Goal: Task Accomplishment & Management: Use online tool/utility

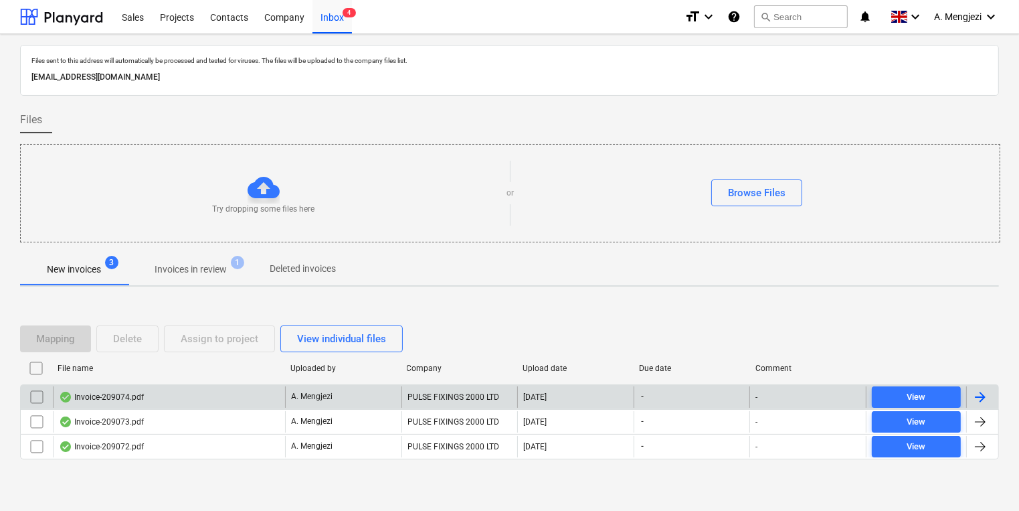
click at [469, 392] on div "PULSE FIXINGS 2000 LTD" at bounding box center [460, 396] width 116 height 21
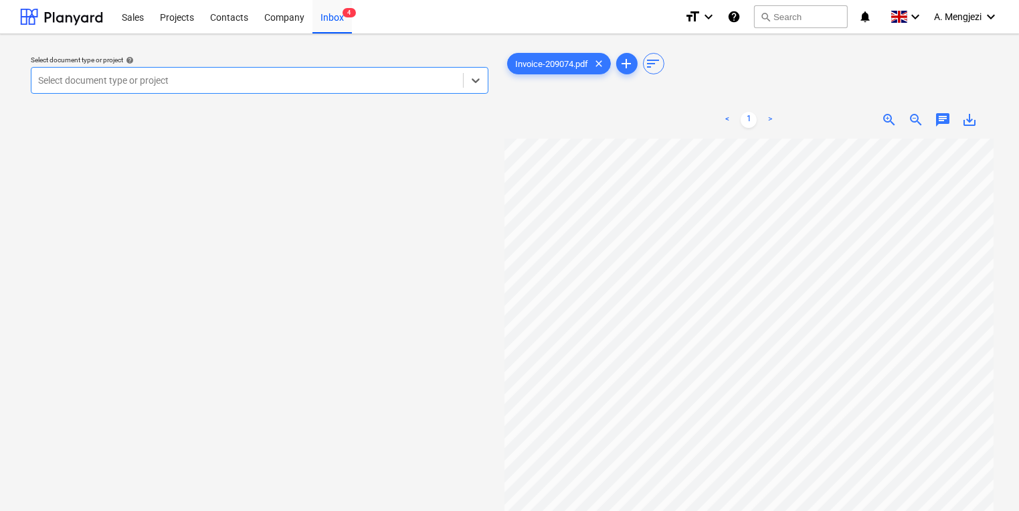
scroll to position [54, 0]
type input "GR"
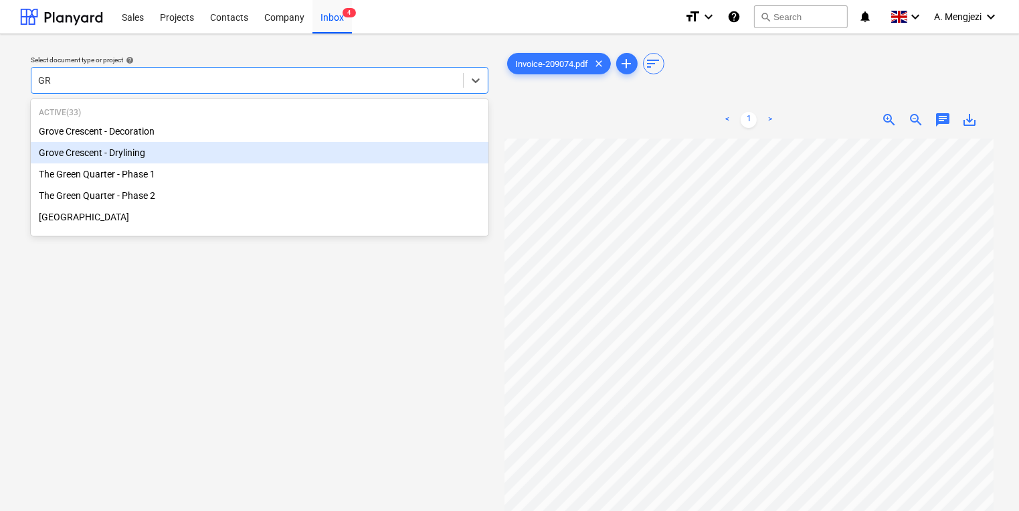
click at [137, 161] on div "Grove Crescent - Drylining" at bounding box center [260, 152] width 458 height 21
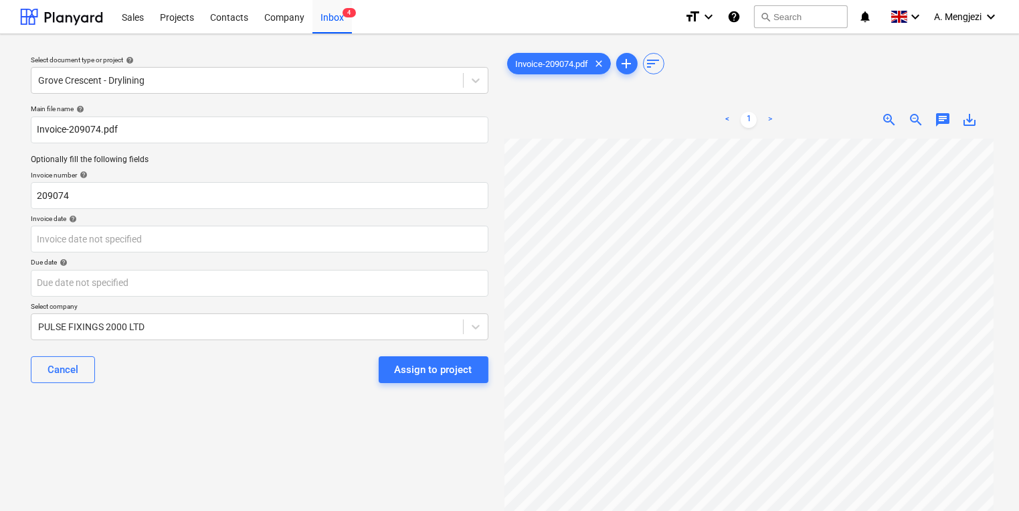
scroll to position [151, 82]
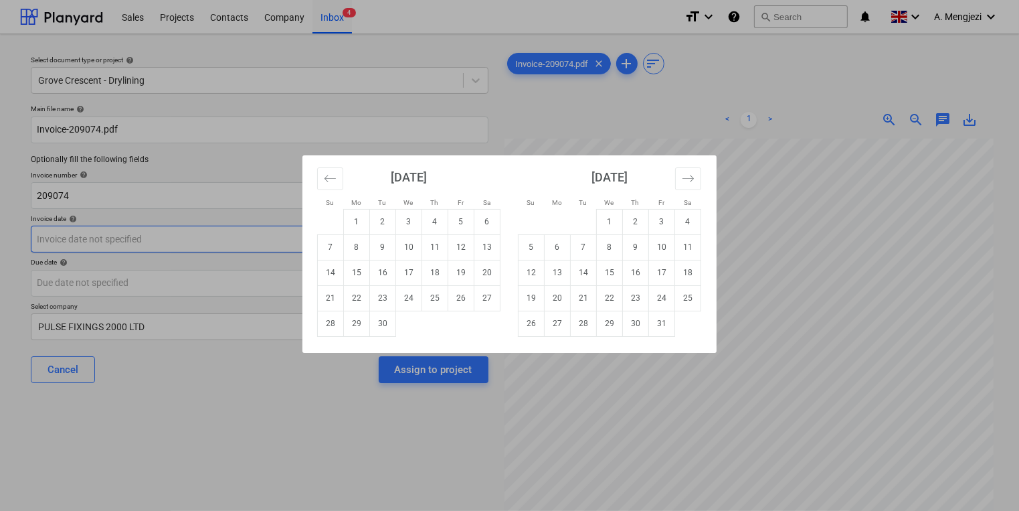
click at [287, 235] on body "Sales Projects Contacts Company Inbox 4 format_size keyboard_arrow_down help se…" at bounding box center [509, 255] width 1019 height 511
click at [458, 296] on td "26" at bounding box center [461, 297] width 26 height 25
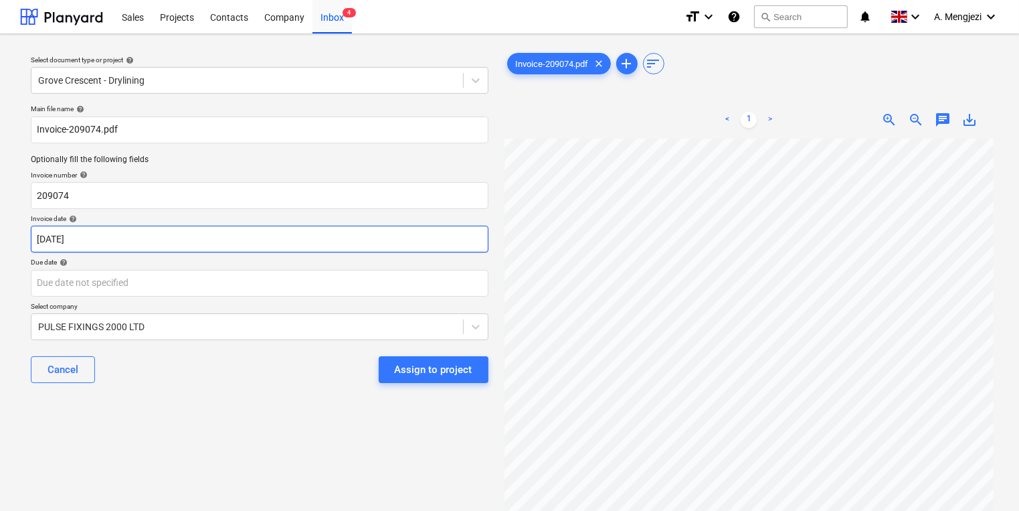
click at [386, 249] on body "Sales Projects Contacts Company Inbox 4 format_size keyboard_arrow_down help se…" at bounding box center [509, 255] width 1019 height 511
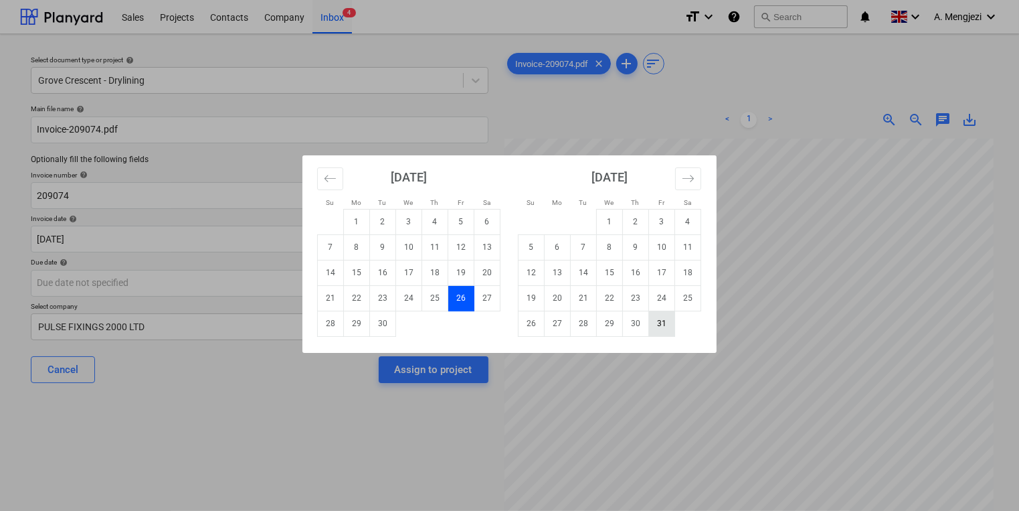
click at [651, 319] on td "31" at bounding box center [662, 323] width 26 height 25
type input "[DATE]"
click at [268, 292] on body "Sales Projects Contacts Company Inbox 4 format_size keyboard_arrow_down help se…" at bounding box center [509, 255] width 1019 height 511
click at [648, 322] on td "30" at bounding box center [636, 323] width 26 height 25
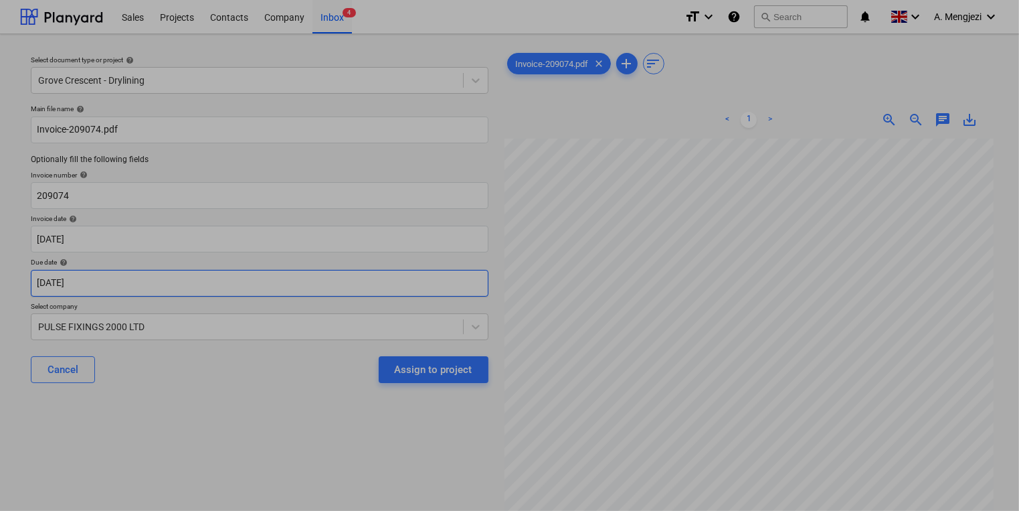
click at [299, 278] on body "Sales Projects Contacts Company Inbox 4 format_size keyboard_arrow_down help se…" at bounding box center [509, 255] width 1019 height 511
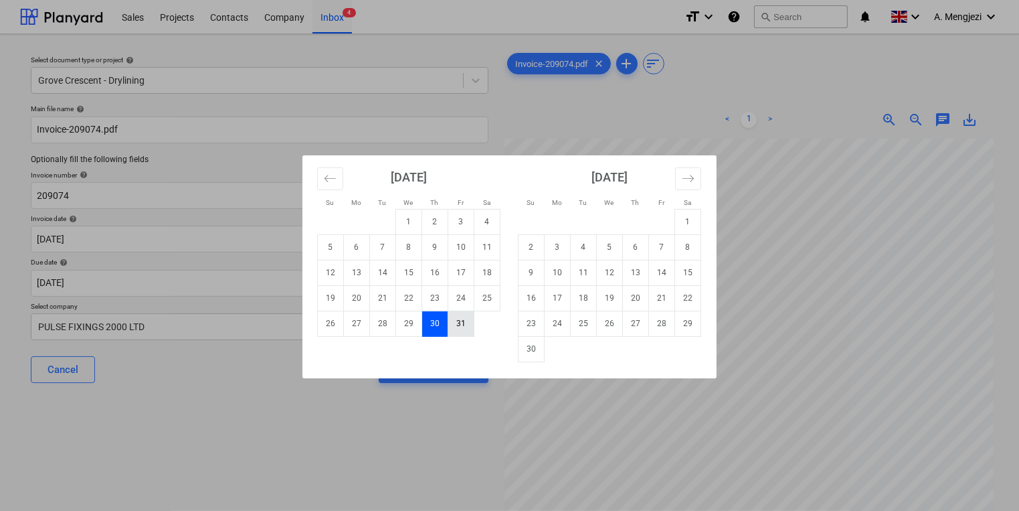
click at [456, 323] on td "31" at bounding box center [461, 323] width 26 height 25
type input "[DATE]"
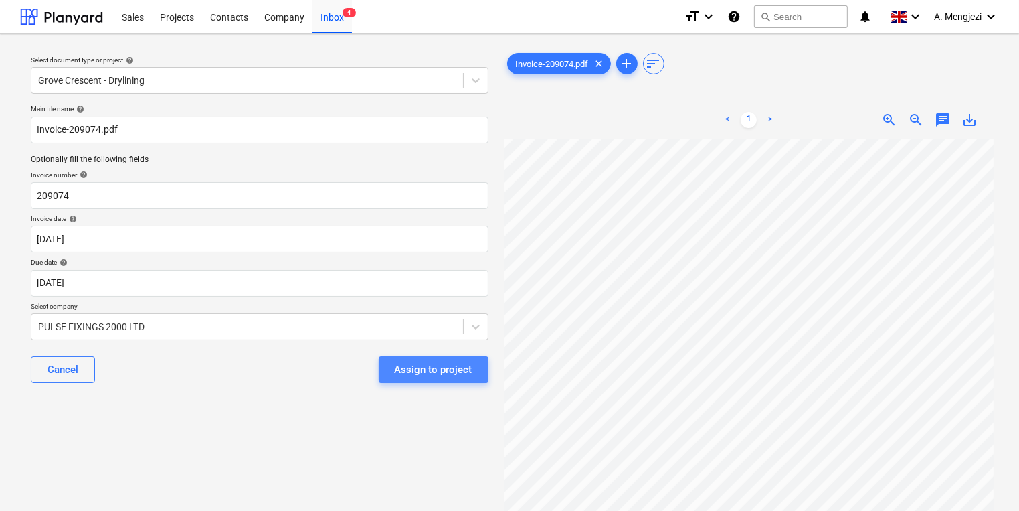
click at [441, 363] on div "Assign to project" at bounding box center [434, 369] width 78 height 17
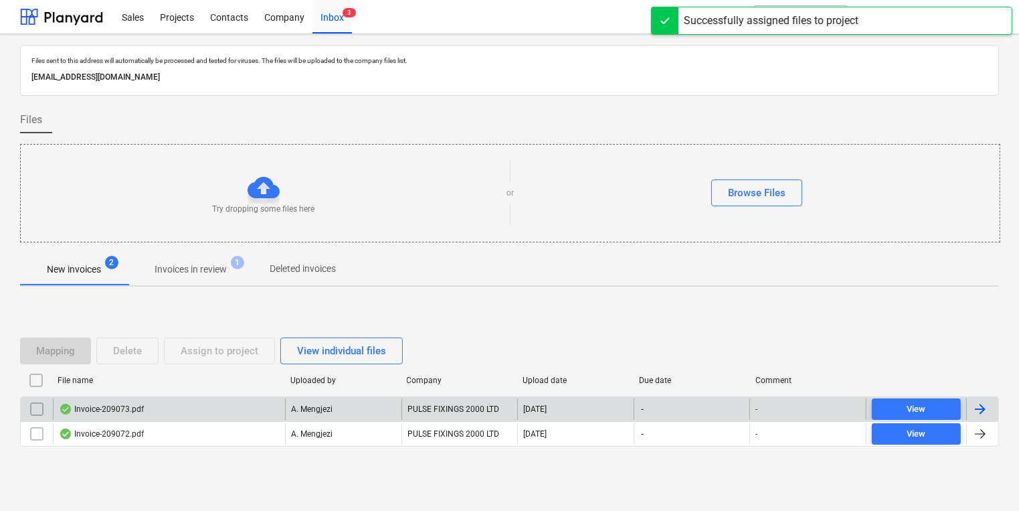
click at [347, 399] on div "A. Mengjezi" at bounding box center [343, 408] width 116 height 21
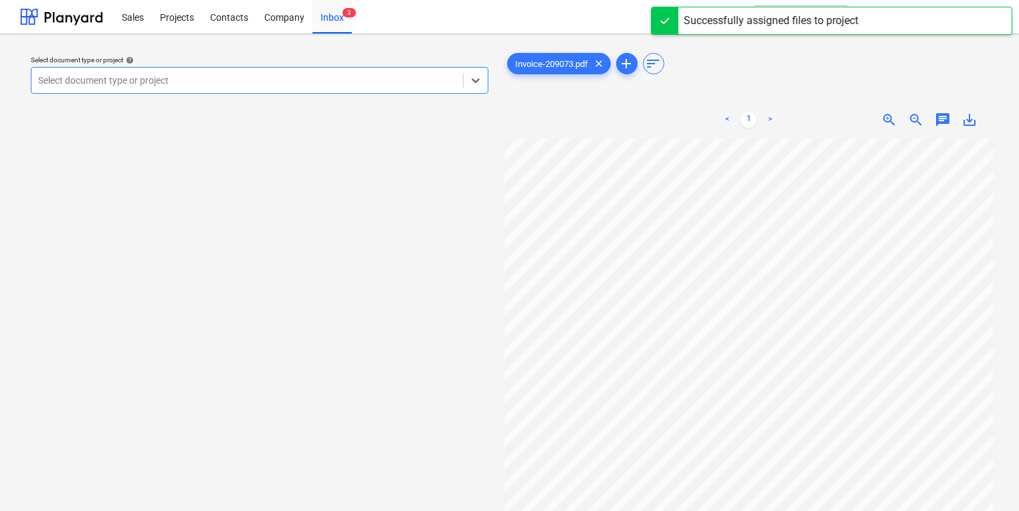
click at [396, 84] on div at bounding box center [247, 80] width 418 height 13
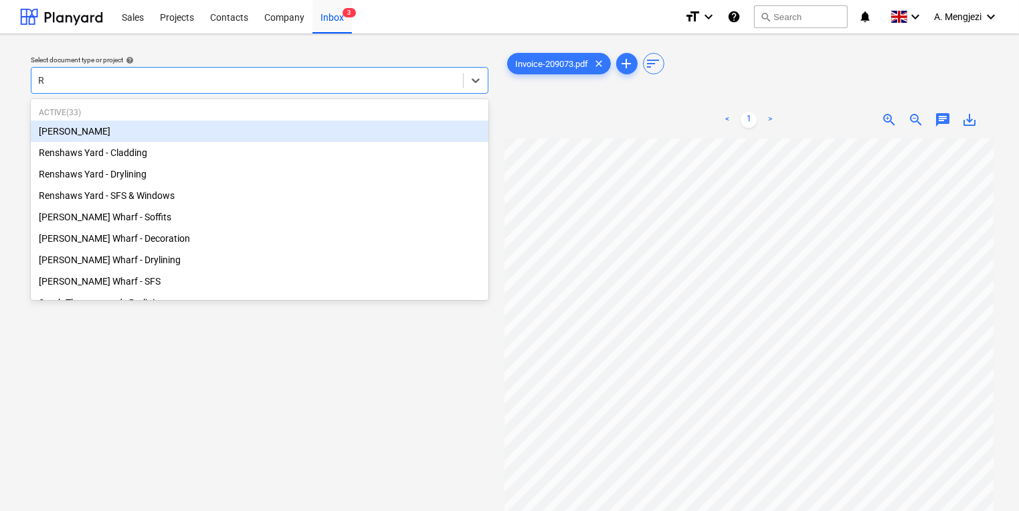
type input "RE"
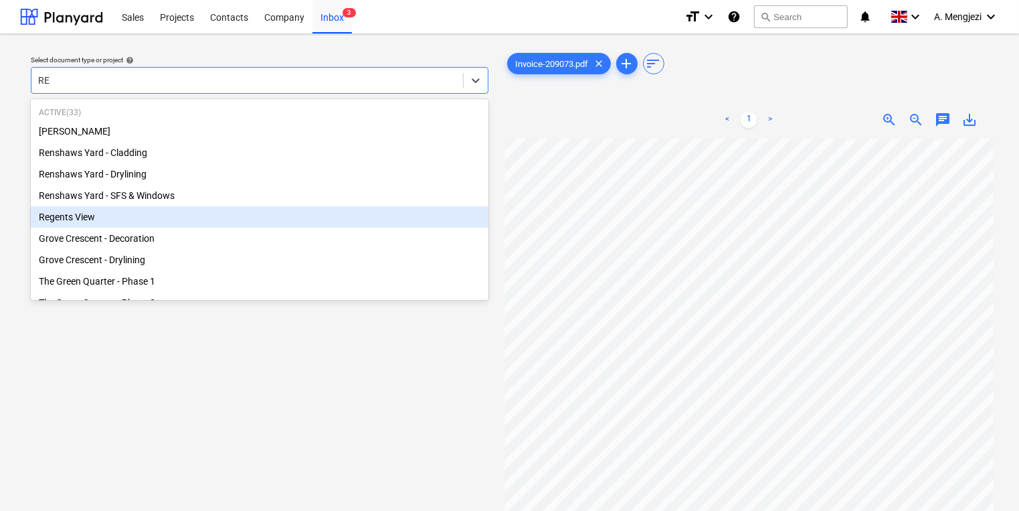
click at [288, 212] on div "Regents View" at bounding box center [260, 216] width 458 height 21
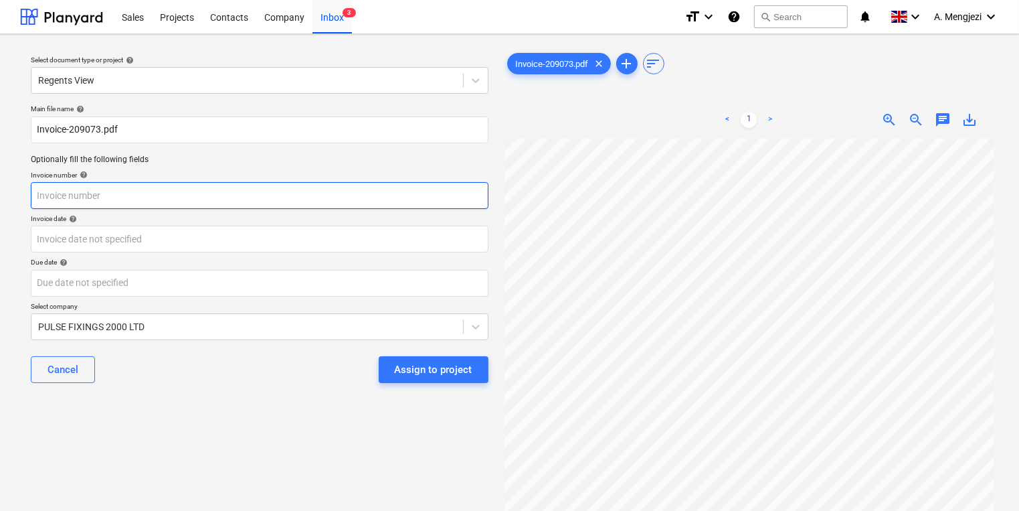
click at [286, 201] on input "text" at bounding box center [260, 195] width 458 height 27
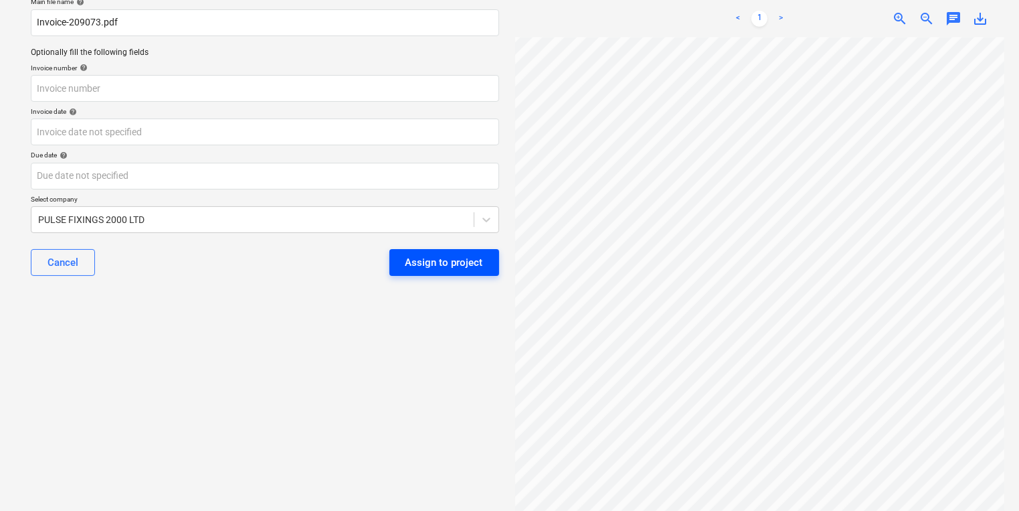
scroll to position [1, 108]
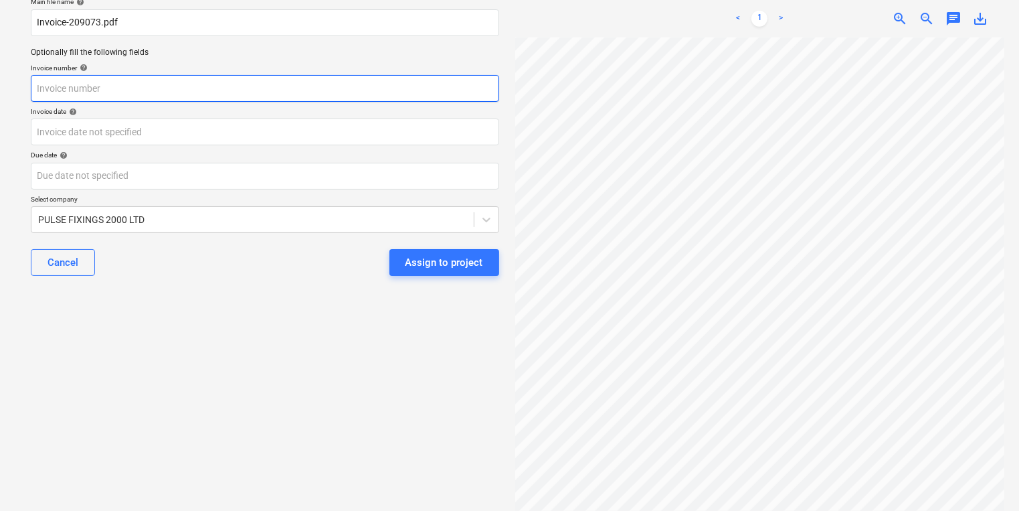
click at [324, 98] on input "text" at bounding box center [265, 88] width 469 height 27
type input "209073"
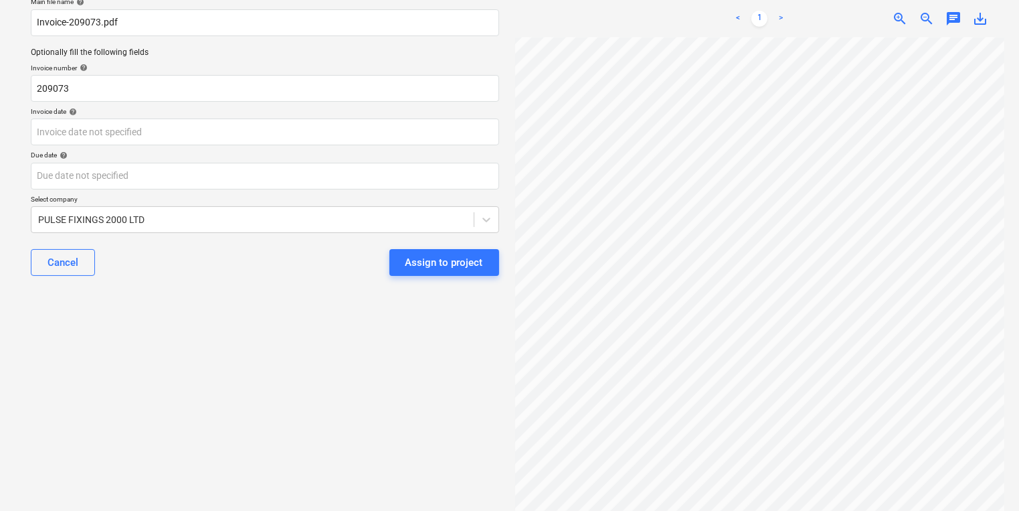
scroll to position [82, 0]
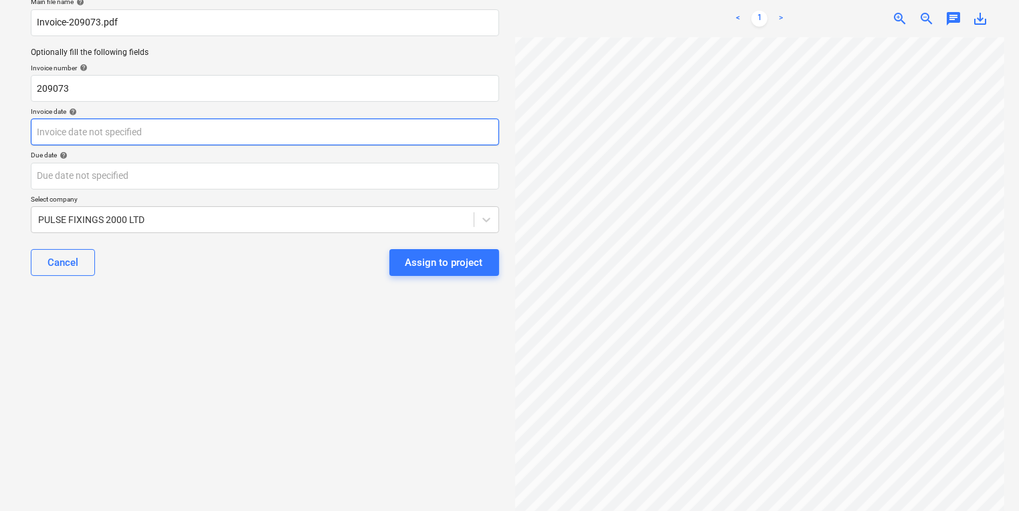
click at [365, 122] on body "Sales Projects Contacts Company Inbox 3 format_size keyboard_arrow_down help se…" at bounding box center [509, 148] width 1019 height 511
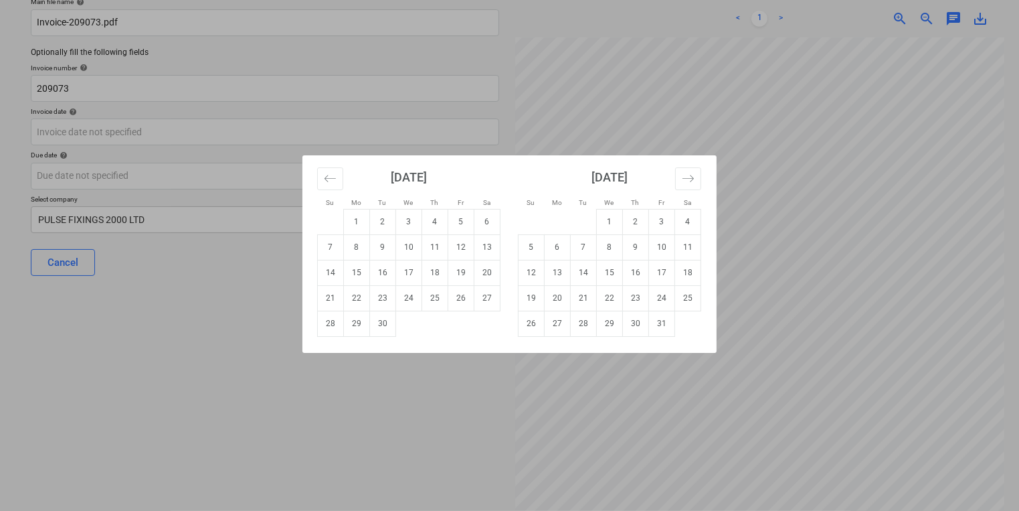
click at [825, 174] on div "Su Mo Tu We Th Fr Sa Su Mo Tu We Th Fr Sa [DATE] 1 2 3 4 5 6 7 8 9 10 11 12 13 …" at bounding box center [509, 255] width 1019 height 511
click at [482, 131] on body "Sales Projects Contacts Company Inbox 3 format_size keyboard_arrow_down help se…" at bounding box center [509, 148] width 1019 height 511
click at [463, 308] on td "26" at bounding box center [461, 297] width 26 height 25
type input "[DATE]"
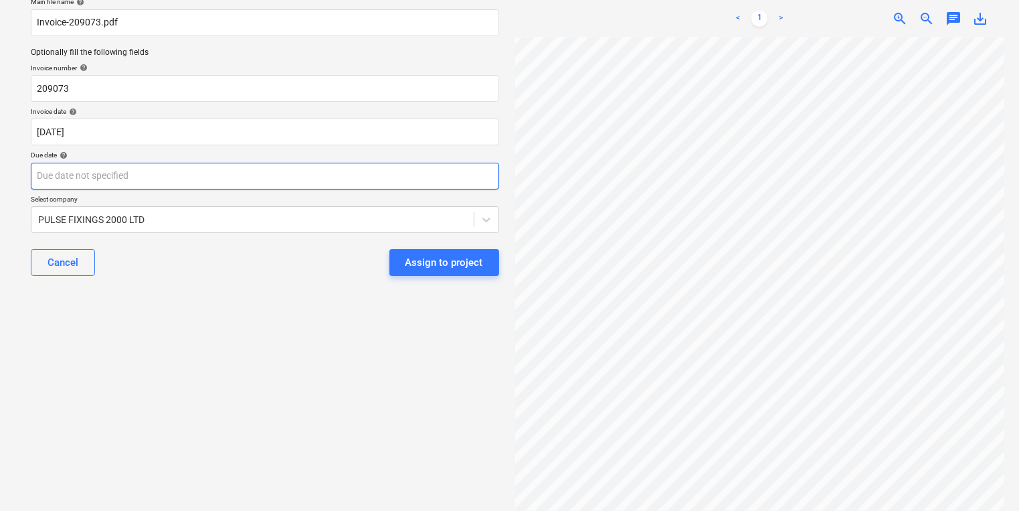
click at [365, 178] on body "Sales Projects Contacts Company Inbox 3 format_size keyboard_arrow_down help se…" at bounding box center [509, 148] width 1019 height 511
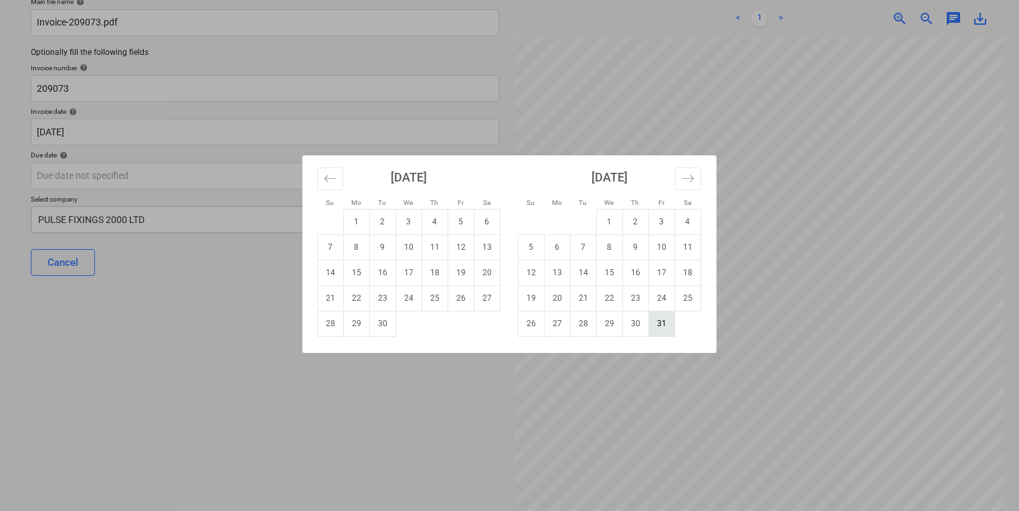
click at [656, 319] on td "31" at bounding box center [662, 323] width 26 height 25
type input "[DATE]"
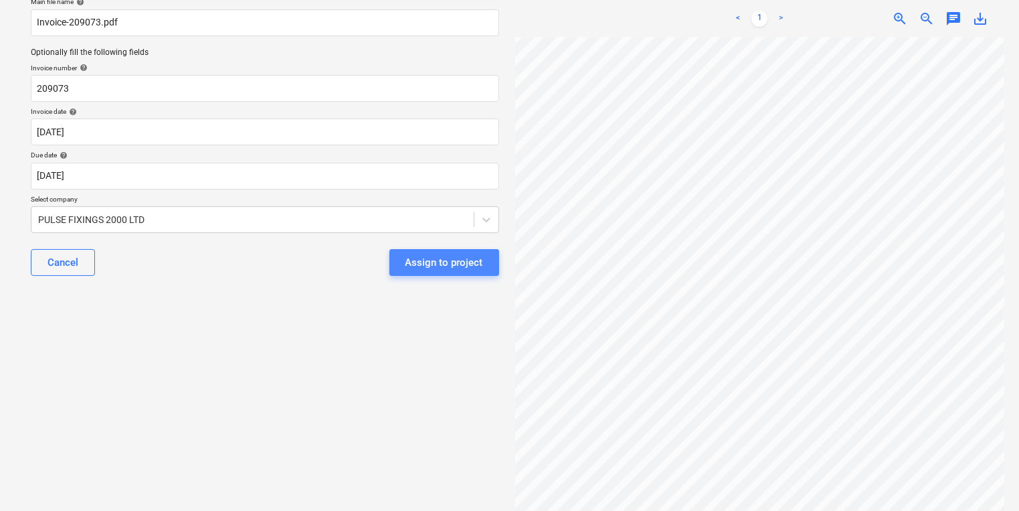
click at [467, 270] on div "Assign to project" at bounding box center [445, 262] width 78 height 17
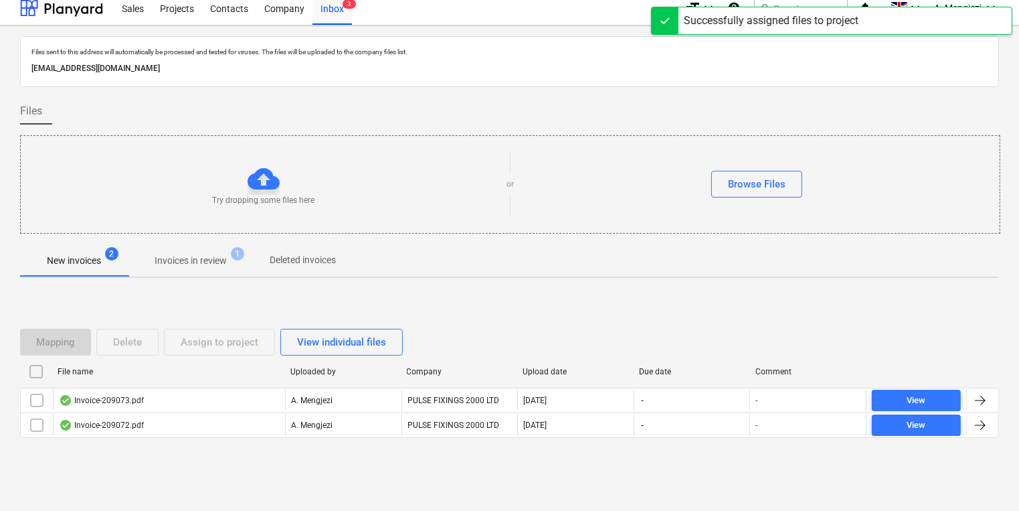
scroll to position [7, 0]
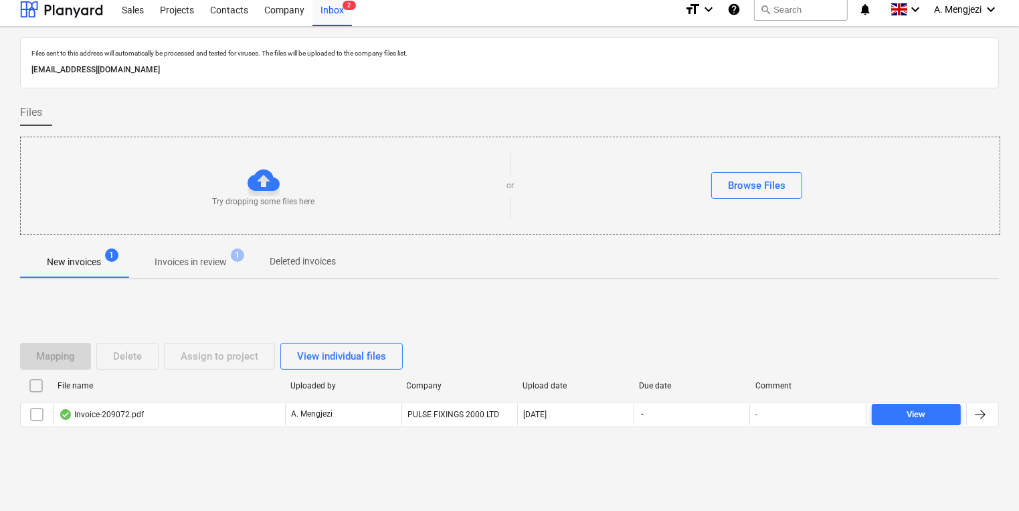
click at [894, 343] on div "Mapping Delete Assign to project View individual files" at bounding box center [509, 356] width 979 height 27
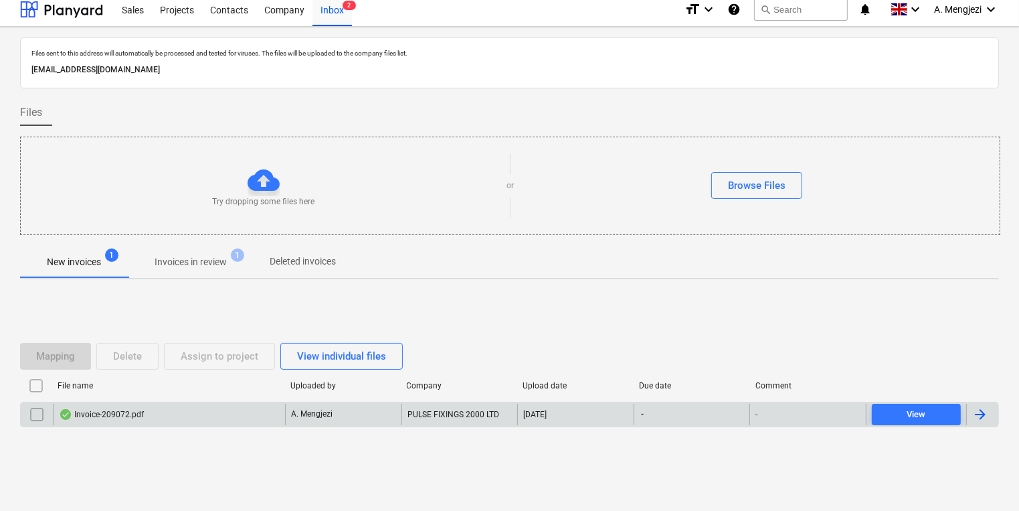
click at [365, 405] on div "A. Mengjezi" at bounding box center [343, 414] width 116 height 21
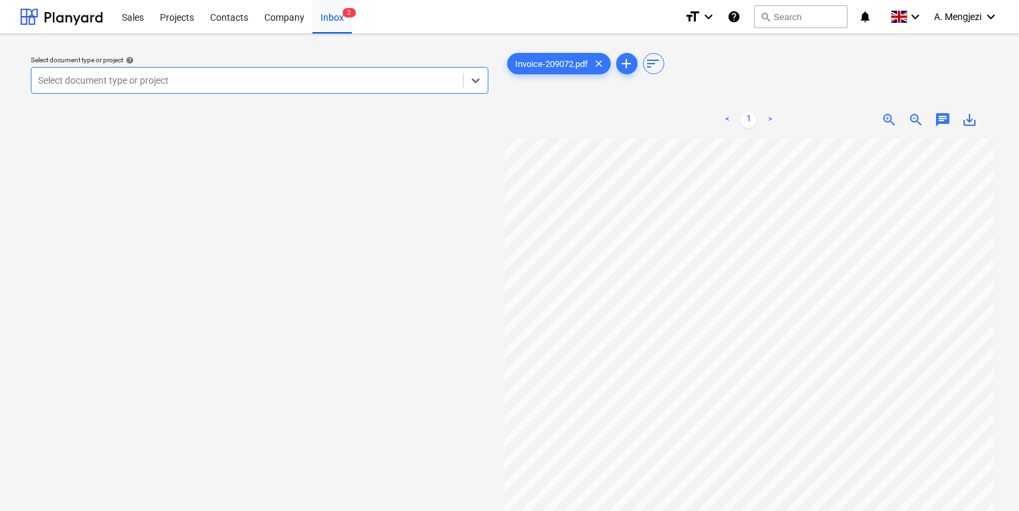
scroll to position [214, 0]
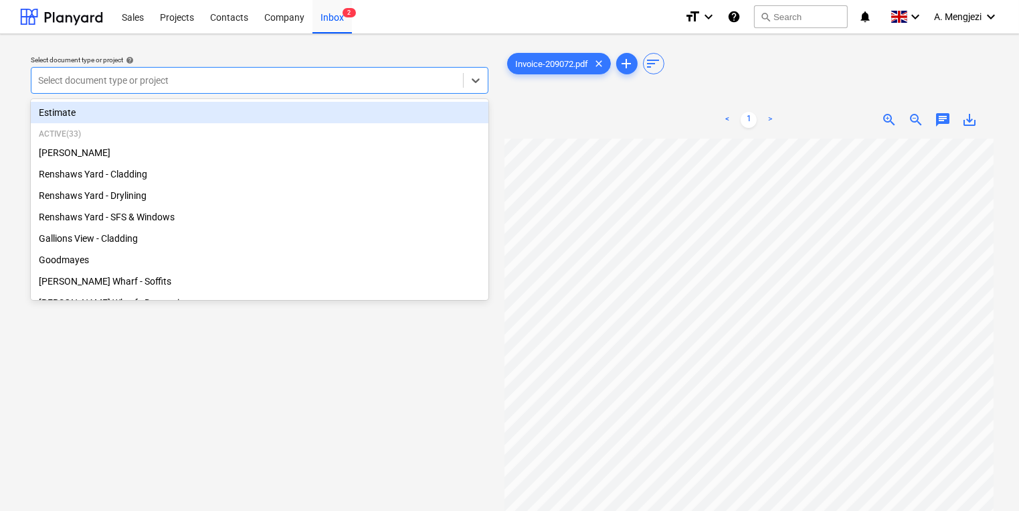
click at [426, 82] on div at bounding box center [247, 80] width 418 height 13
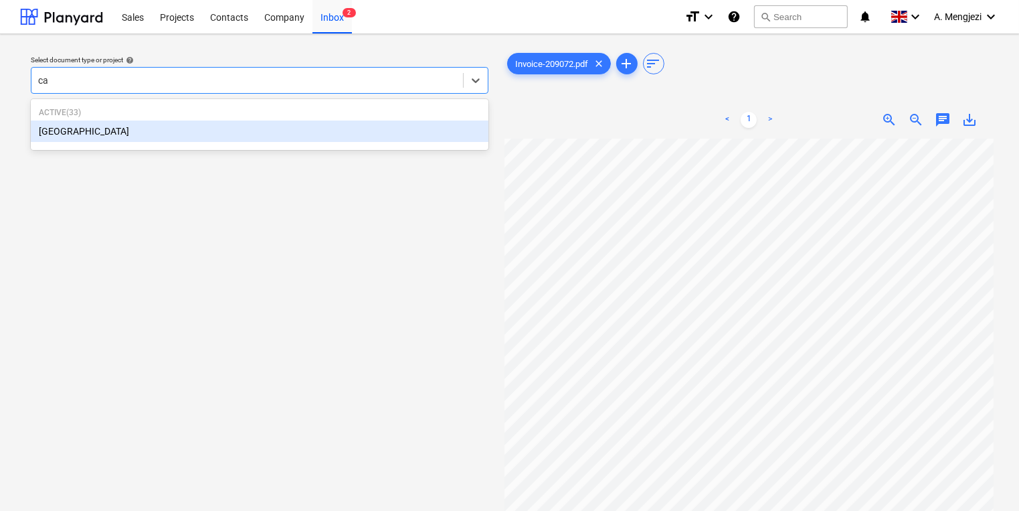
type input "cam"
click at [465, 129] on div "[GEOGRAPHIC_DATA]" at bounding box center [260, 130] width 458 height 21
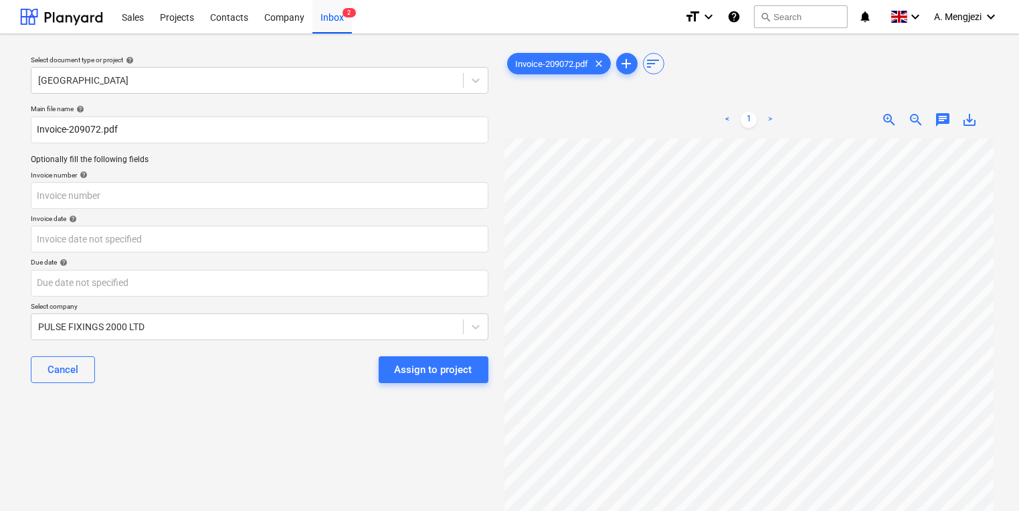
scroll to position [5, 131]
click at [482, 215] on div "Invoice date help" at bounding box center [260, 218] width 458 height 9
click at [468, 197] on input "text" at bounding box center [260, 195] width 458 height 27
type input "209072"
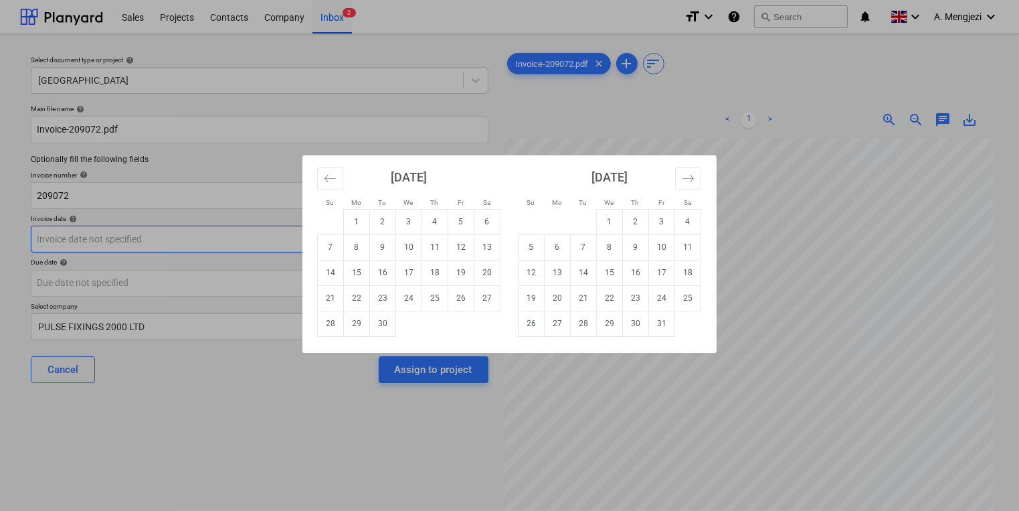
click at [284, 240] on body "Sales Projects Contacts Company Inbox 2 format_size keyboard_arrow_down help se…" at bounding box center [509, 255] width 1019 height 511
click at [458, 294] on td "26" at bounding box center [461, 297] width 26 height 25
type input "[DATE]"
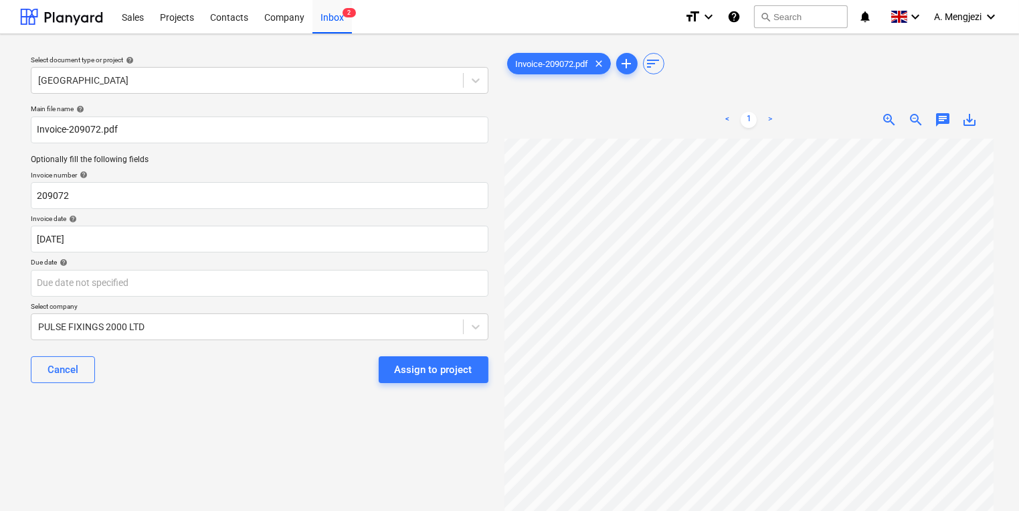
click at [434, 264] on div "Due date help" at bounding box center [260, 262] width 458 height 9
click at [434, 276] on body "Sales Projects Contacts Company Inbox 2 format_size keyboard_arrow_down help se…" at bounding box center [509, 255] width 1019 height 511
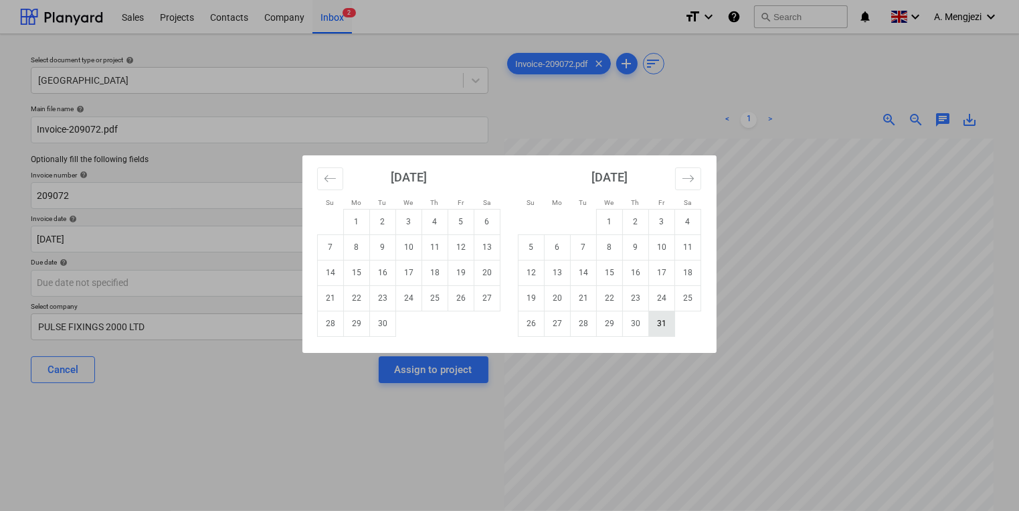
click at [663, 333] on td "31" at bounding box center [662, 323] width 26 height 25
type input "[DATE]"
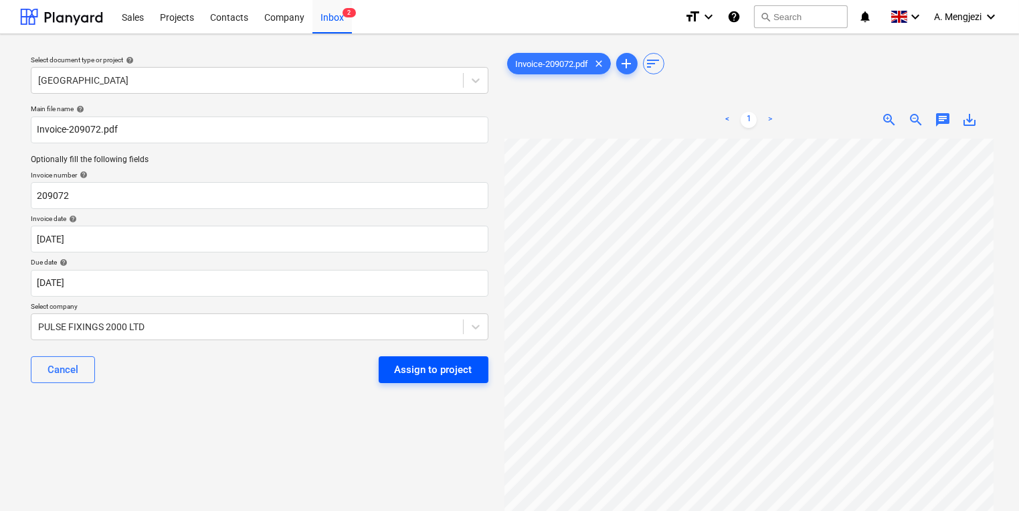
click at [440, 369] on div "Assign to project" at bounding box center [434, 369] width 78 height 17
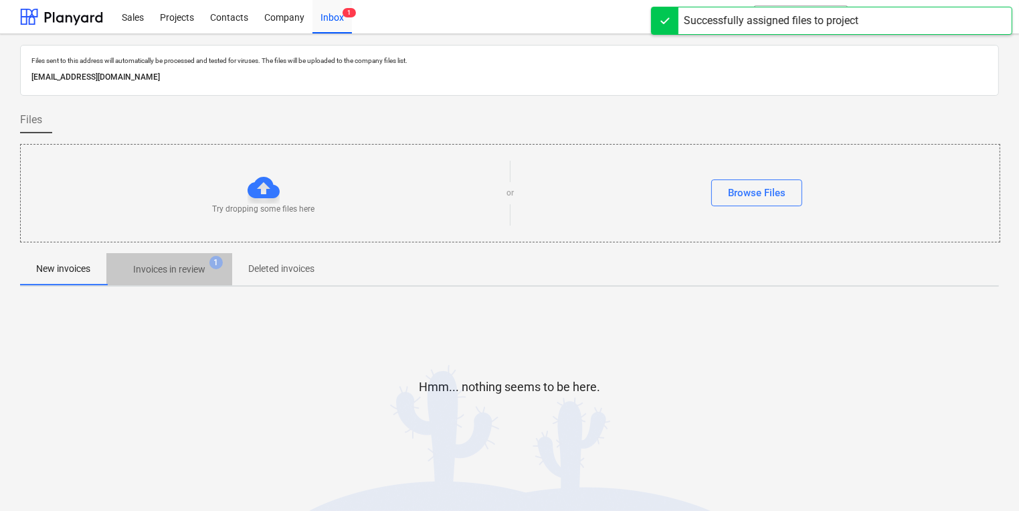
click at [125, 270] on span "Invoices in review 1" at bounding box center [169, 269] width 94 height 14
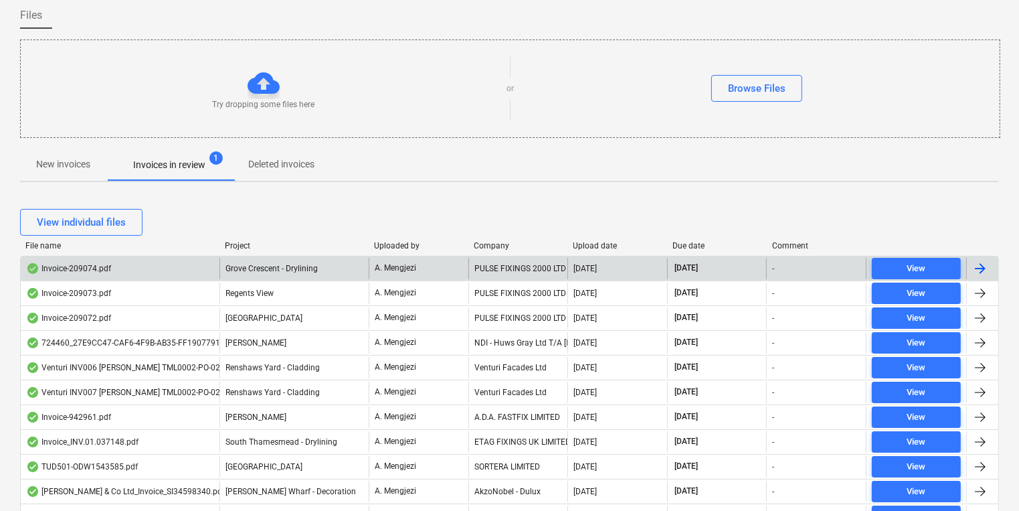
scroll to position [107, 0]
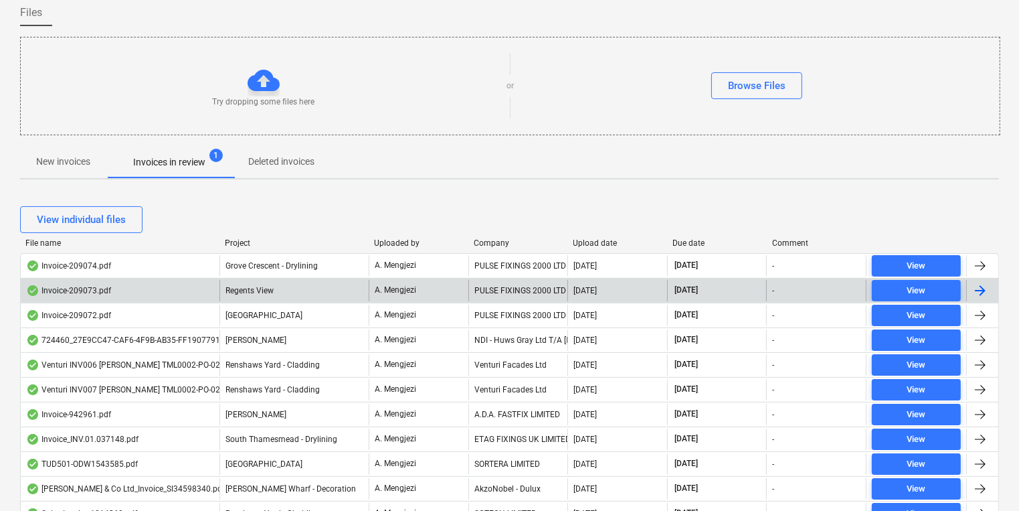
click at [380, 291] on p "A. Mengjezi" at bounding box center [395, 289] width 41 height 11
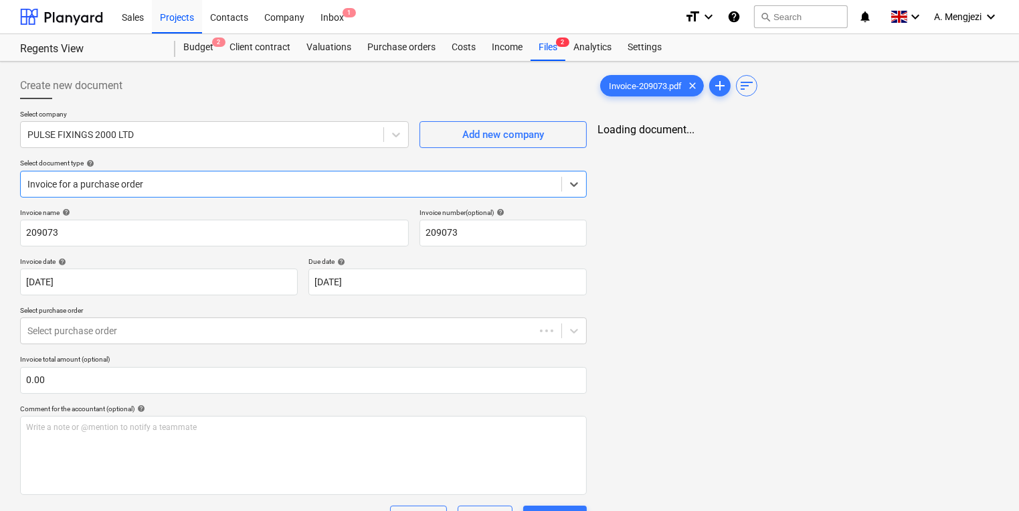
type input "209073"
type input "[DATE]"
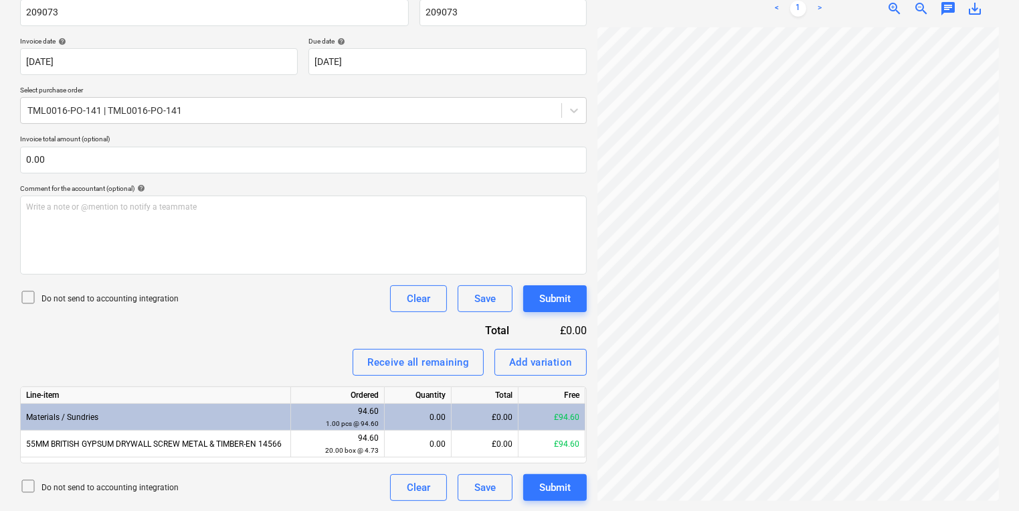
scroll to position [179, 200]
click at [594, 361] on div "Invoice-209073.pdf clear add sort < 1 > zoom_in zoom_out chat 0 save_alt" at bounding box center [798, 176] width 412 height 659
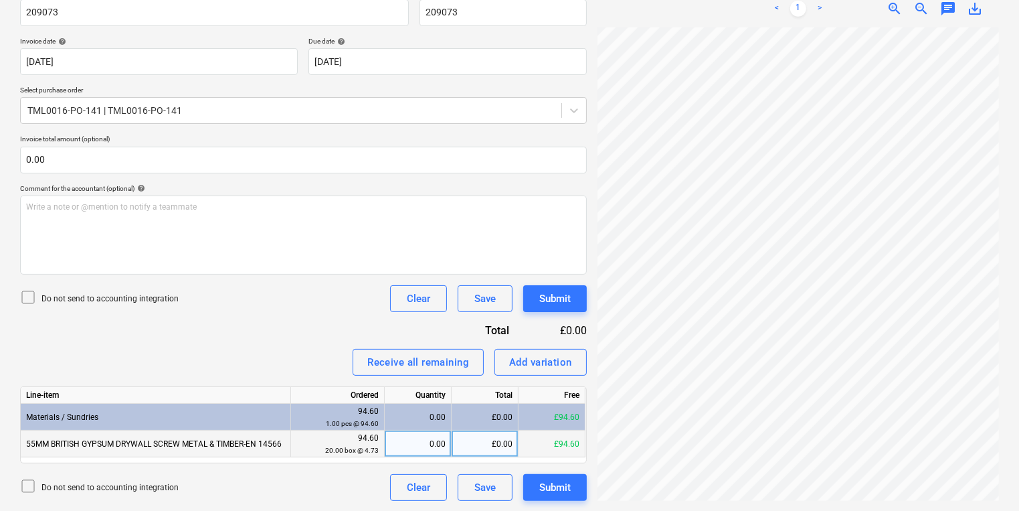
click at [423, 435] on div "0.00" at bounding box center [418, 443] width 56 height 27
type input "20"
click at [542, 489] on div "Submit" at bounding box center [554, 487] width 31 height 17
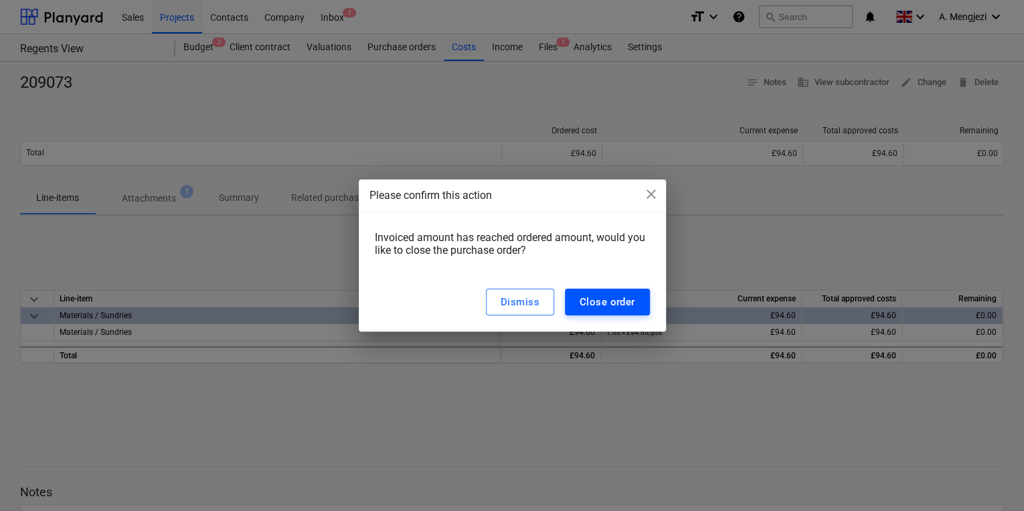
click at [585, 295] on div "Close order" at bounding box center [608, 301] width 56 height 17
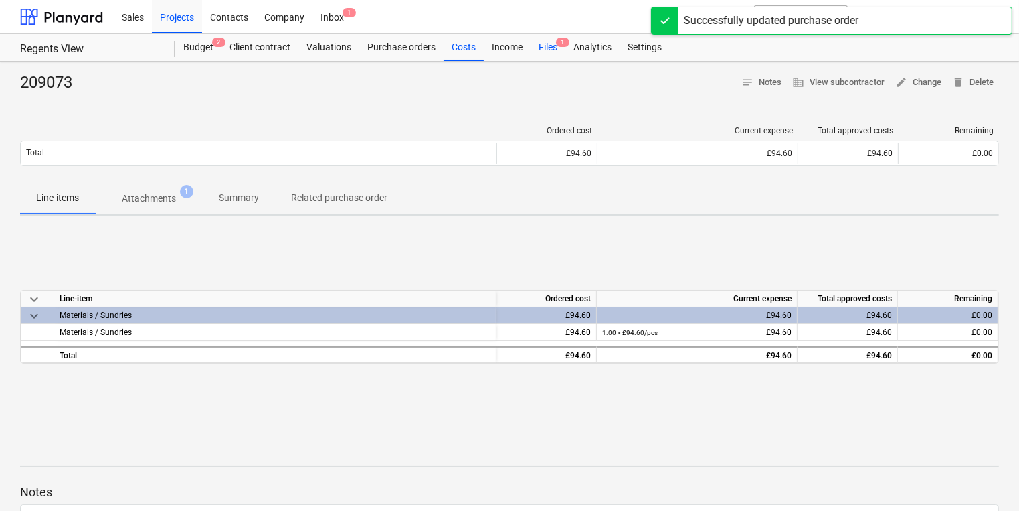
click at [545, 43] on div "Files 1" at bounding box center [548, 47] width 35 height 27
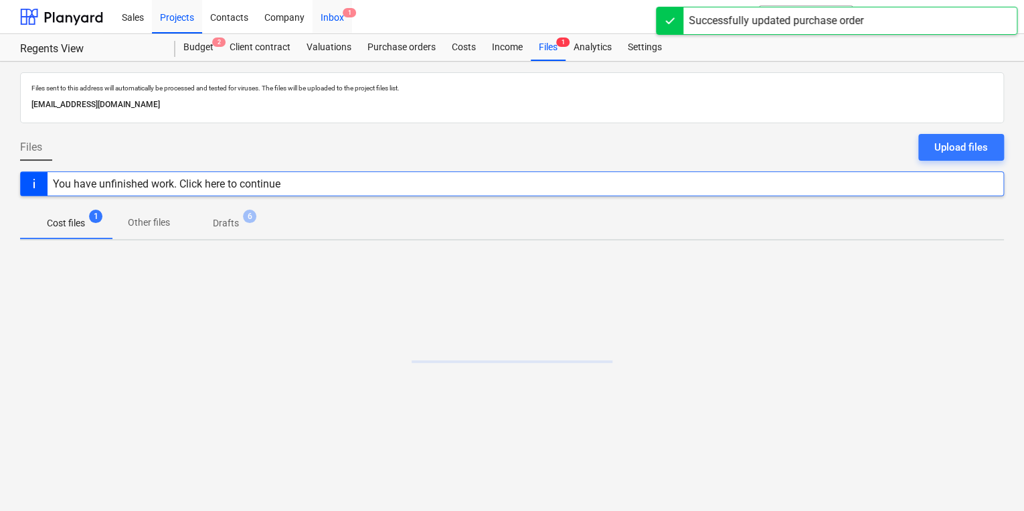
click at [342, 16] on div "Inbox 1" at bounding box center [332, 16] width 39 height 34
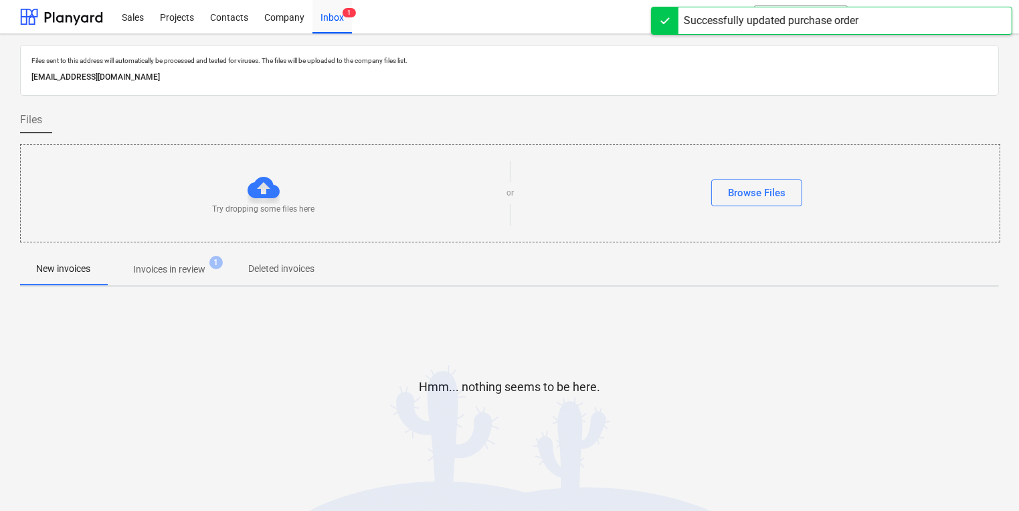
click at [183, 270] on p "Invoices in review" at bounding box center [169, 269] width 72 height 14
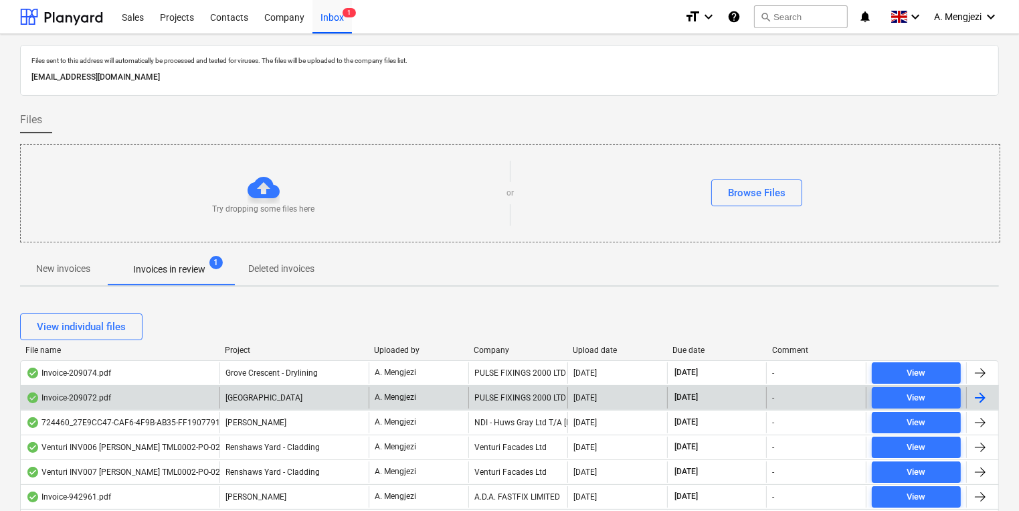
click at [619, 402] on div "[DATE]" at bounding box center [618, 397] width 100 height 21
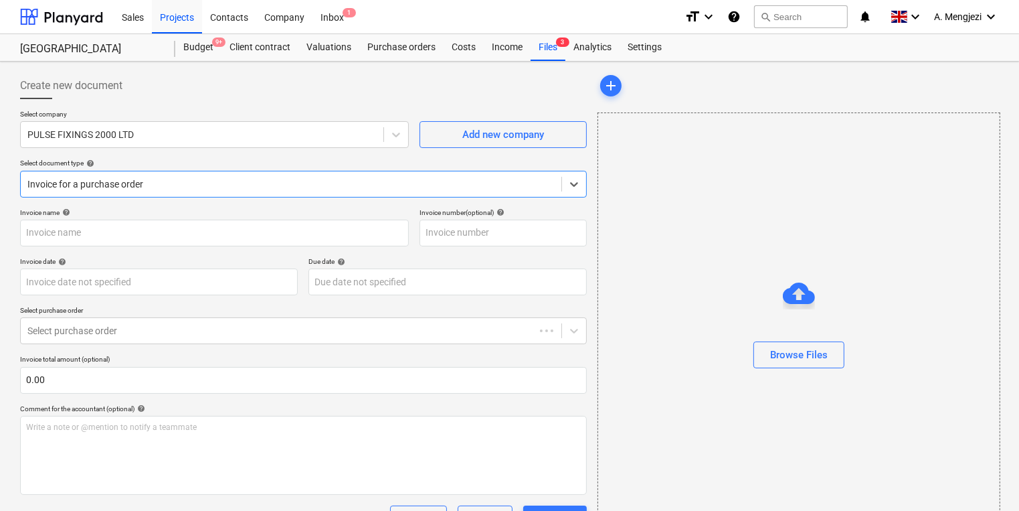
type input "209072"
type input "[DATE]"
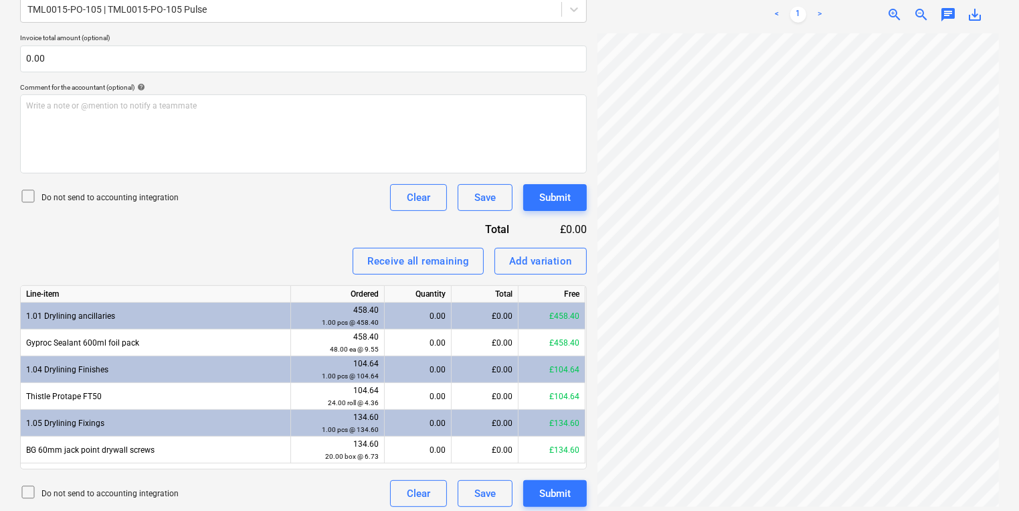
scroll to position [159, 203]
click at [595, 350] on div "Invoice-209072.pdf clear add sort < 1 > zoom_in zoom_out chat 0 save_alt" at bounding box center [798, 129] width 412 height 766
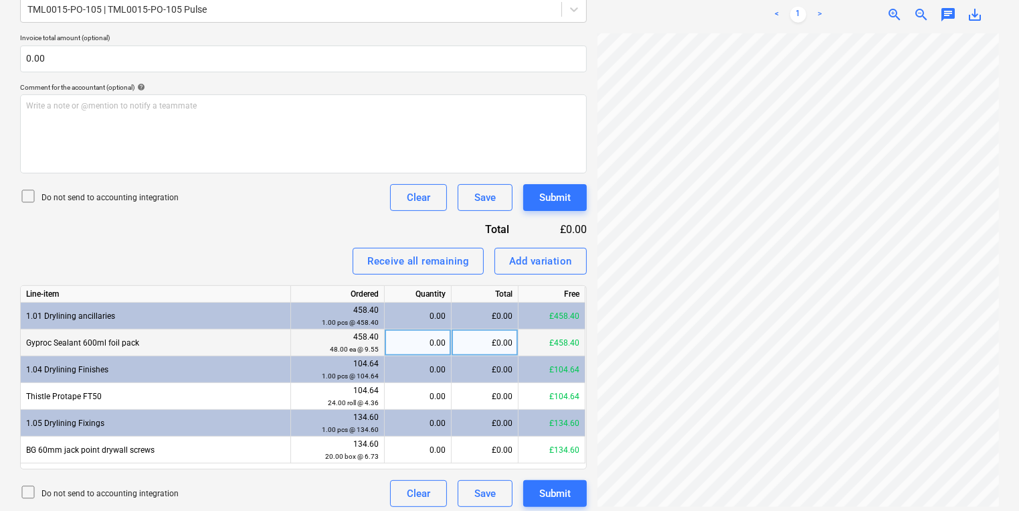
click at [422, 334] on div "0.00" at bounding box center [418, 342] width 56 height 27
type input "48"
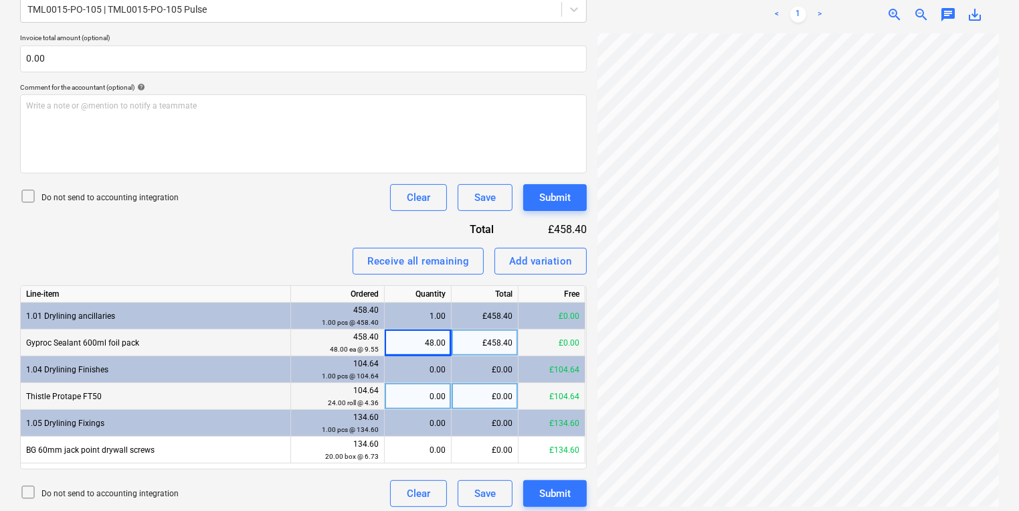
click at [450, 395] on div "0.00" at bounding box center [418, 396] width 67 height 27
type input "24"
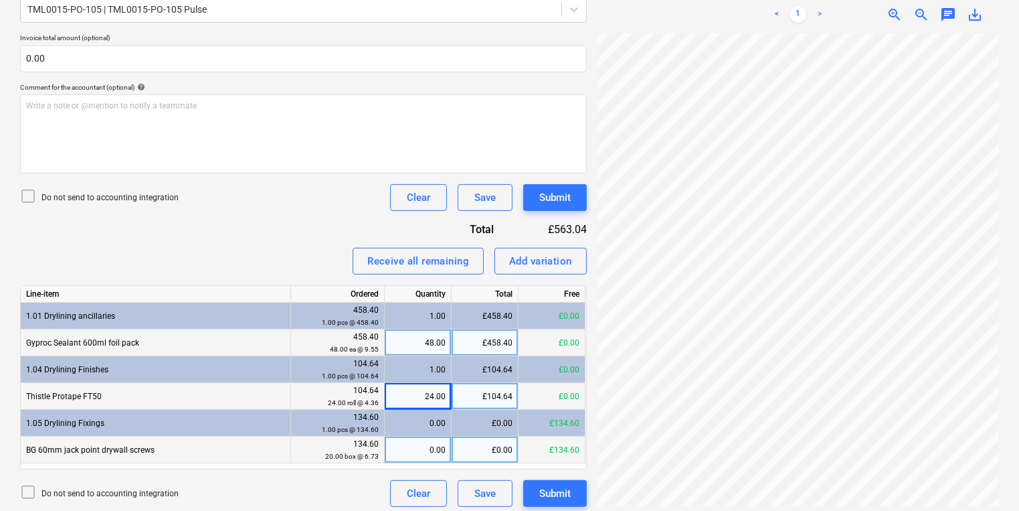
click at [420, 450] on div "0.00" at bounding box center [418, 449] width 56 height 27
type input "20"
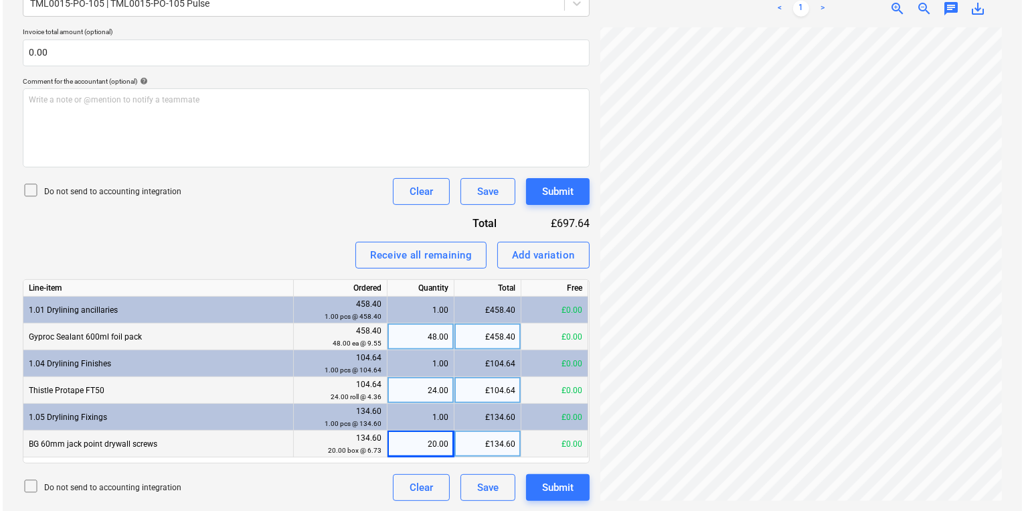
scroll to position [331, 203]
click at [563, 486] on div "Submit" at bounding box center [554, 487] width 31 height 17
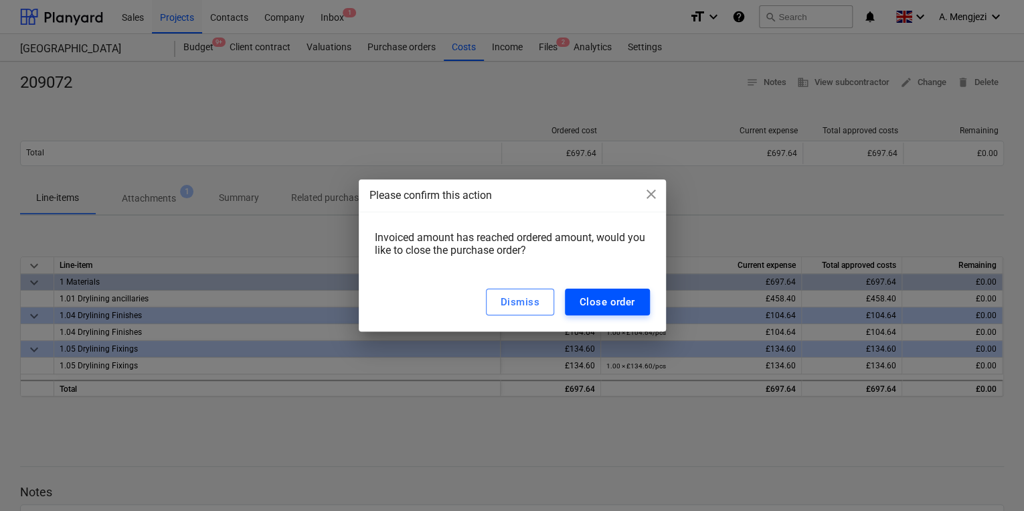
click at [610, 290] on button "Close order" at bounding box center [607, 301] width 85 height 27
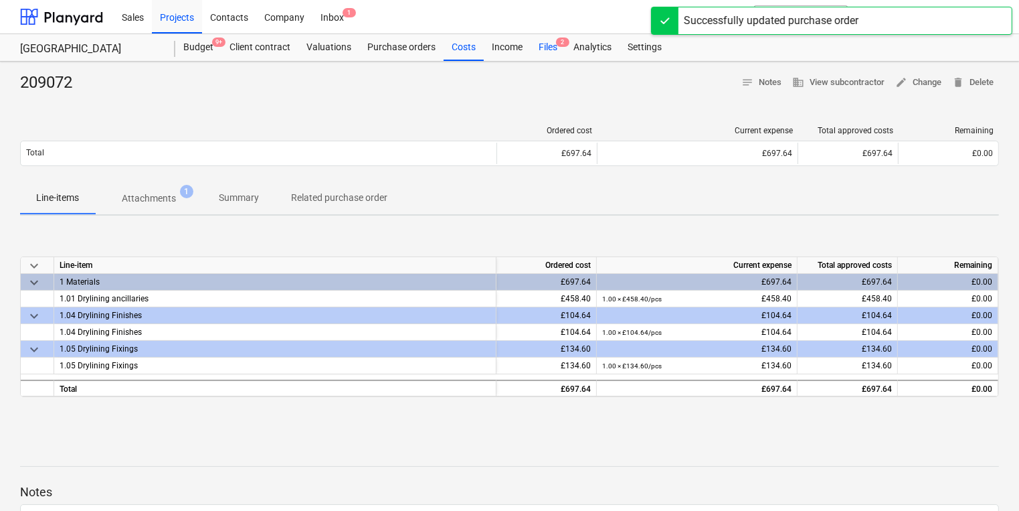
click at [546, 51] on div "Files 2" at bounding box center [548, 47] width 35 height 27
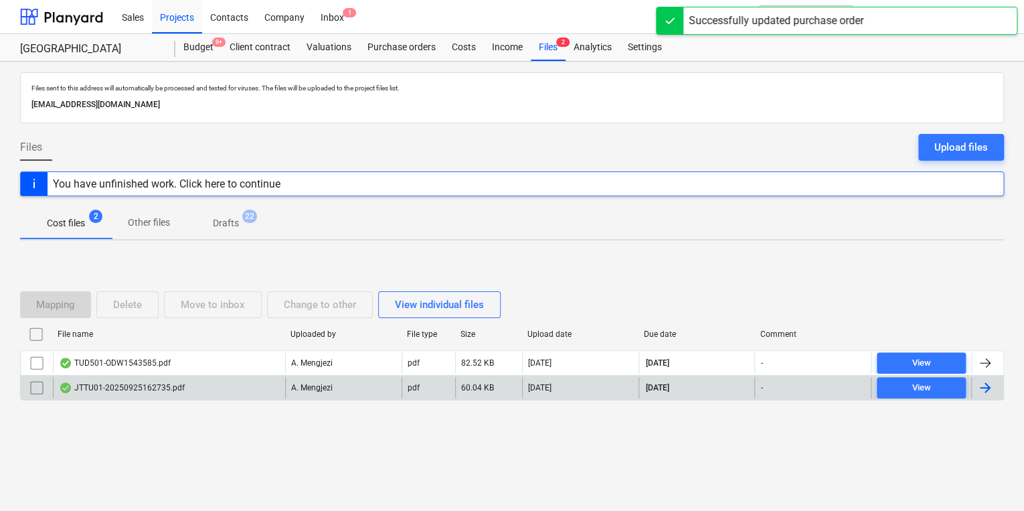
click at [297, 382] on p "A. Mengjezi" at bounding box center [311, 387] width 41 height 11
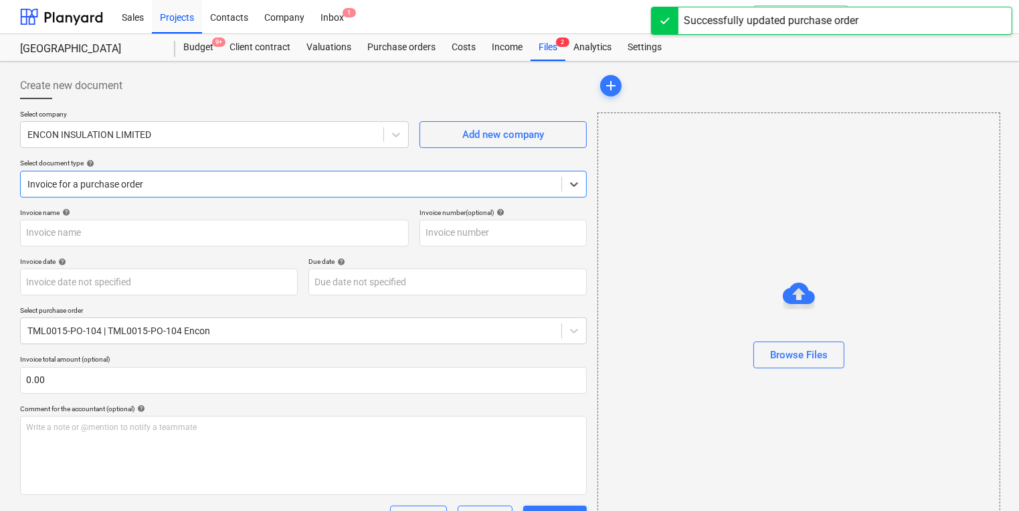
type input "53SI/520776"
type input "[DATE]"
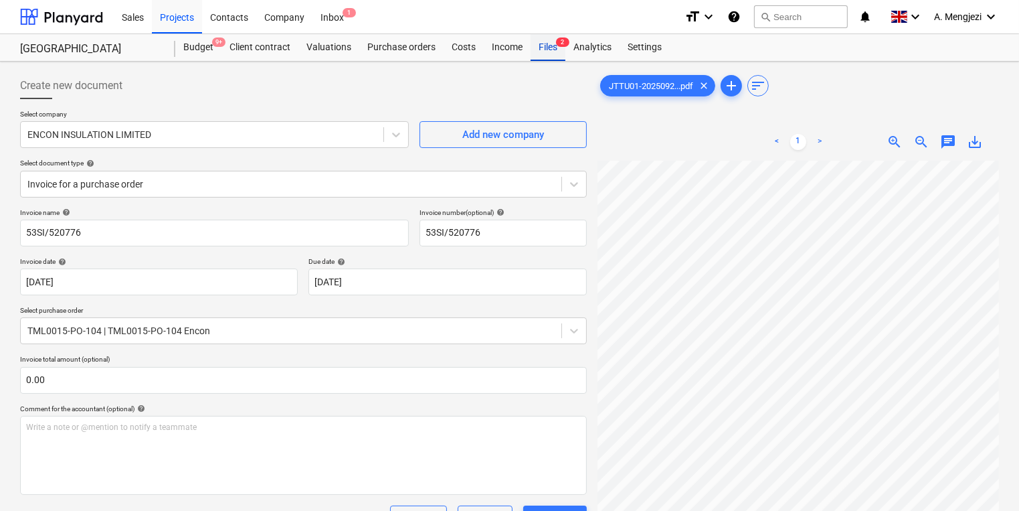
click at [555, 42] on div "Files 2" at bounding box center [548, 47] width 35 height 27
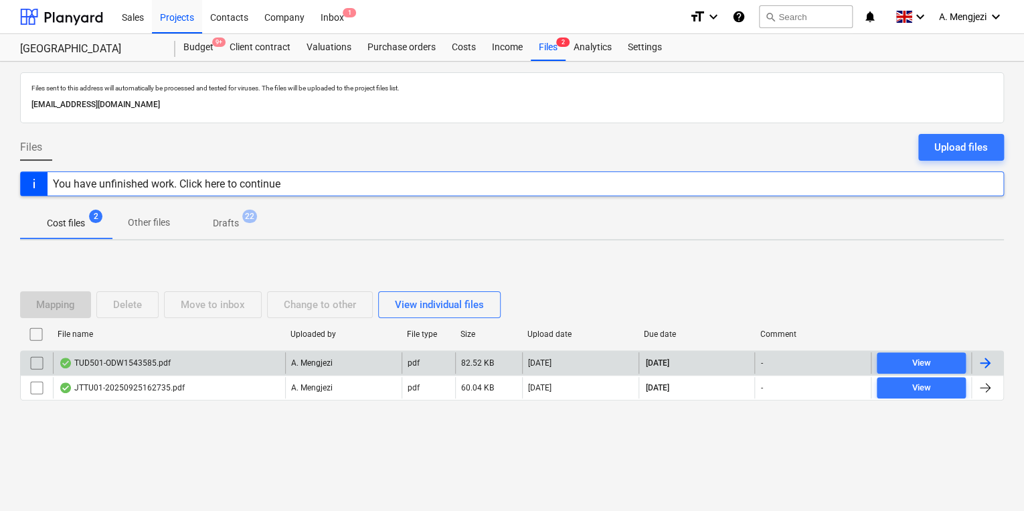
click at [163, 357] on div "TUD501-ODW1543585.pdf" at bounding box center [115, 362] width 112 height 11
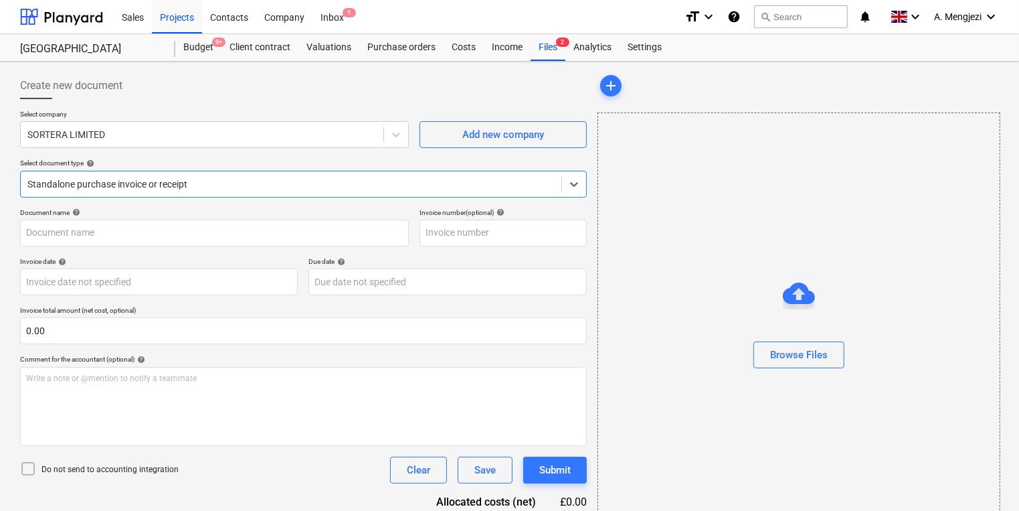
type input "ODW1543585"
type input "[DATE]"
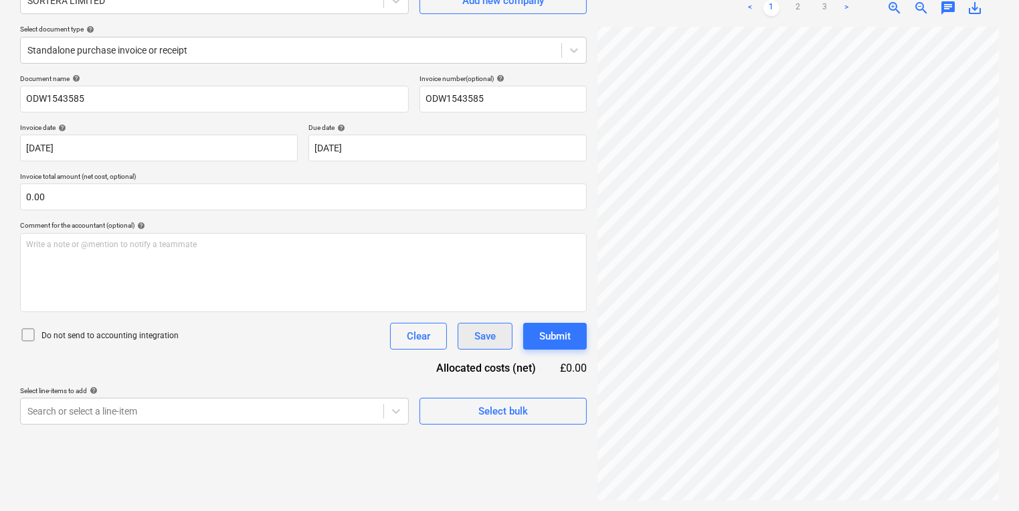
scroll to position [5, 126]
click at [443, 339] on div "Create new document Select company SORTERA LIMITED Add new company Select docum…" at bounding box center [510, 219] width 990 height 572
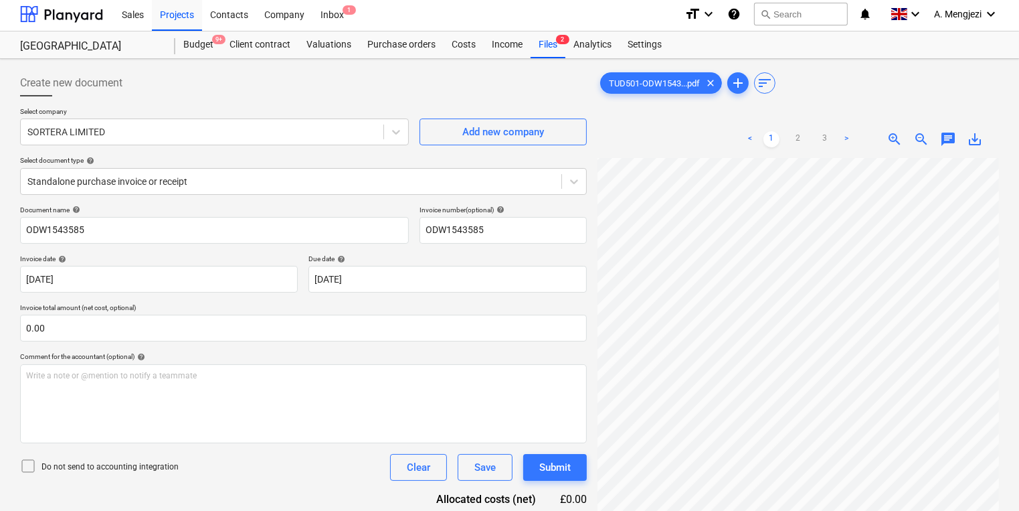
scroll to position [0, 0]
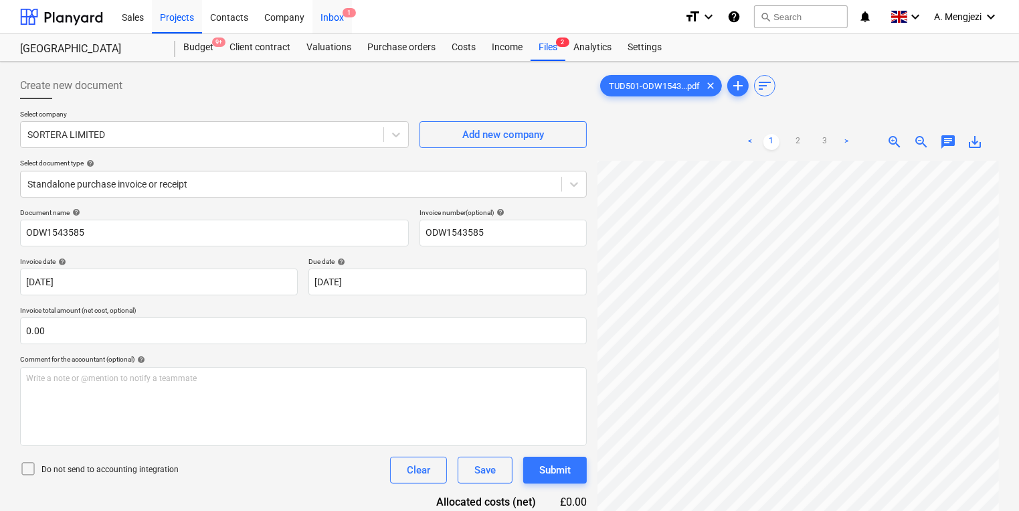
click at [343, 12] on span "1" at bounding box center [349, 12] width 13 height 9
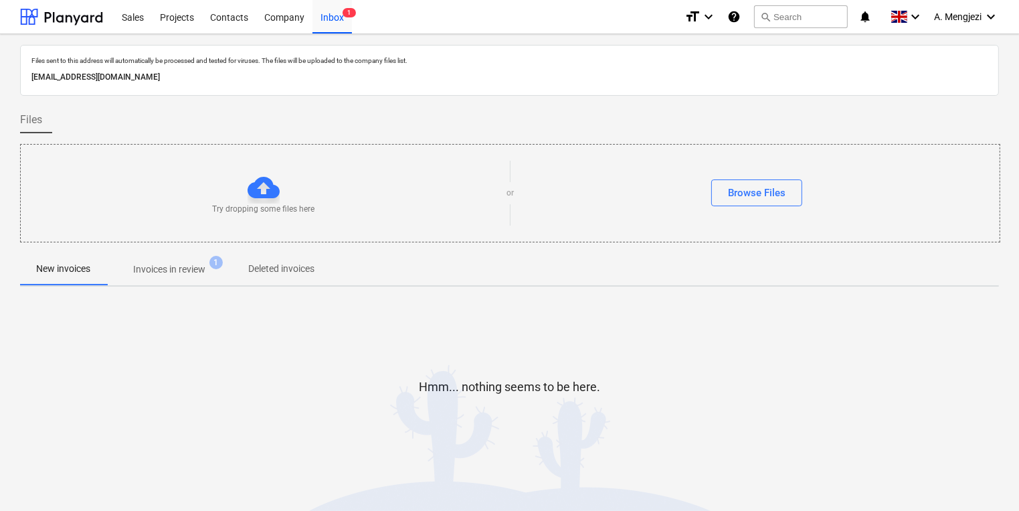
click at [189, 262] on p "Invoices in review" at bounding box center [169, 269] width 72 height 14
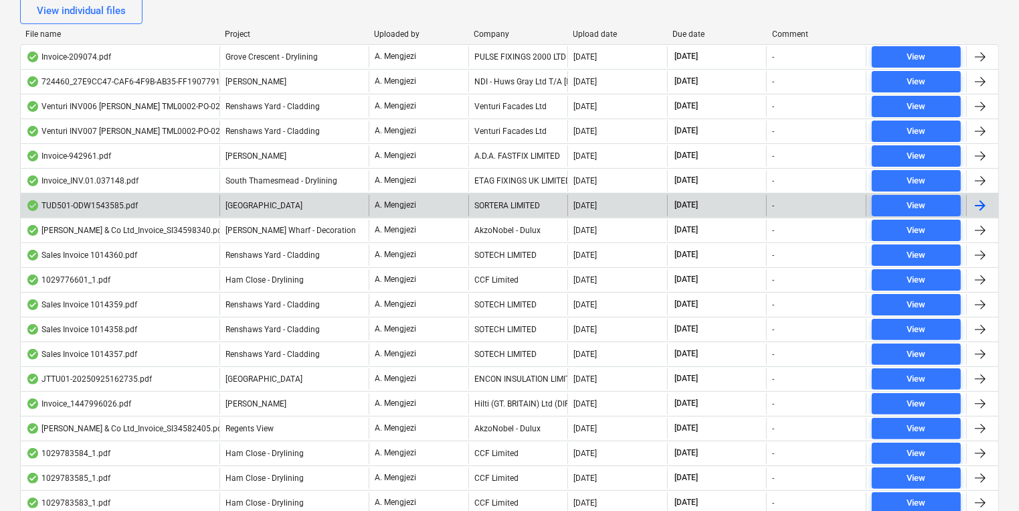
scroll to position [315, 0]
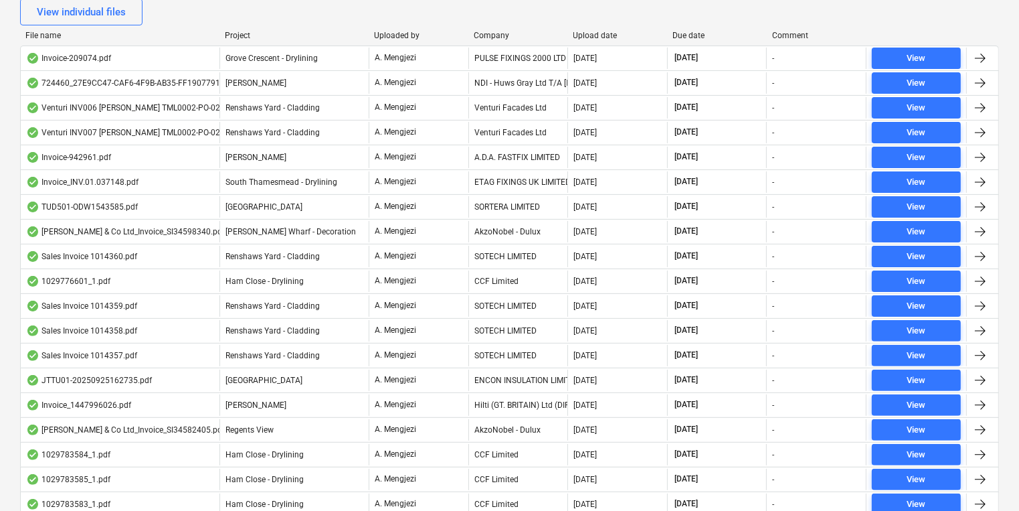
click at [251, 35] on div "Project" at bounding box center [294, 35] width 139 height 9
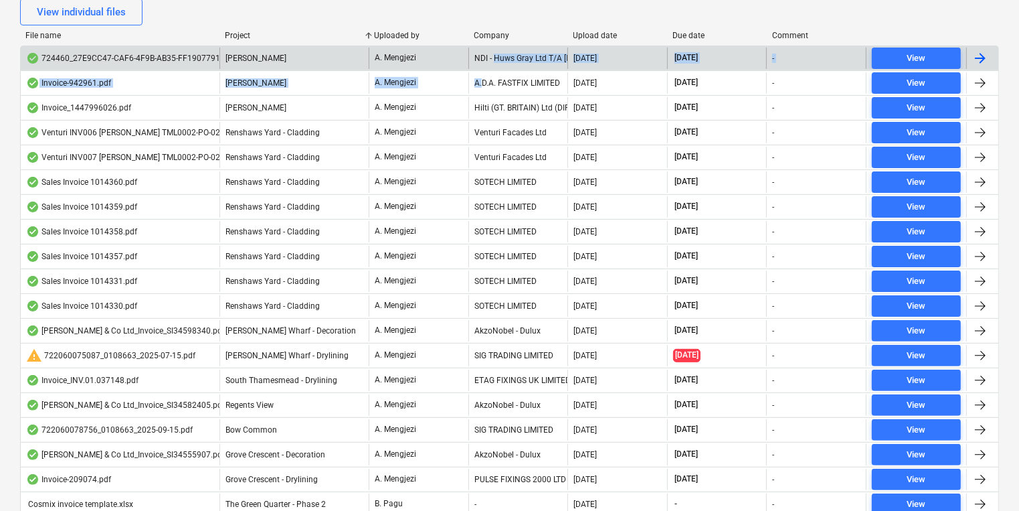
drag, startPoint x: 482, startPoint y: 83, endPoint x: 495, endPoint y: 60, distance: 26.7
click at [495, 60] on div "724460_27E9CC47-CAF6-4F9B-AB35-FF1907791D00.PDF [PERSON_NAME] A. Mengjezi NDI -…" at bounding box center [509, 418] width 979 height 744
click at [495, 60] on div "NDI - Huws Gray Ltd T/A [PERSON_NAME]" at bounding box center [519, 58] width 100 height 21
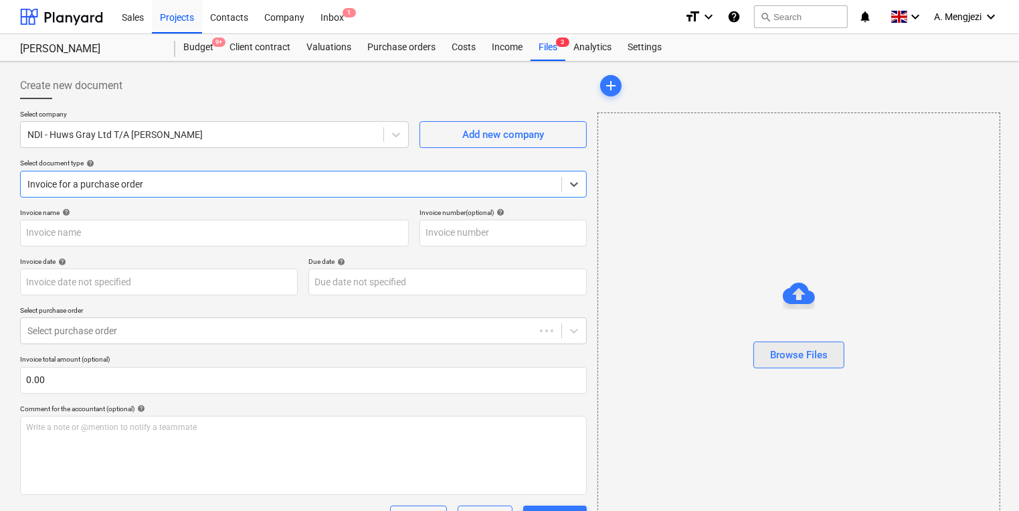
type input "724460"
type input "[DATE]"
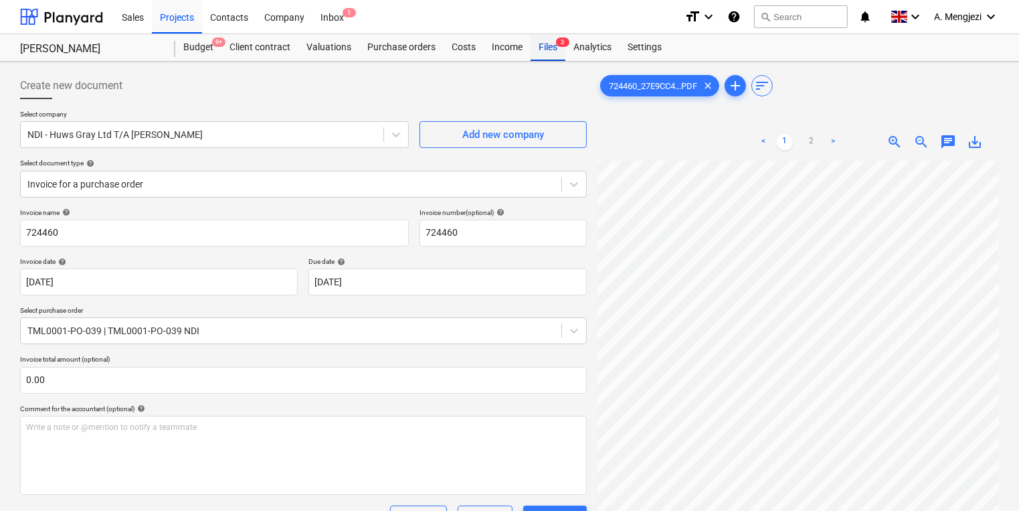
click at [545, 46] on div "Files 3" at bounding box center [548, 47] width 35 height 27
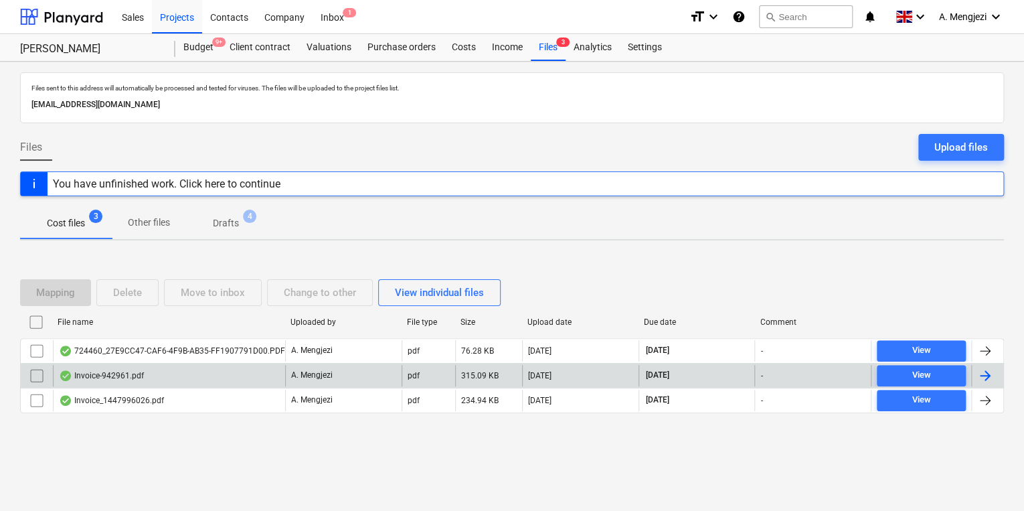
click at [197, 365] on div "Invoice-942961.pdf" at bounding box center [169, 375] width 232 height 21
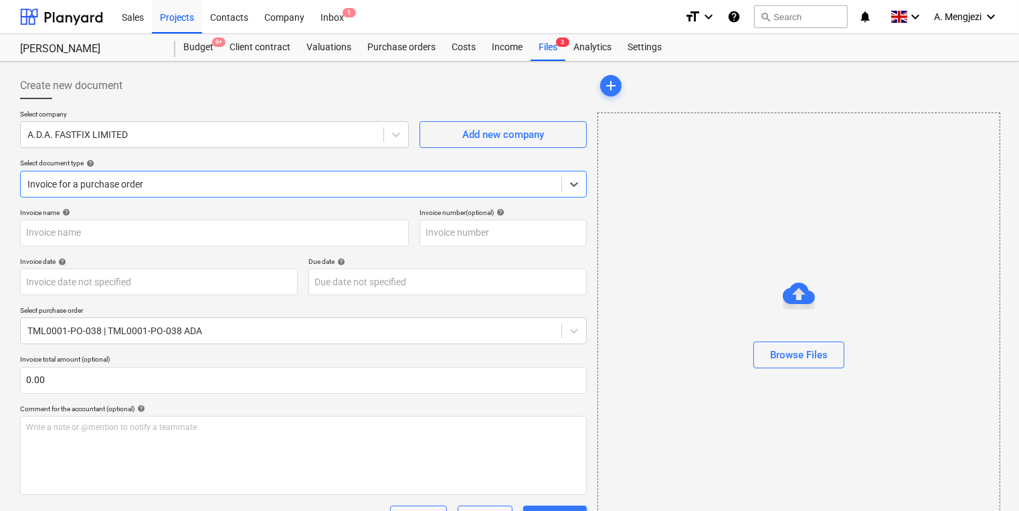
type input "942961"
type input "[DATE]"
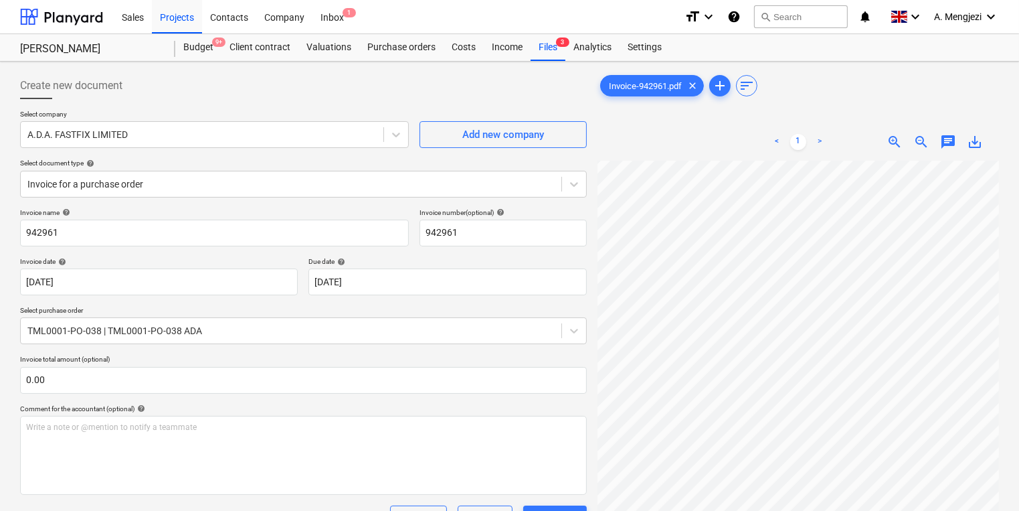
scroll to position [72, 122]
click at [327, 26] on div "Inbox 1" at bounding box center [332, 16] width 39 height 34
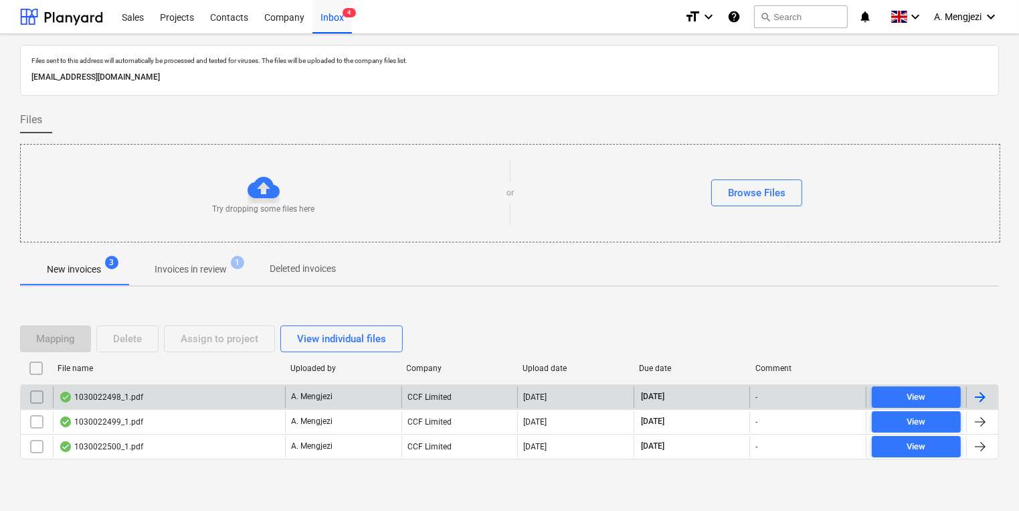
click at [266, 402] on div "1030022498_1.pdf" at bounding box center [169, 396] width 232 height 21
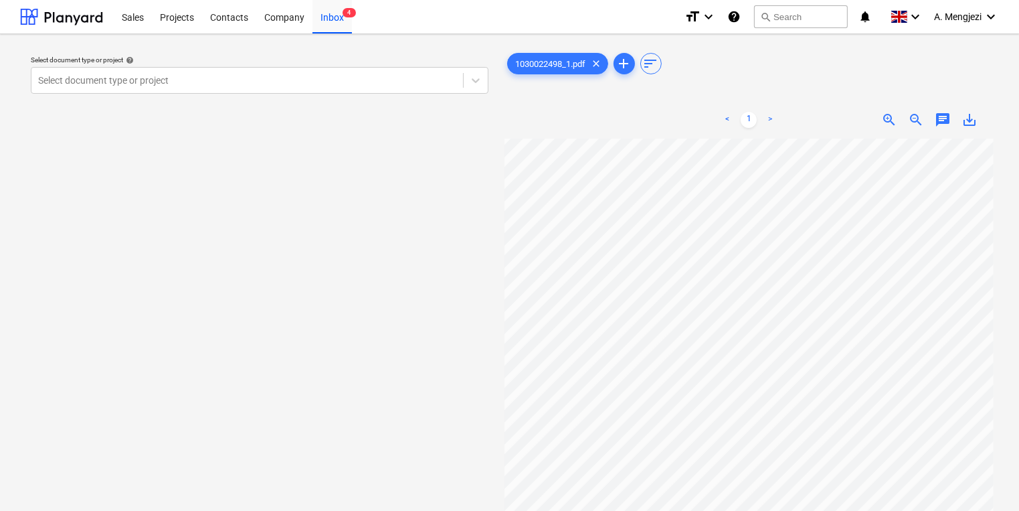
scroll to position [66, 114]
click at [495, 274] on div "Select document type or project help Select document type or project 1030022498…" at bounding box center [509, 331] width 979 height 572
click at [314, 81] on div at bounding box center [247, 80] width 418 height 13
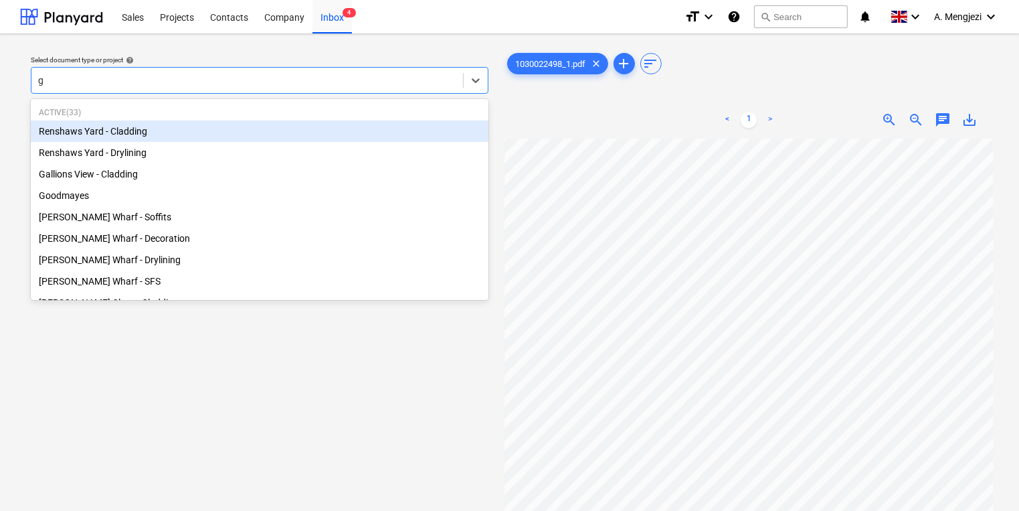
type input "gr"
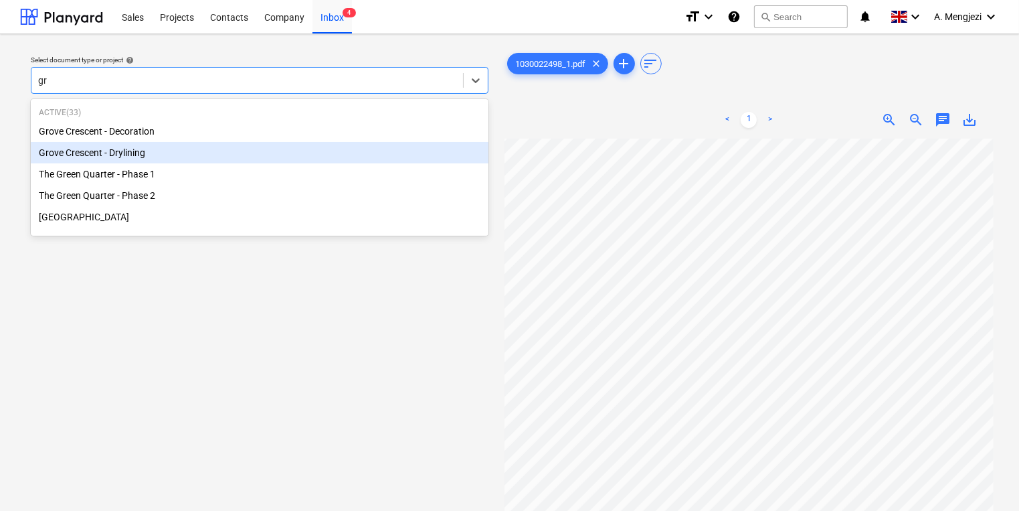
click at [265, 161] on div "Grove Crescent - Drylining" at bounding box center [260, 152] width 458 height 21
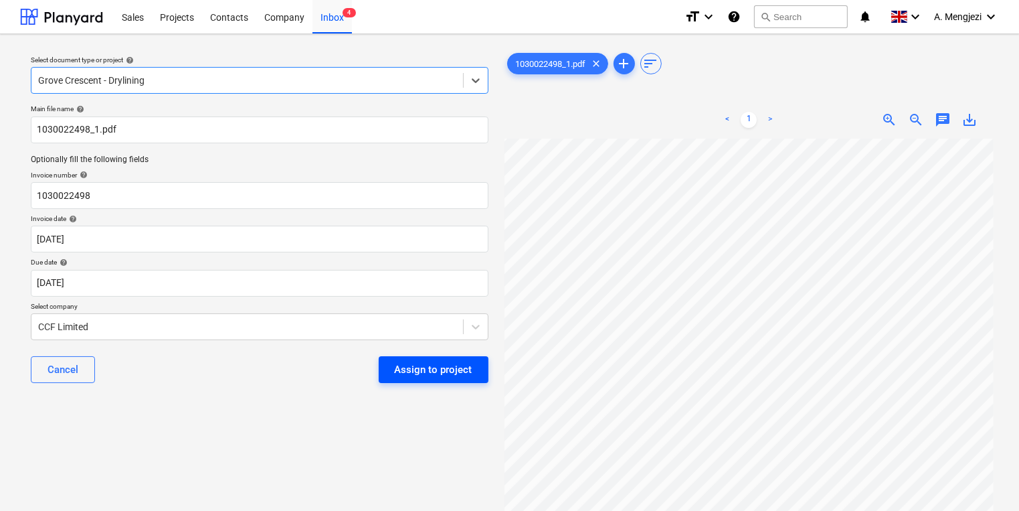
click at [458, 363] on div "Assign to project" at bounding box center [434, 369] width 78 height 17
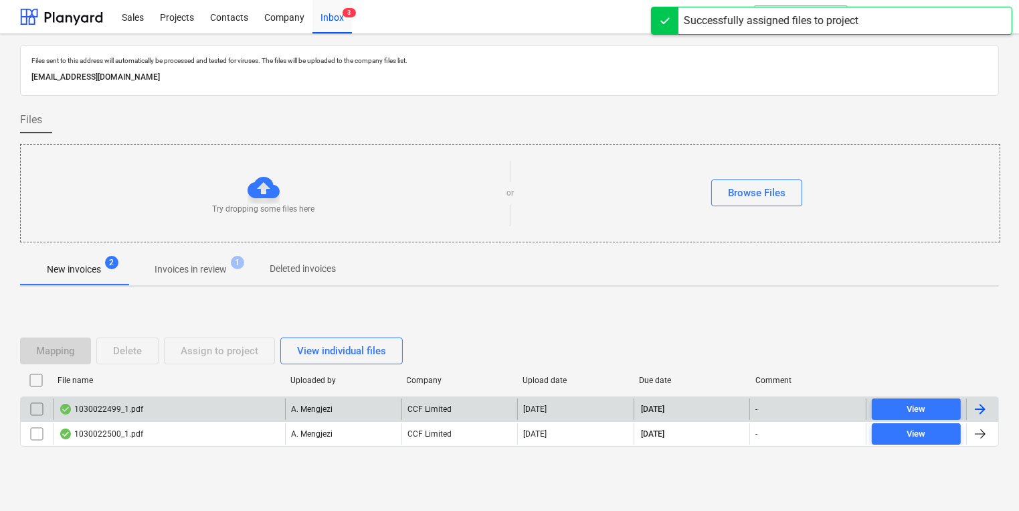
click at [307, 404] on p "A. Mengjezi" at bounding box center [311, 409] width 41 height 11
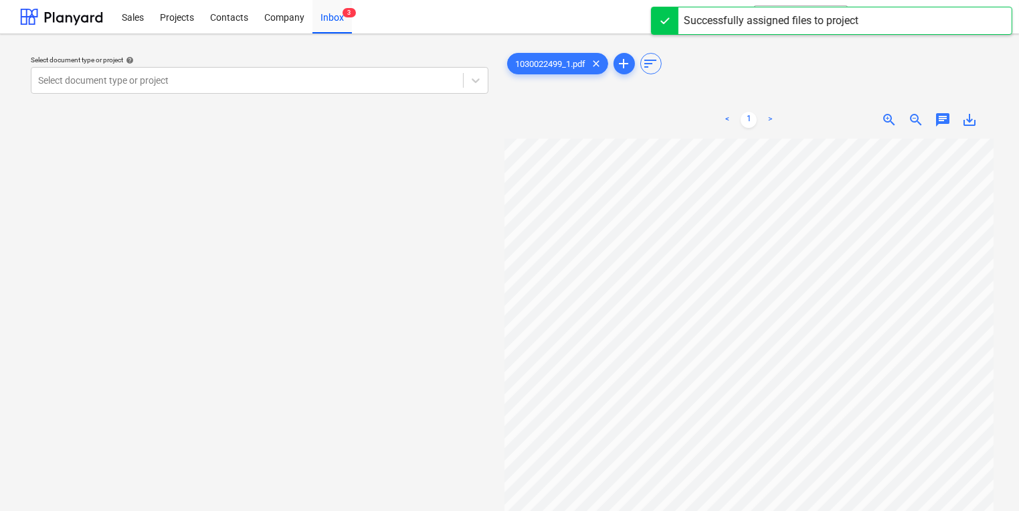
scroll to position [13, 71]
click at [269, 71] on div "Select document type or project" at bounding box center [247, 80] width 432 height 19
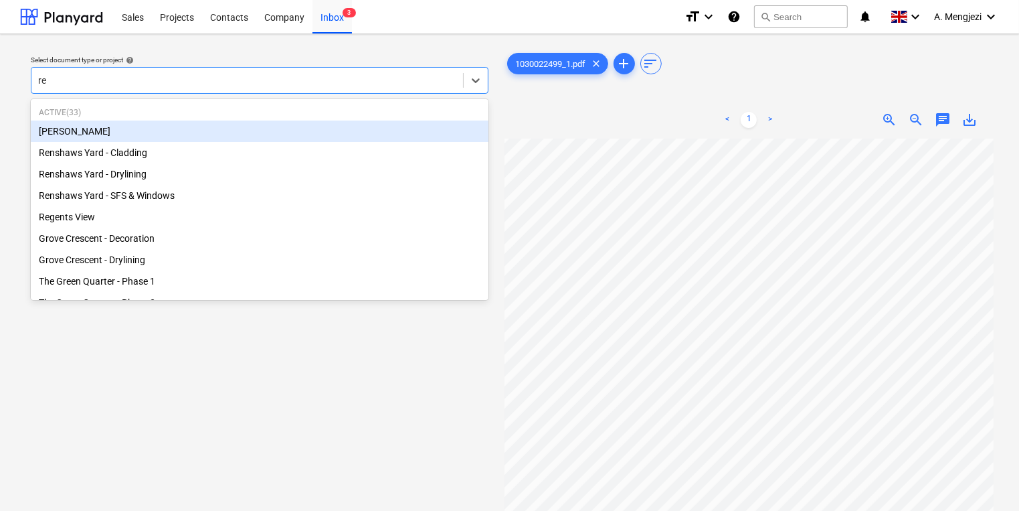
type input "reg"
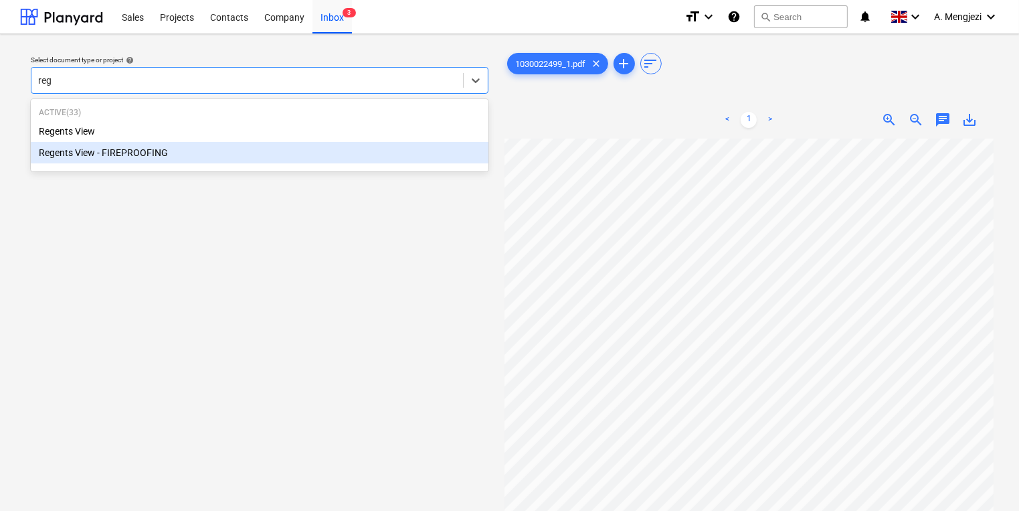
click at [249, 133] on div "Regents View" at bounding box center [260, 130] width 458 height 21
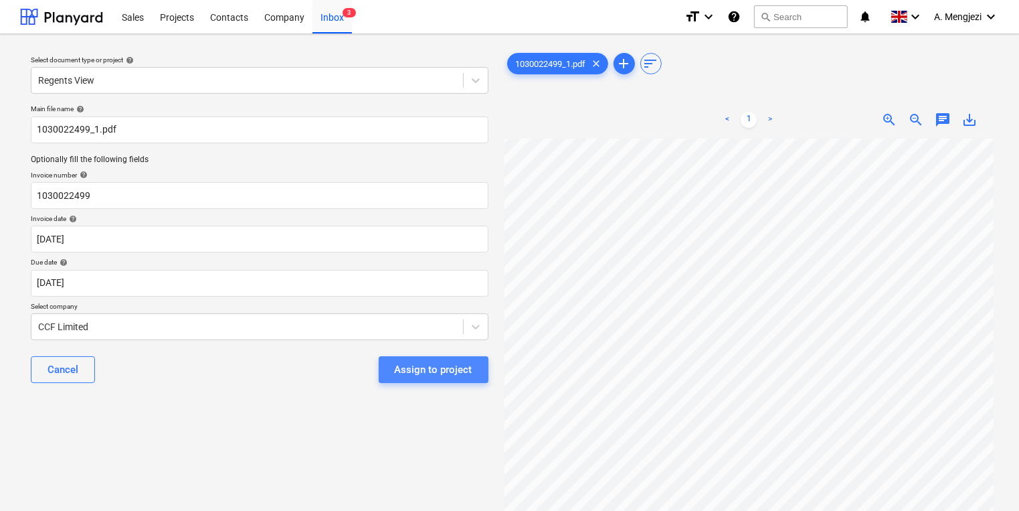
click at [423, 362] on div "Assign to project" at bounding box center [434, 369] width 78 height 17
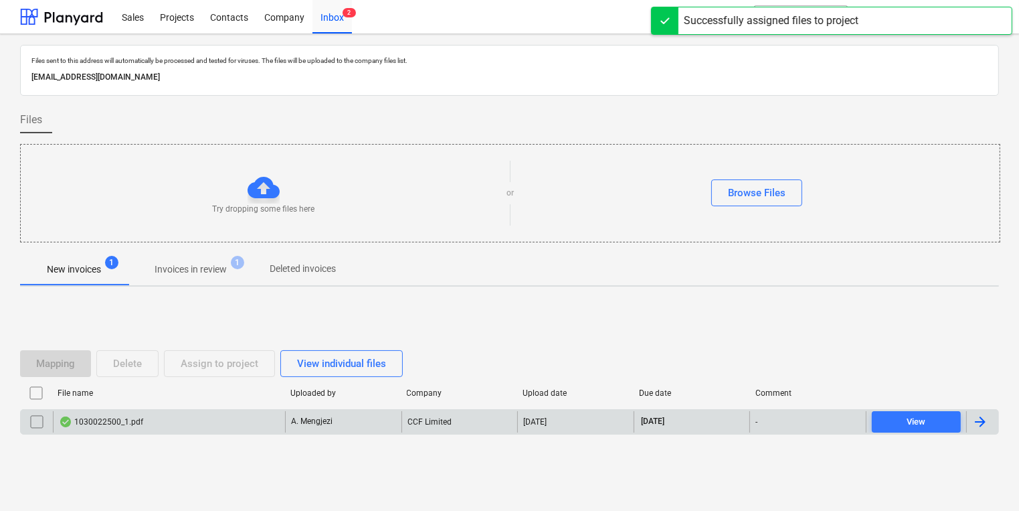
click at [264, 423] on div "1030022500_1.pdf" at bounding box center [169, 421] width 232 height 21
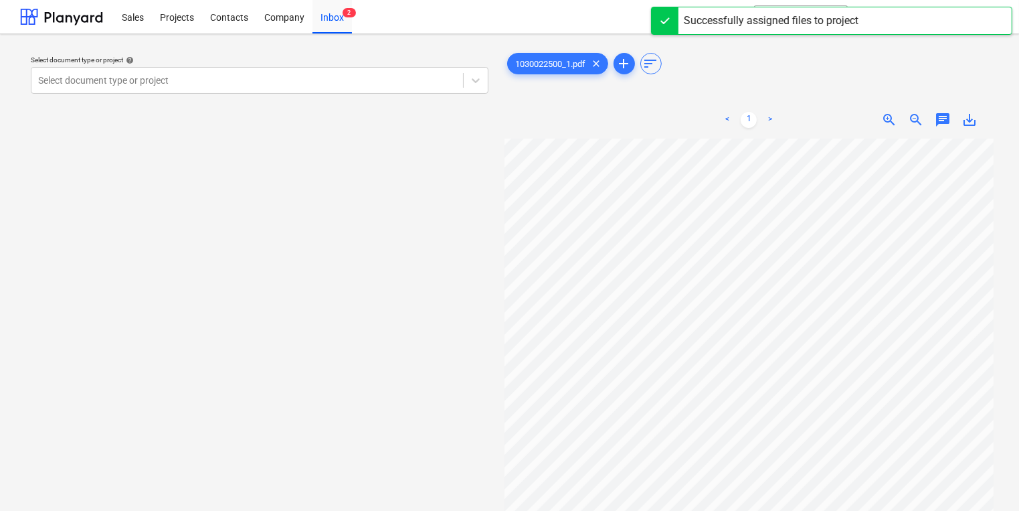
scroll to position [0, 88]
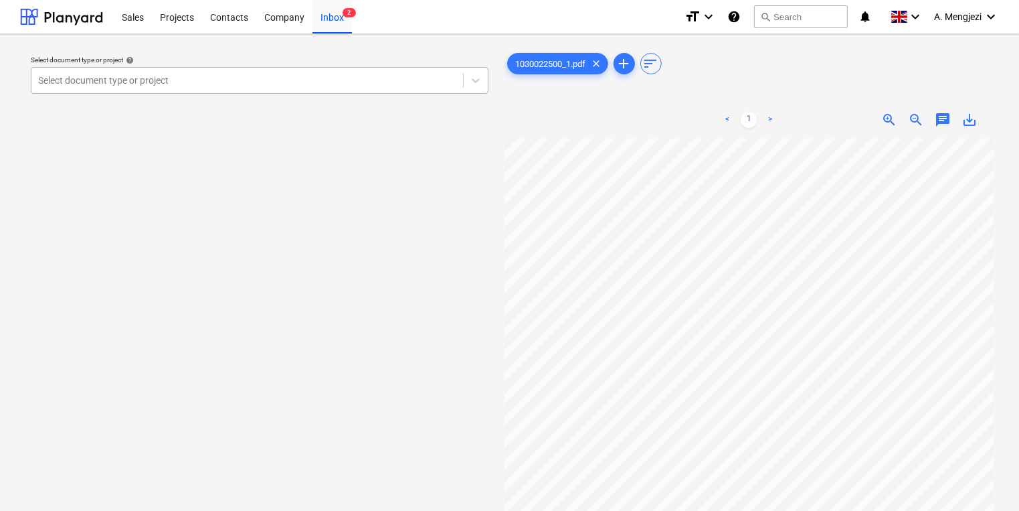
click at [385, 90] on div "Select document type or project" at bounding box center [260, 80] width 458 height 27
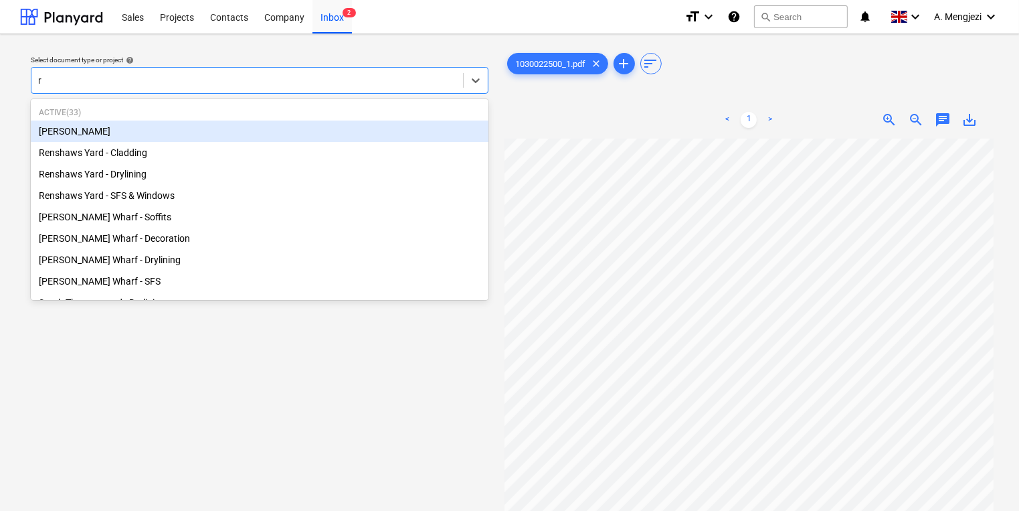
type input "re"
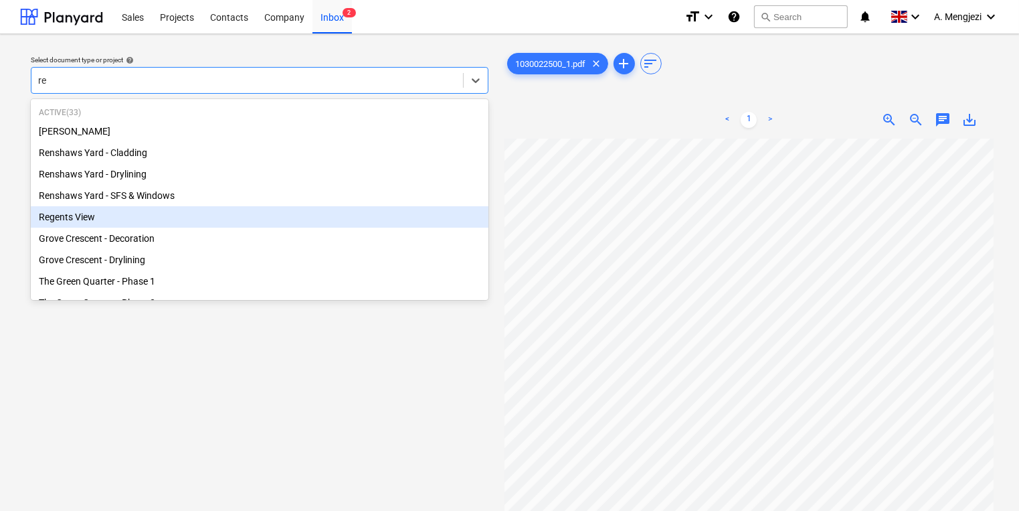
drag, startPoint x: 286, startPoint y: 163, endPoint x: 270, endPoint y: 209, distance: 48.3
click at [270, 209] on div "[PERSON_NAME] Renshaws Yard - Cladding Renshaws Yard - Drylining Renshaws Yard …" at bounding box center [260, 270] width 458 height 300
click at [270, 212] on div "Regents View" at bounding box center [260, 216] width 458 height 21
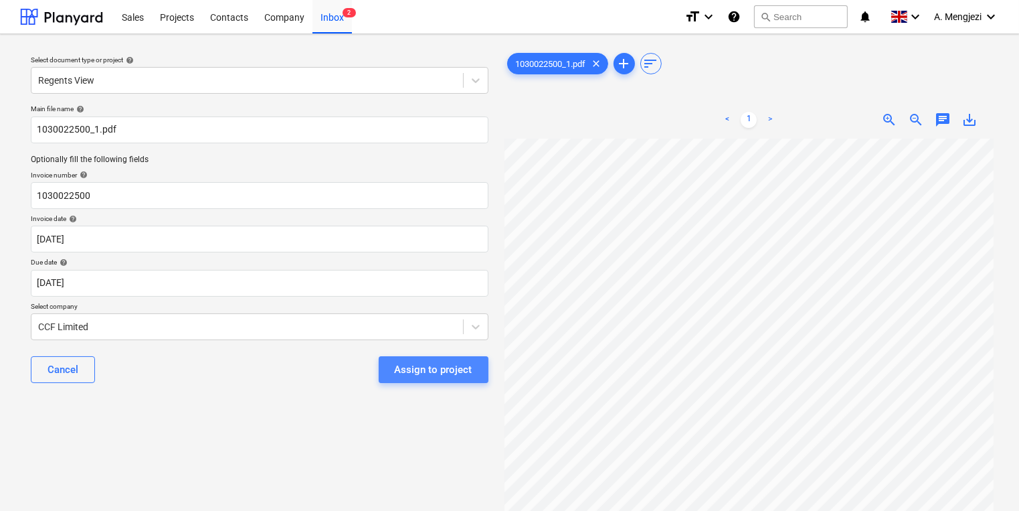
click at [436, 374] on div "Assign to project" at bounding box center [434, 369] width 78 height 17
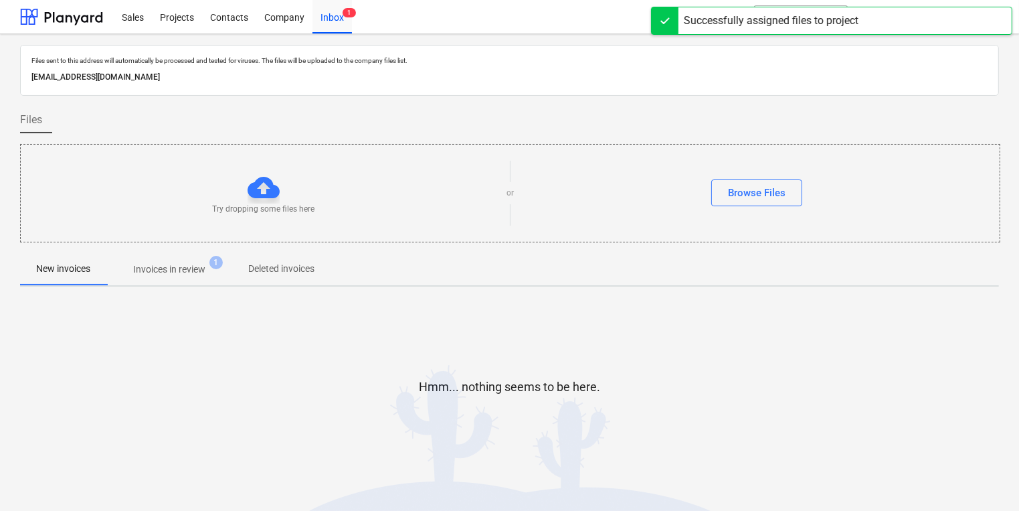
click at [189, 253] on button "Invoices in review 1" at bounding box center [169, 269] width 126 height 32
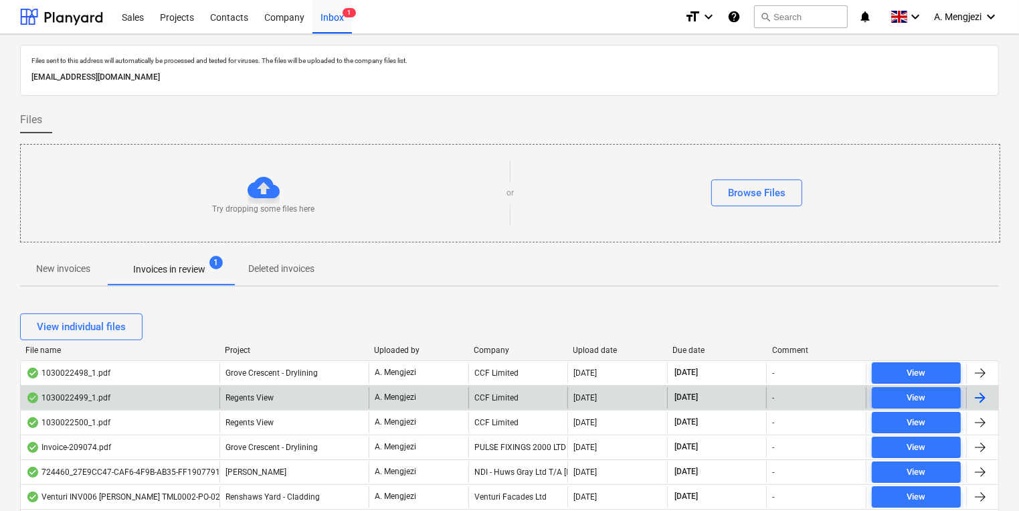
click at [283, 400] on div "Regents View" at bounding box center [294, 397] width 149 height 21
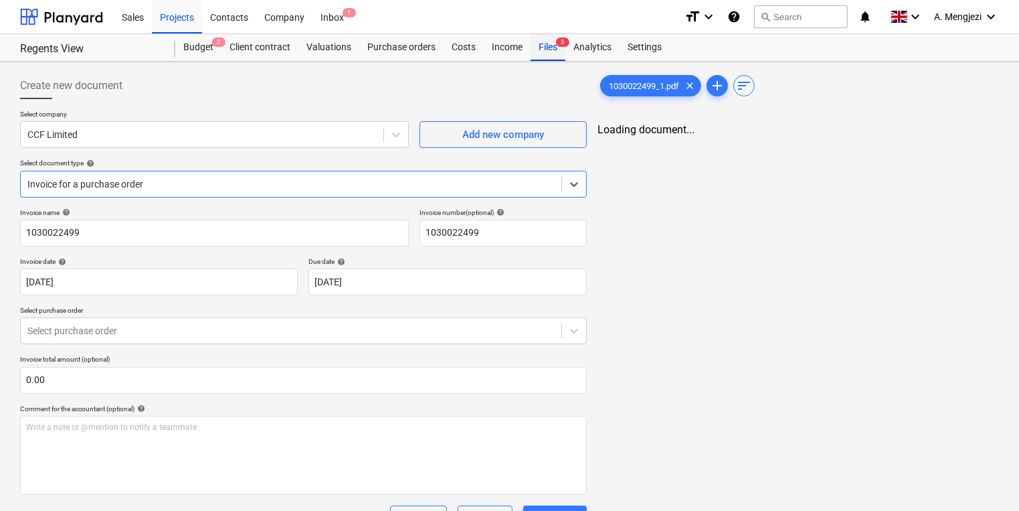
click at [546, 49] on div "Files 3" at bounding box center [548, 47] width 35 height 27
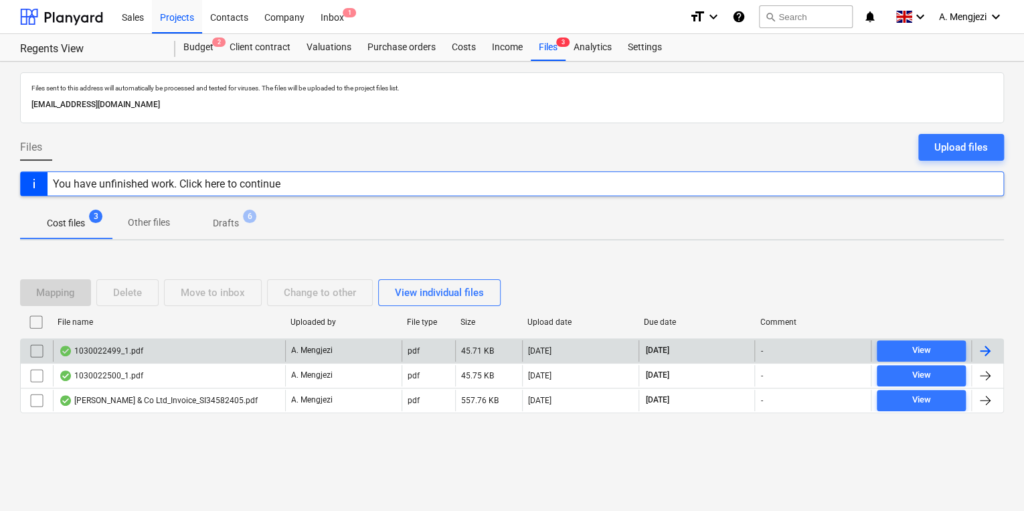
click at [230, 351] on div "1030022499_1.pdf" at bounding box center [169, 350] width 232 height 21
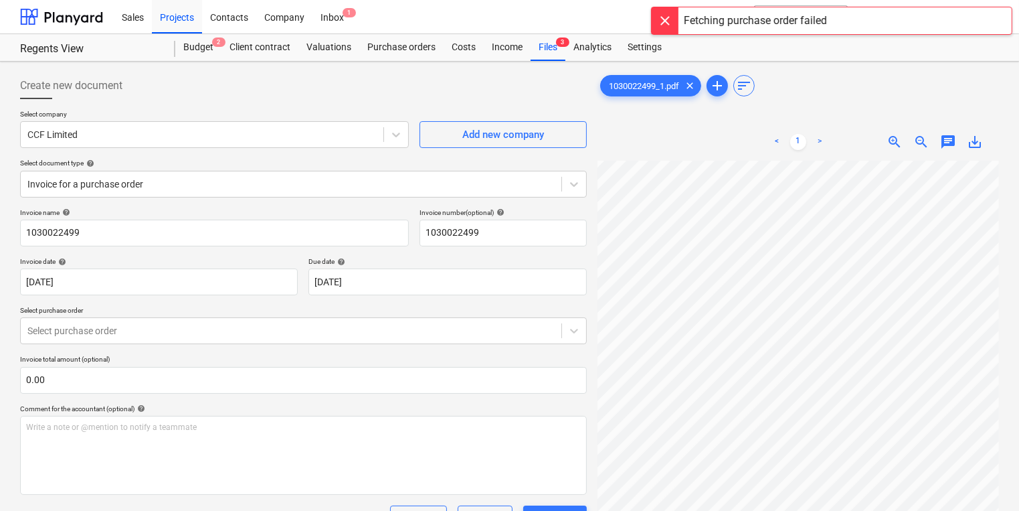
scroll to position [21, 203]
click at [541, 50] on div "Files 3" at bounding box center [548, 47] width 35 height 27
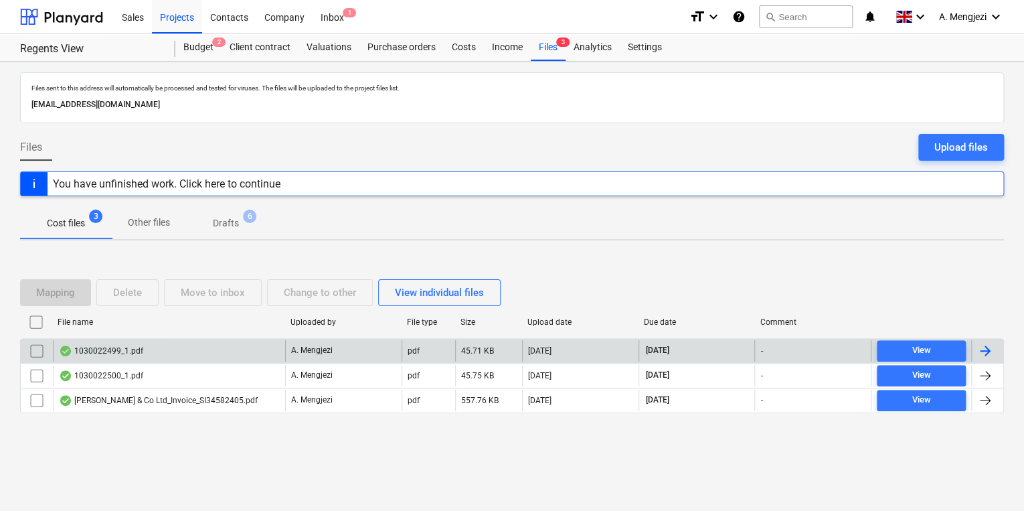
click at [37, 350] on input "checkbox" at bounding box center [36, 350] width 21 height 21
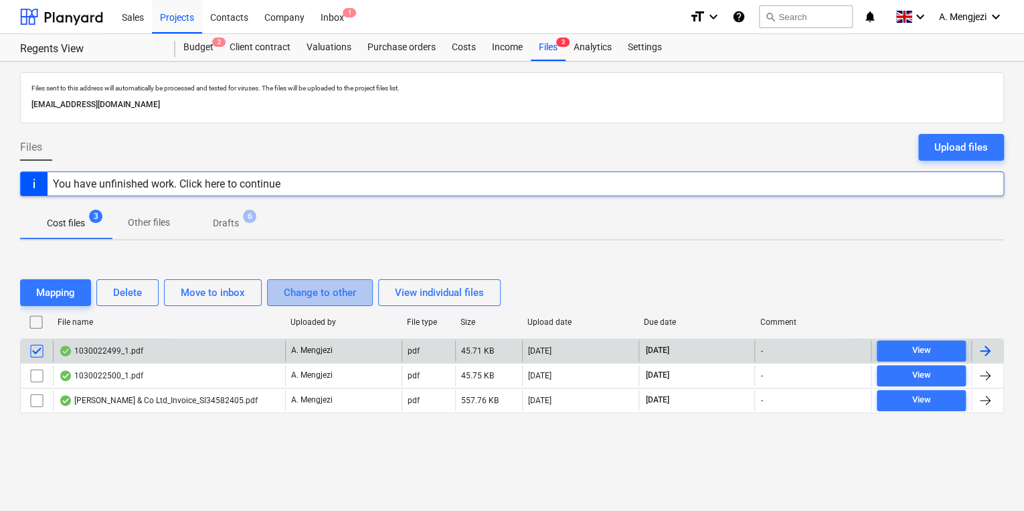
click at [286, 288] on div "Change to other" at bounding box center [320, 292] width 72 height 17
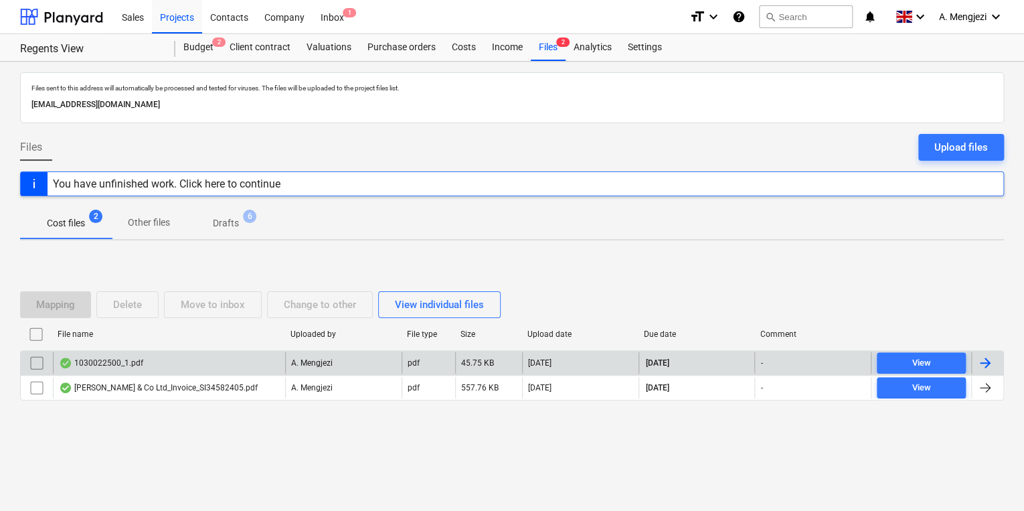
click at [228, 227] on p "Drafts" at bounding box center [226, 223] width 26 height 14
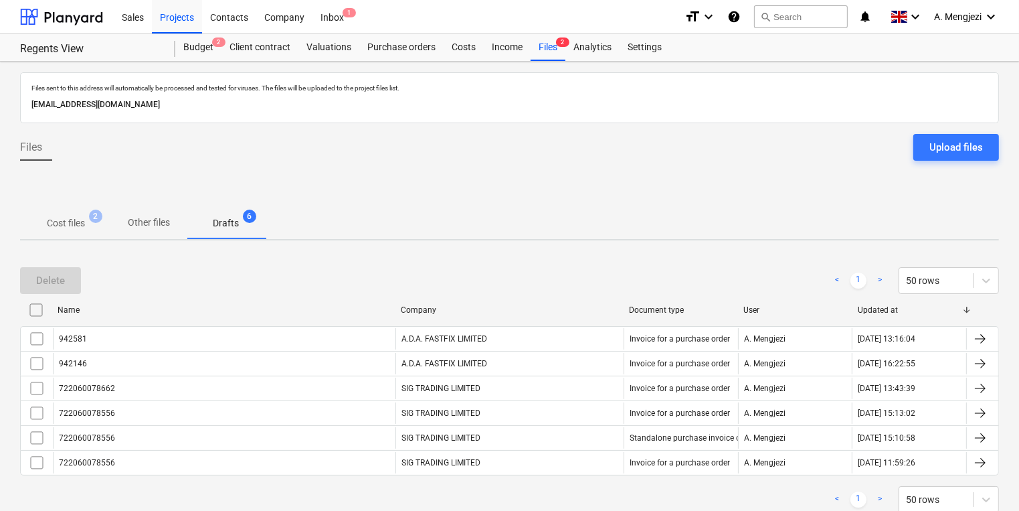
click at [60, 213] on span "Cost files 2" at bounding box center [66, 223] width 92 height 24
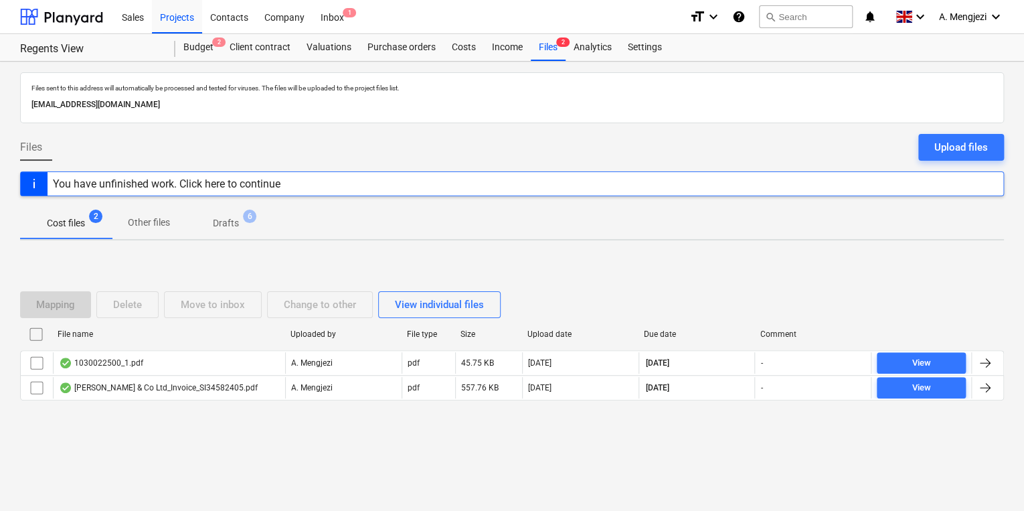
click at [127, 228] on span "Other files" at bounding box center [149, 223] width 74 height 22
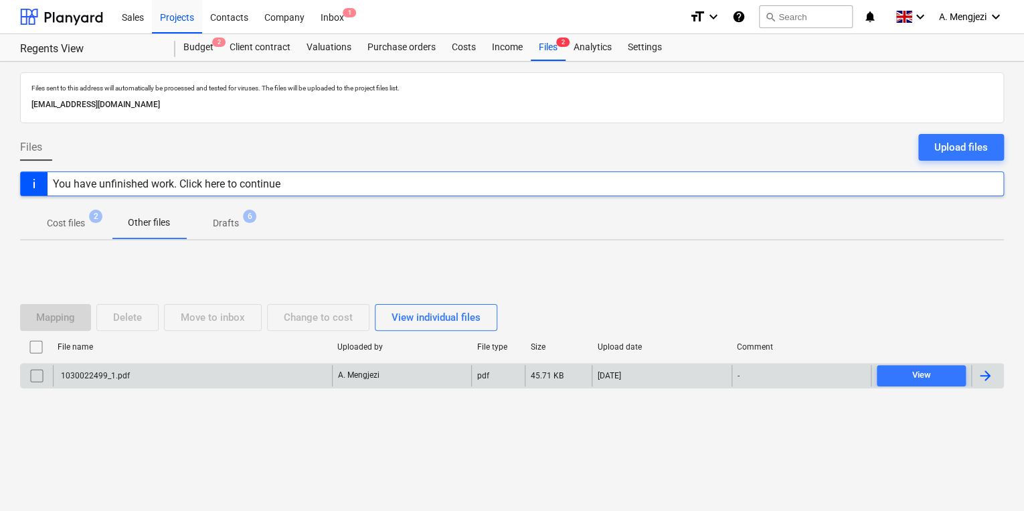
click at [40, 369] on input "checkbox" at bounding box center [36, 375] width 21 height 21
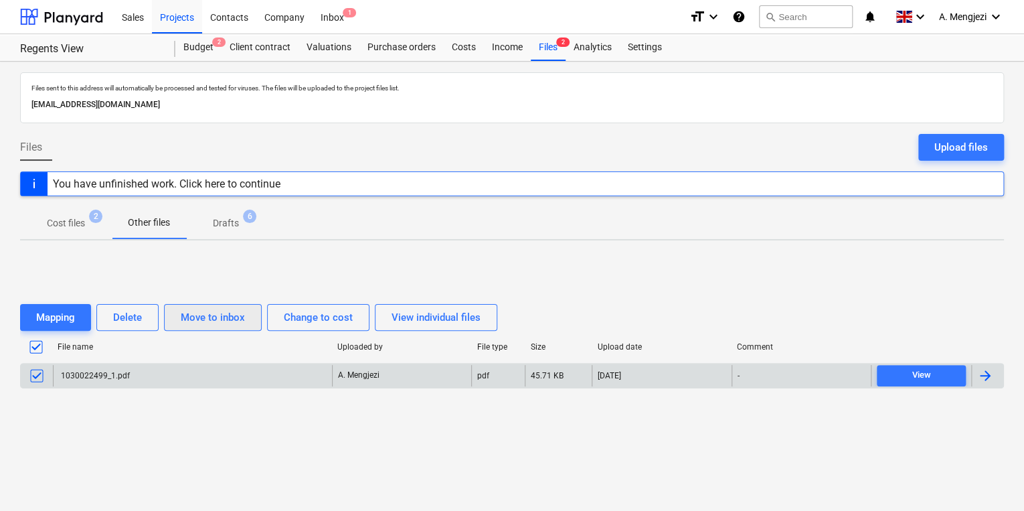
click at [196, 309] on div "Move to inbox" at bounding box center [213, 317] width 64 height 17
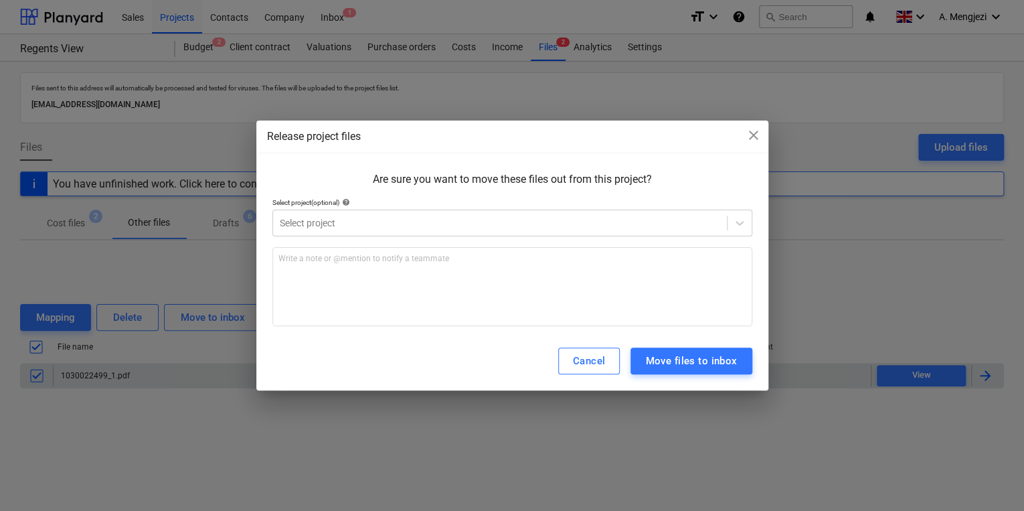
click at [447, 208] on p "Select project (optional) help" at bounding box center [512, 203] width 480 height 11
click at [444, 228] on div at bounding box center [500, 222] width 440 height 13
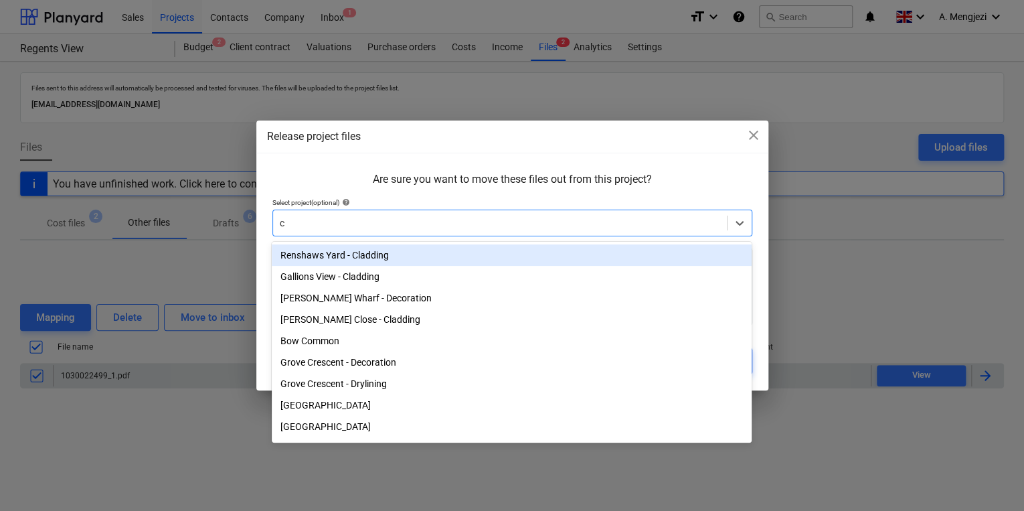
type input "ca"
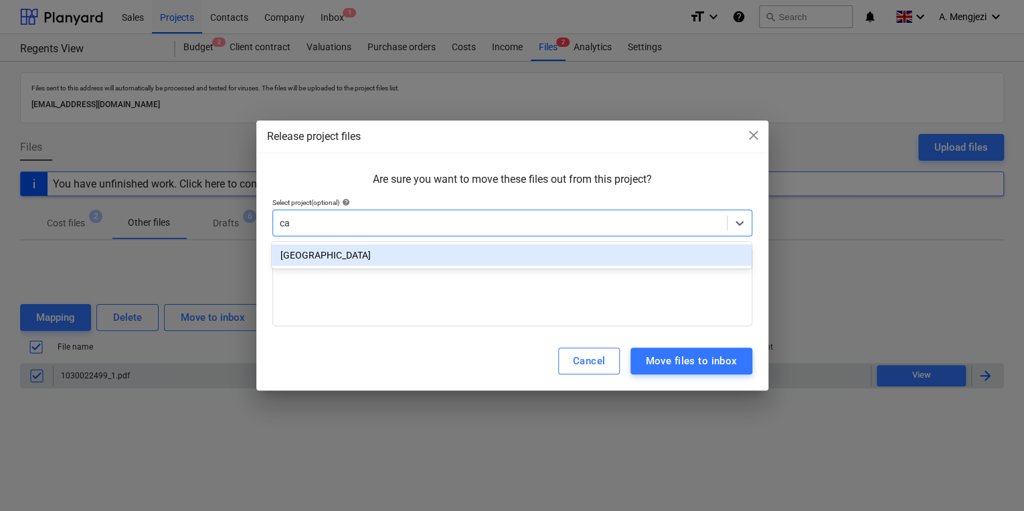
click at [431, 244] on div "[GEOGRAPHIC_DATA]" at bounding box center [512, 254] width 480 height 21
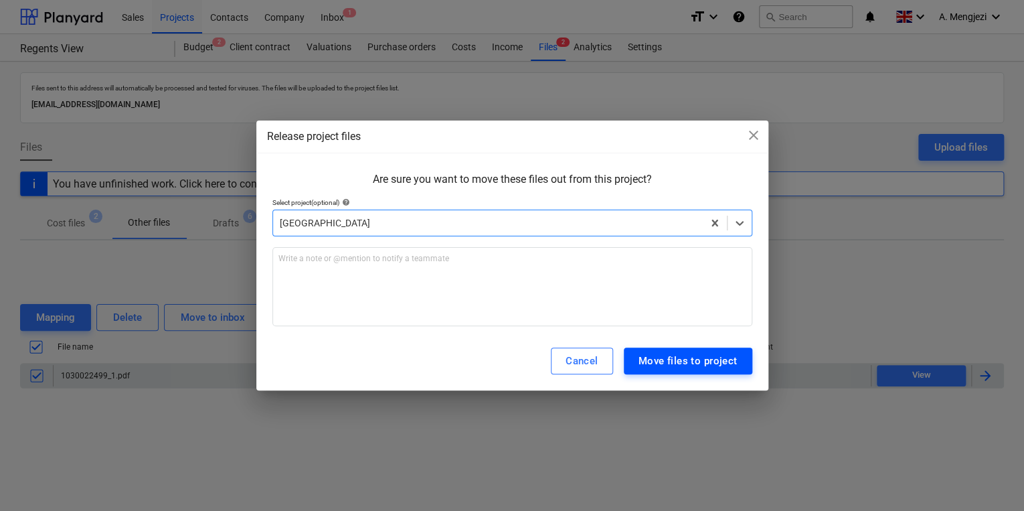
click at [657, 363] on div "Move files to project" at bounding box center [688, 360] width 99 height 17
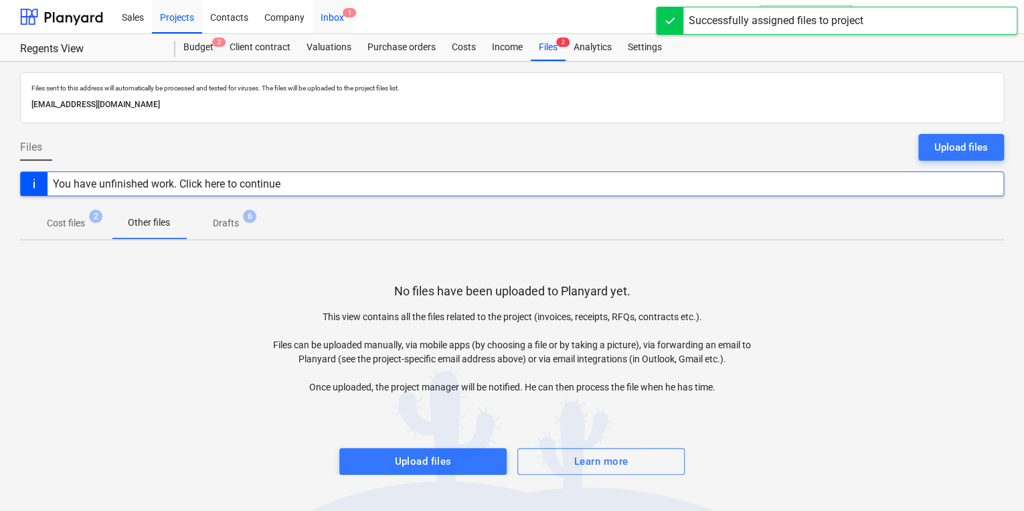
click at [328, 16] on div "Inbox 1" at bounding box center [332, 16] width 39 height 34
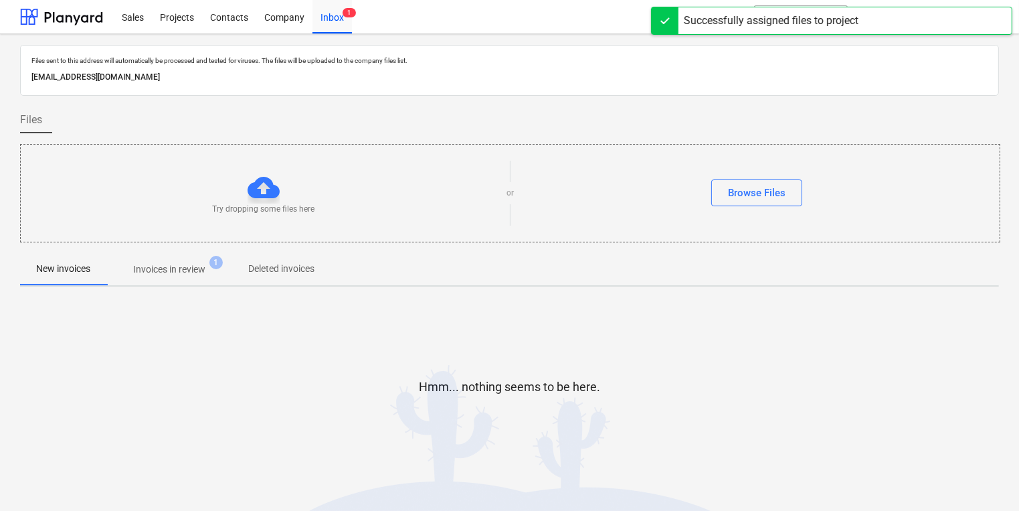
click at [195, 268] on p "Invoices in review" at bounding box center [169, 269] width 72 height 14
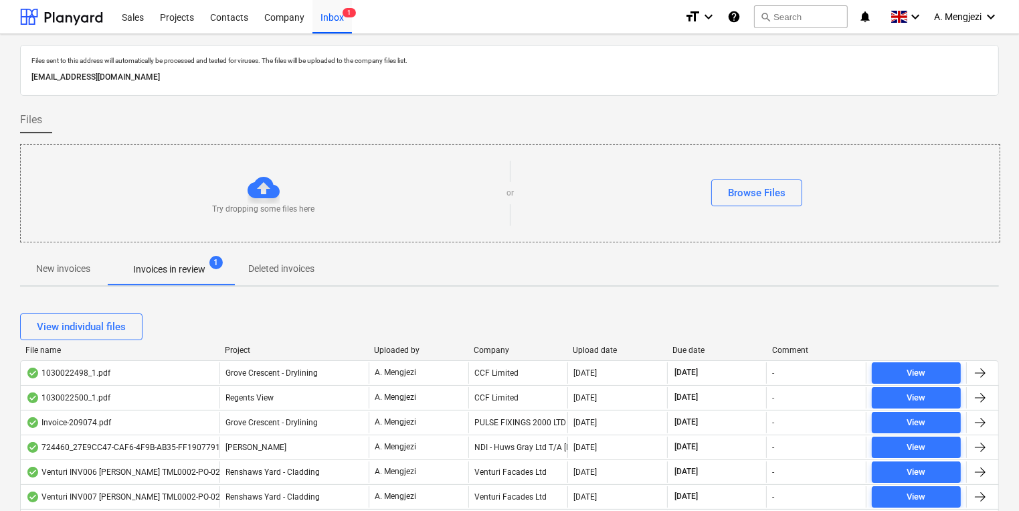
drag, startPoint x: 482, startPoint y: 320, endPoint x: 482, endPoint y: 345, distance: 24.8
click at [482, 335] on div "View individual files" at bounding box center [509, 326] width 979 height 27
click at [482, 345] on div "Company" at bounding box center [518, 349] width 89 height 9
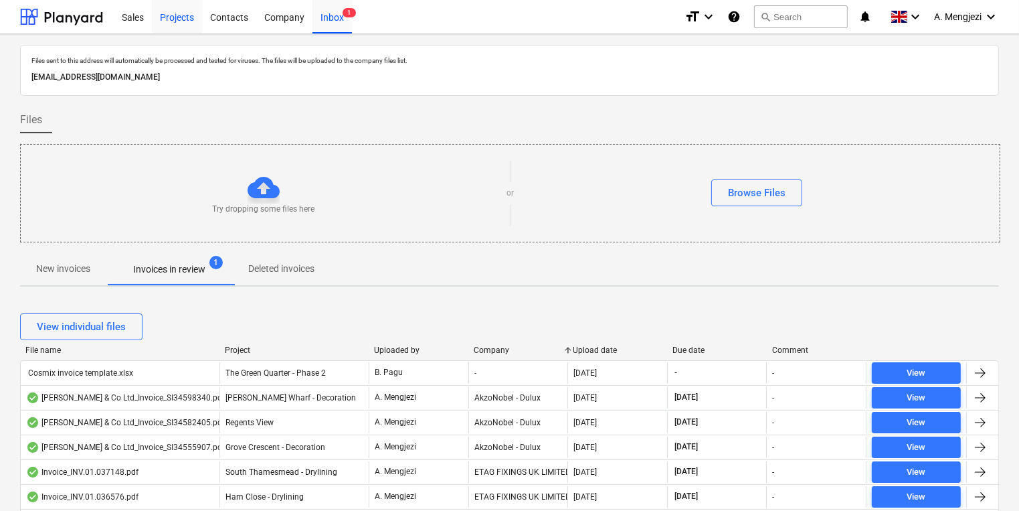
click at [166, 13] on div "Projects" at bounding box center [177, 16] width 50 height 34
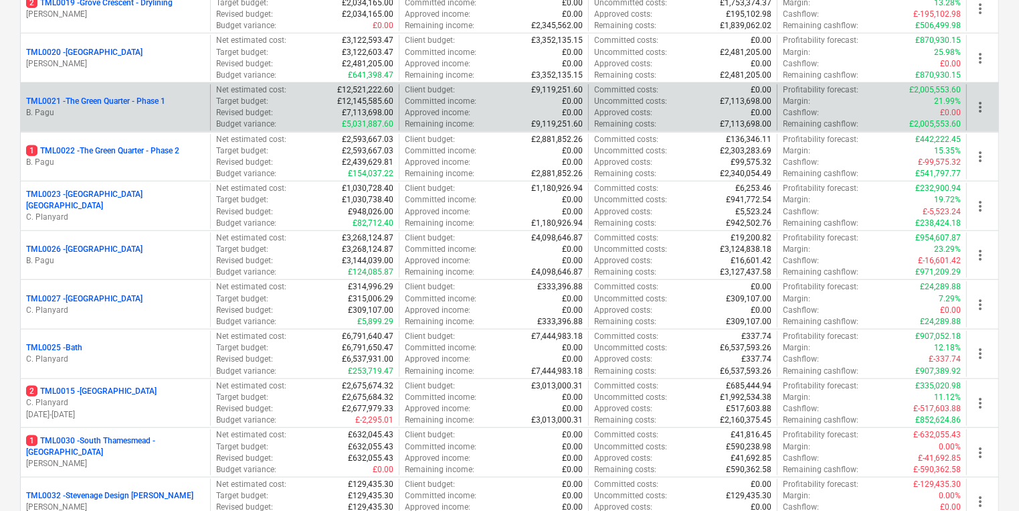
scroll to position [1124, 0]
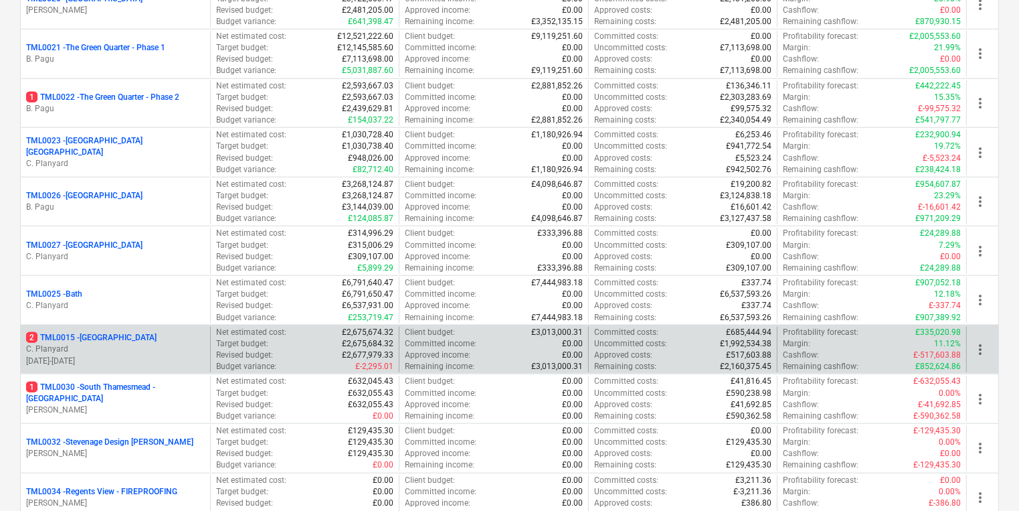
click at [126, 332] on p "2 TML0015 - [GEOGRAPHIC_DATA]" at bounding box center [91, 337] width 131 height 11
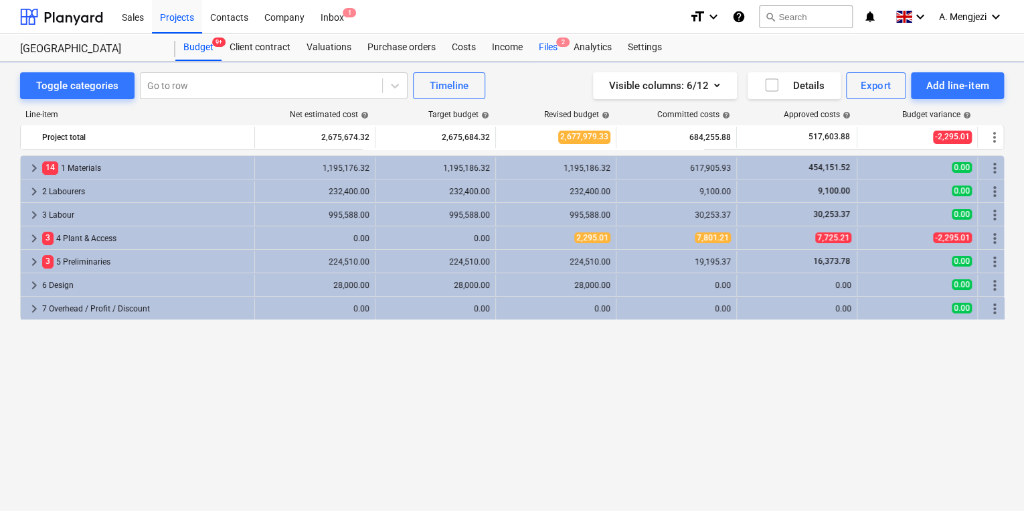
click at [564, 48] on div "Files 2" at bounding box center [548, 47] width 35 height 27
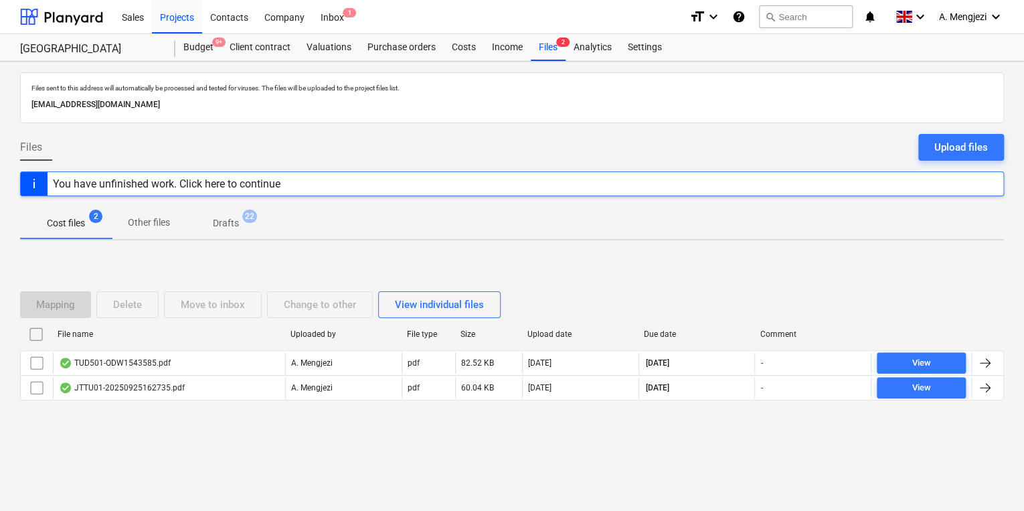
click at [463, 416] on div "Mapping Delete Move to inbox Change to other View individual files File name Up…" at bounding box center [512, 351] width 984 height 152
click at [150, 224] on p "Other files" at bounding box center [149, 223] width 42 height 14
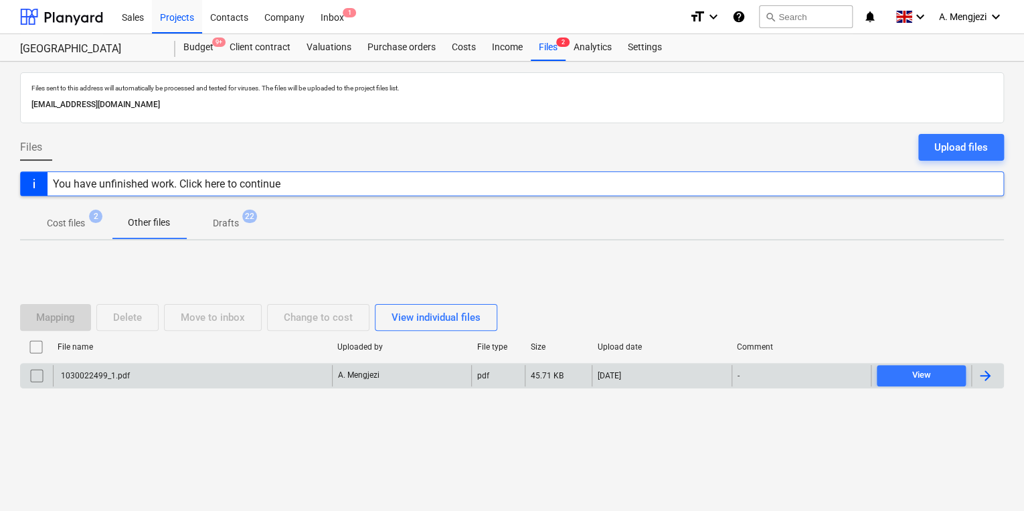
click at [108, 365] on div "1030022499_1.pdf" at bounding box center [192, 375] width 279 height 21
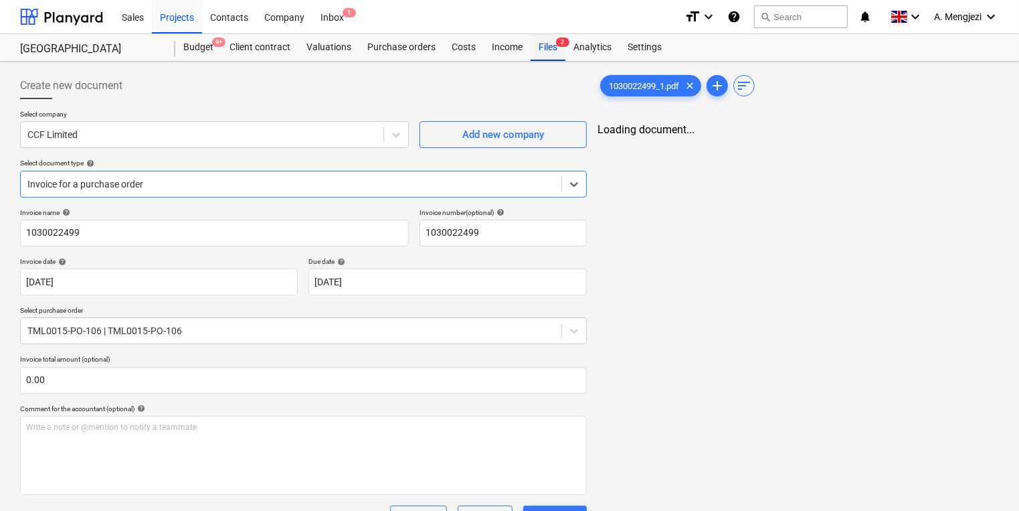
click at [552, 52] on div "Files 2" at bounding box center [548, 47] width 35 height 27
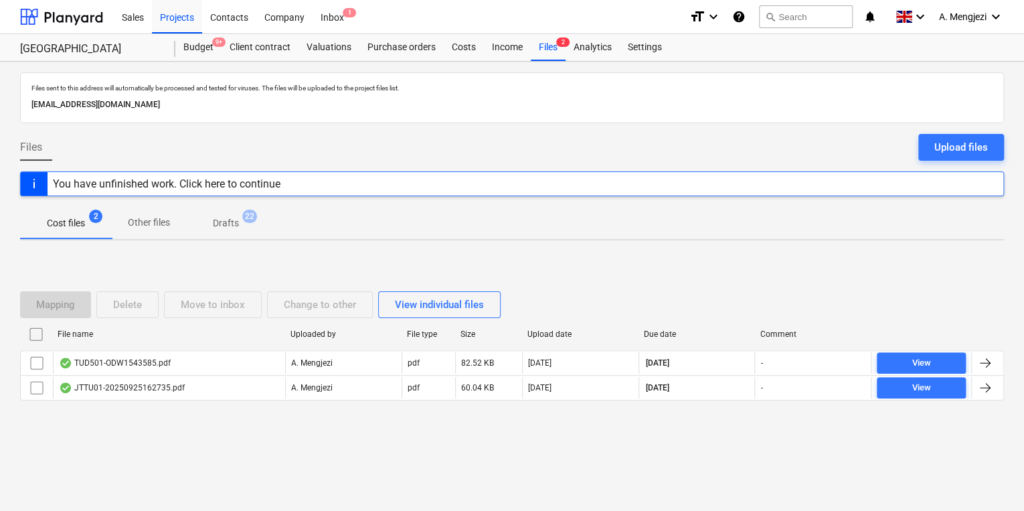
click at [138, 223] on p "Other files" at bounding box center [149, 223] width 42 height 14
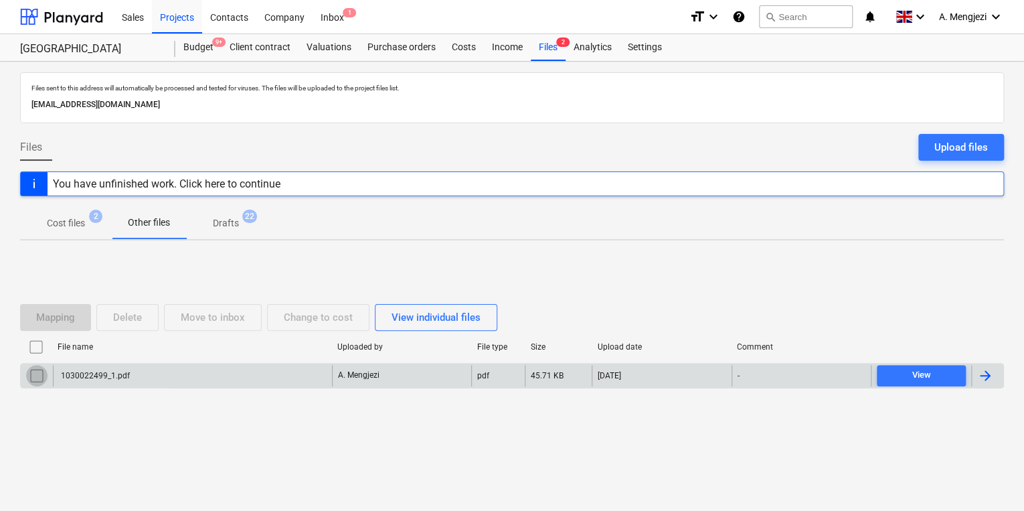
click at [40, 376] on input "checkbox" at bounding box center [36, 375] width 21 height 21
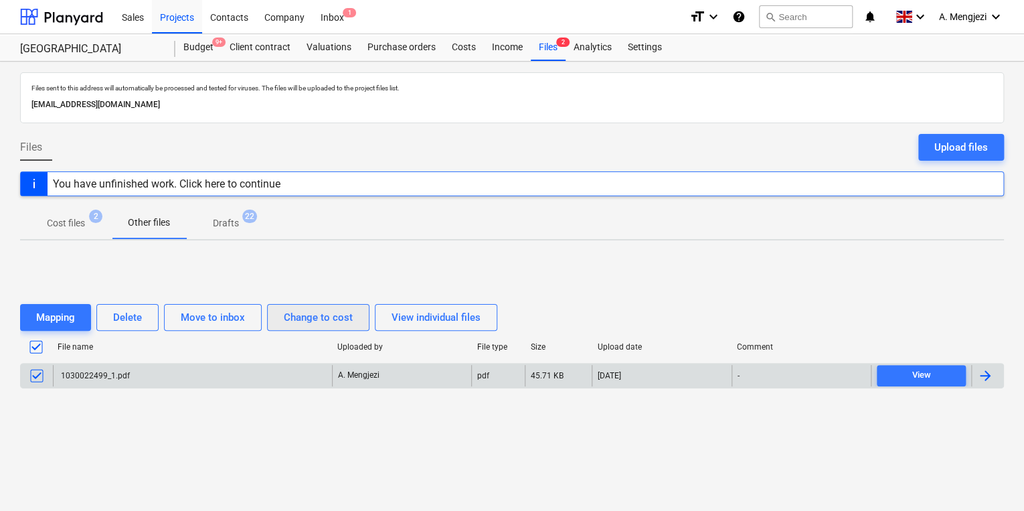
click at [358, 327] on button "Change to cost" at bounding box center [318, 317] width 102 height 27
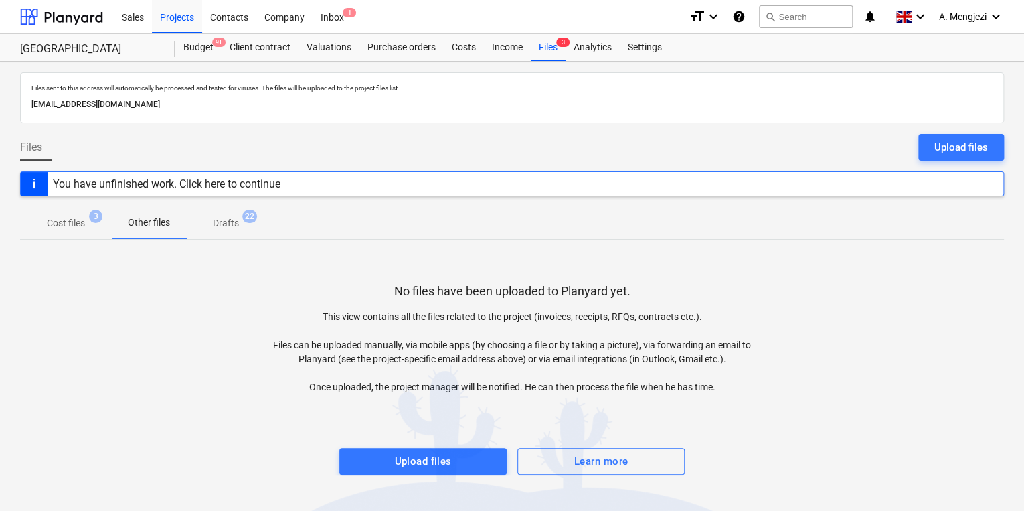
click at [44, 230] on span "Cost files 3" at bounding box center [66, 223] width 60 height 14
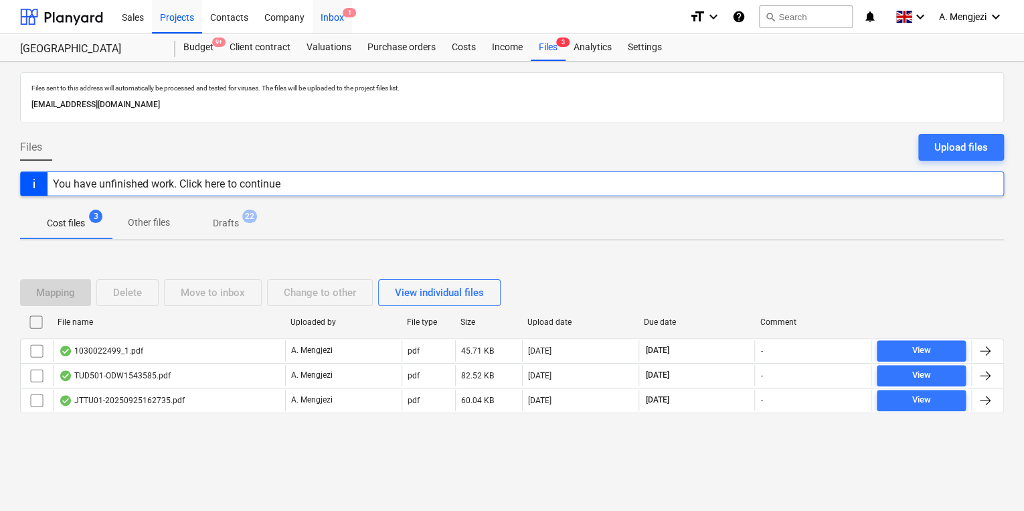
click at [338, 23] on div "Inbox 1" at bounding box center [332, 16] width 39 height 34
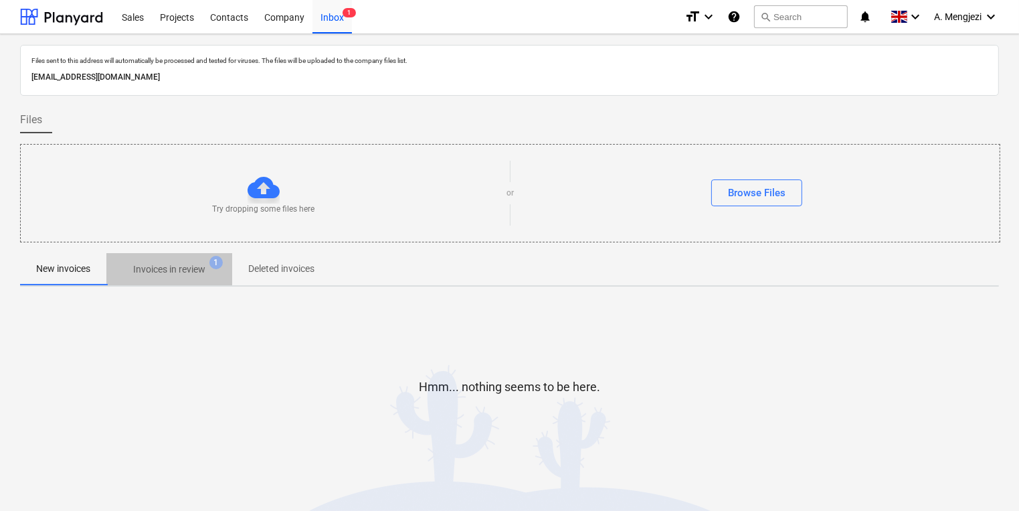
click at [218, 266] on span "1" at bounding box center [216, 262] width 13 height 13
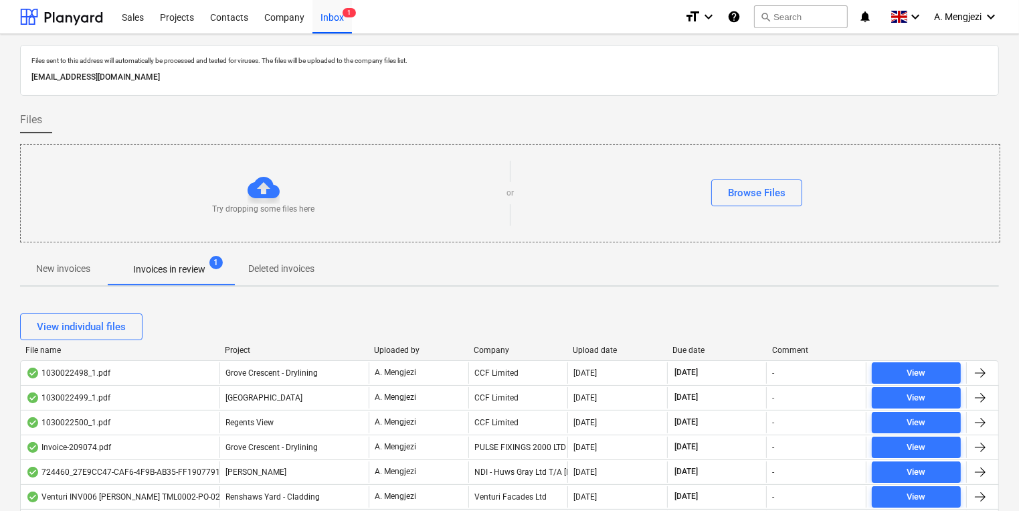
click at [495, 351] on div "Company" at bounding box center [518, 349] width 89 height 9
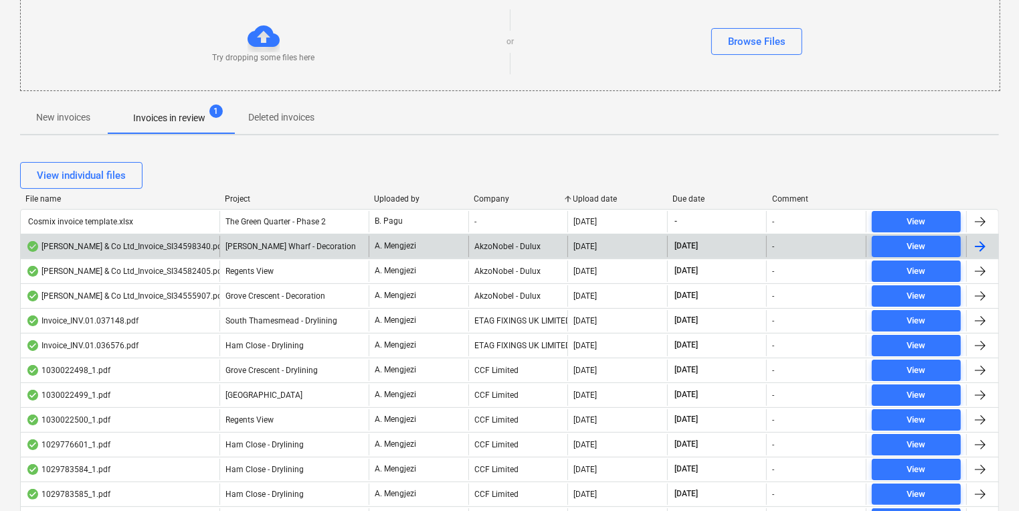
scroll to position [268, 0]
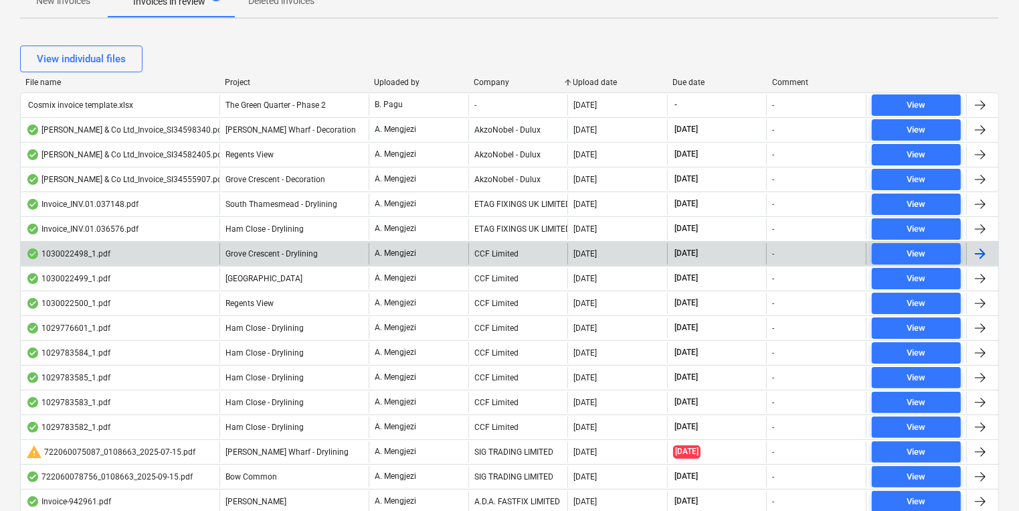
click at [327, 258] on div "Grove Crescent - Drylining" at bounding box center [294, 253] width 149 height 21
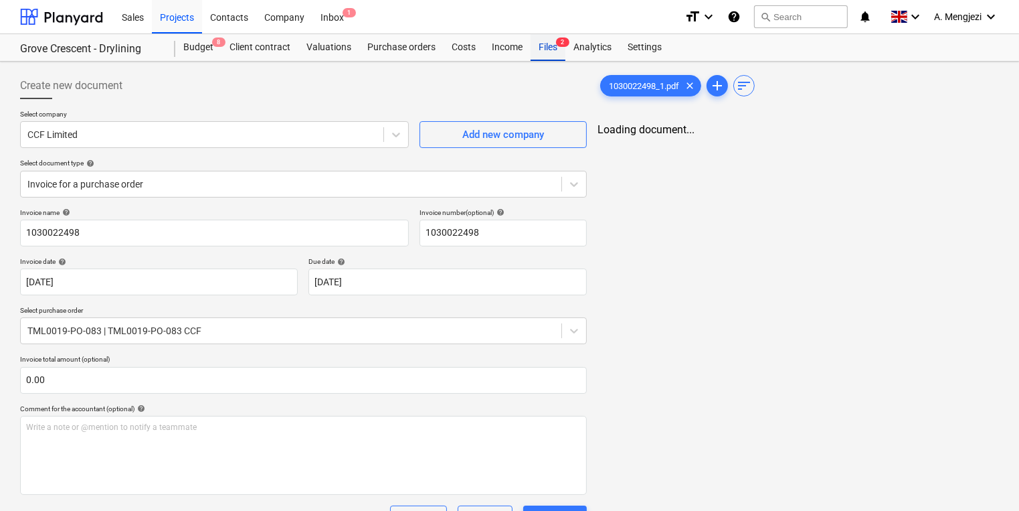
click at [537, 46] on div "Files 2" at bounding box center [548, 47] width 35 height 27
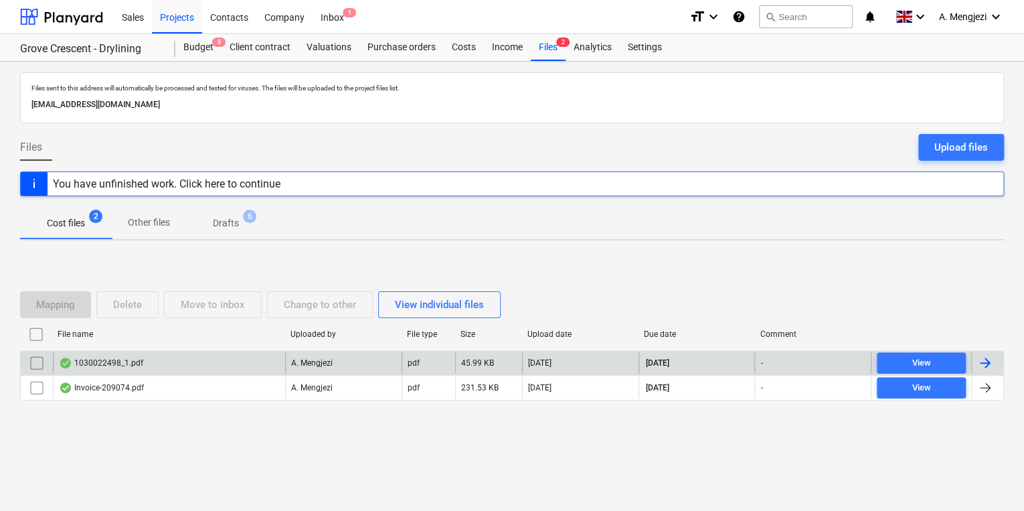
click at [157, 365] on div "1030022498_1.pdf" at bounding box center [169, 362] width 232 height 21
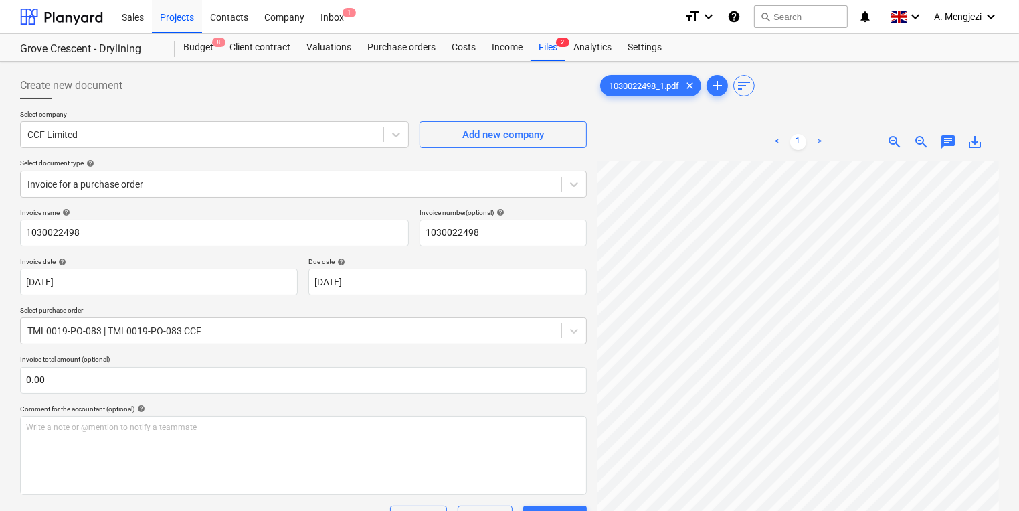
scroll to position [2, 184]
click at [505, 292] on div "Create new document Select company CCF Limited Add new company Select document …" at bounding box center [510, 423] width 990 height 713
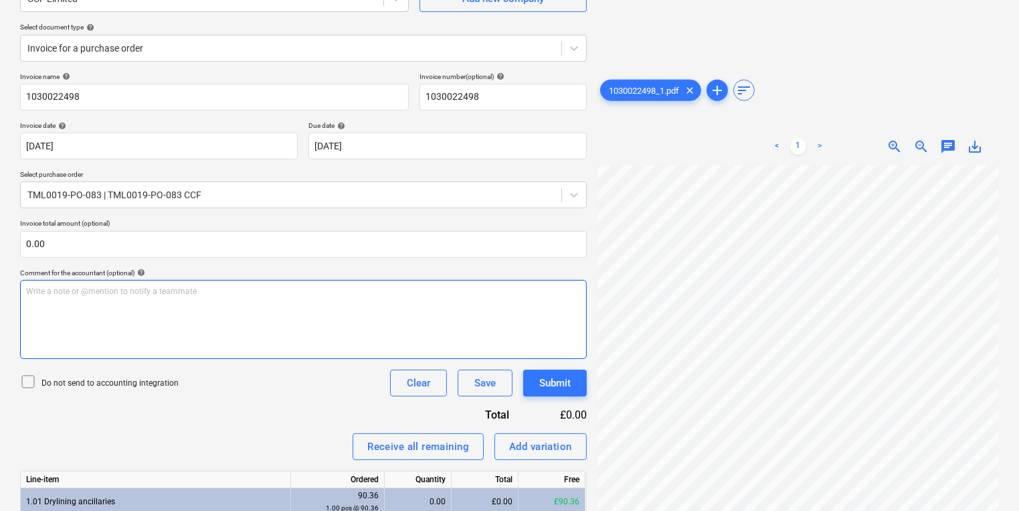
scroll to position [274, 0]
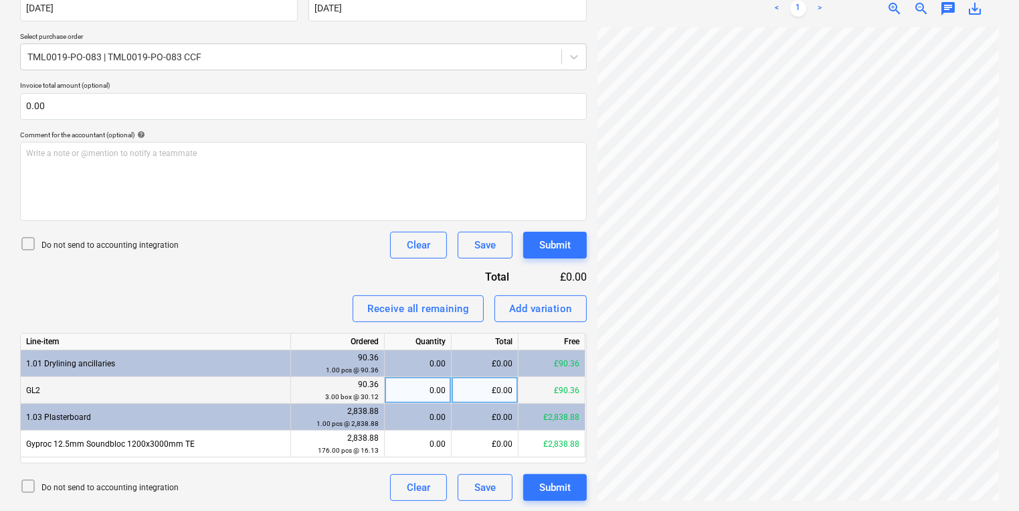
click at [412, 385] on div "0.00" at bounding box center [418, 390] width 56 height 27
type input "3"
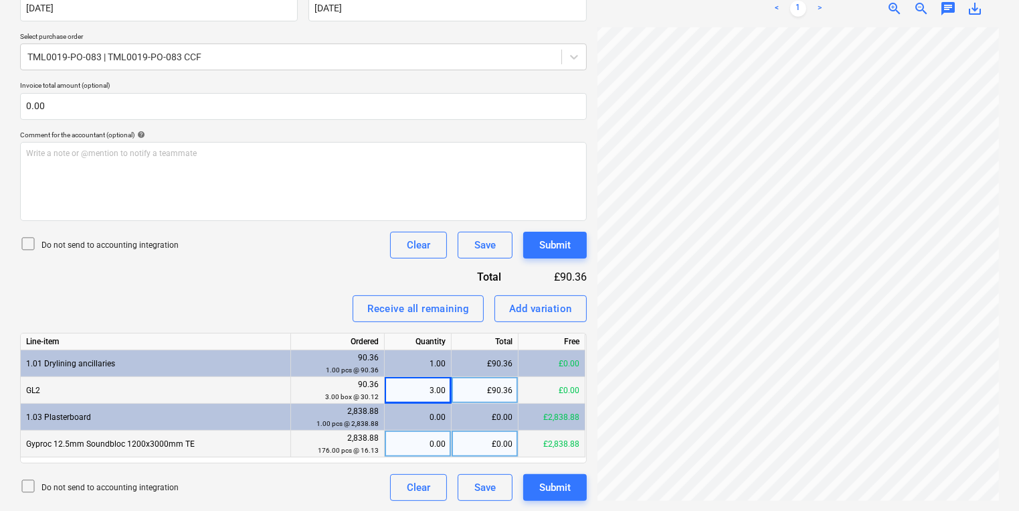
click at [419, 442] on div "0.00" at bounding box center [418, 443] width 56 height 27
type input "176"
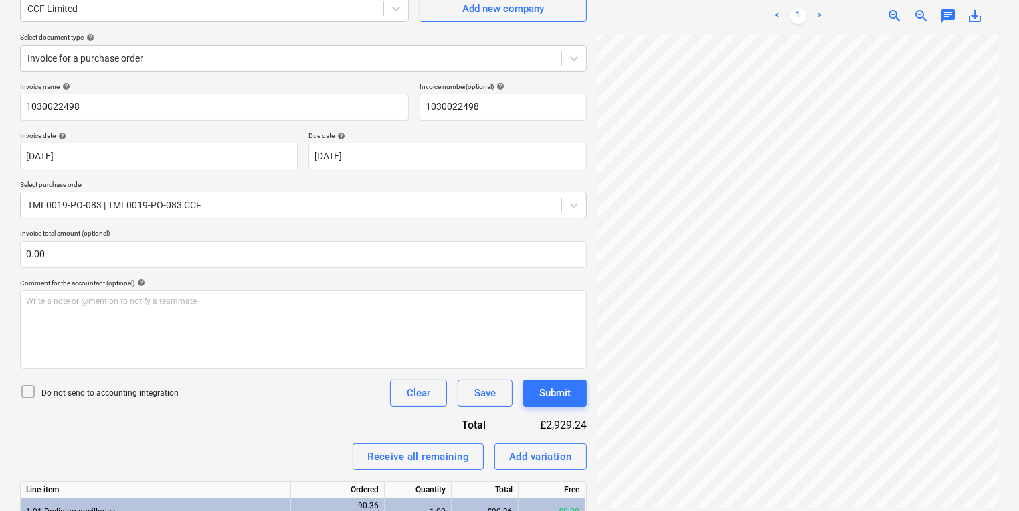
scroll to position [0, 0]
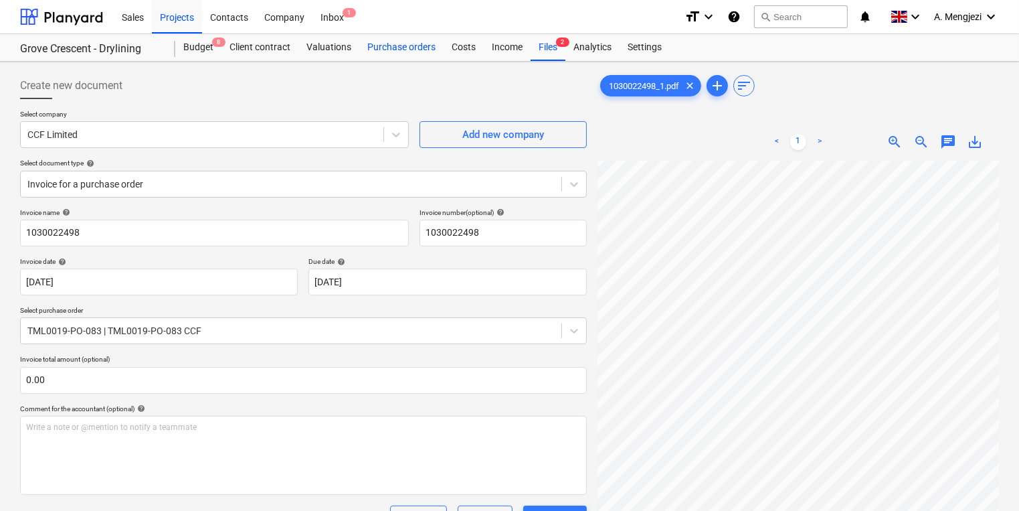
click at [398, 43] on div "Purchase orders" at bounding box center [401, 47] width 84 height 27
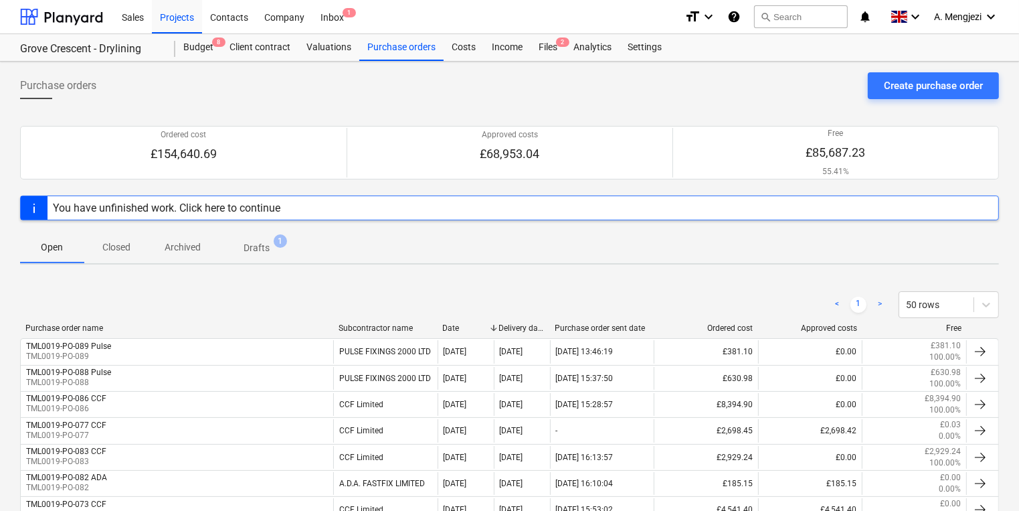
click at [123, 248] on p "Closed" at bounding box center [116, 247] width 32 height 14
click at [257, 248] on p "Drafts" at bounding box center [257, 248] width 26 height 14
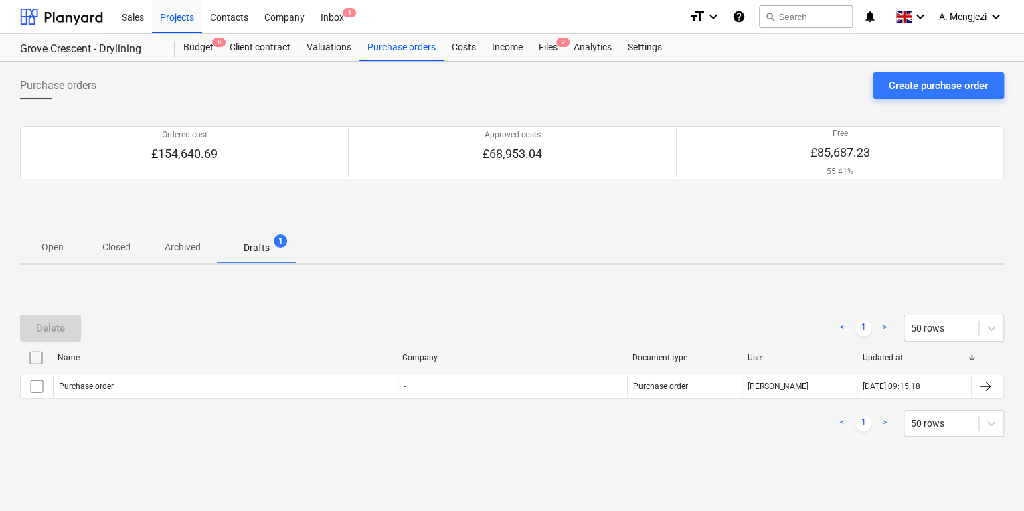
click at [217, 231] on button "Drafts 1" at bounding box center [257, 247] width 80 height 32
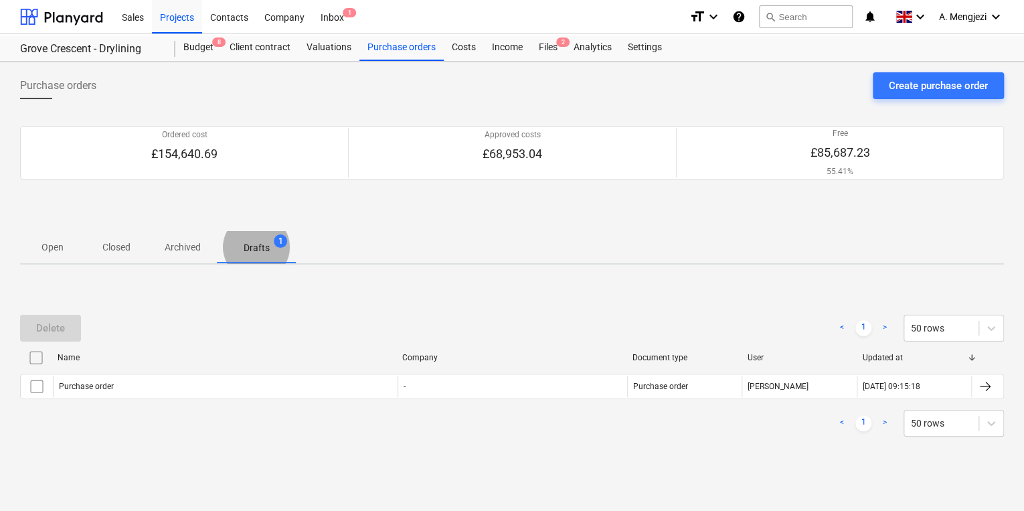
click at [217, 231] on button "Drafts 1" at bounding box center [257, 247] width 80 height 32
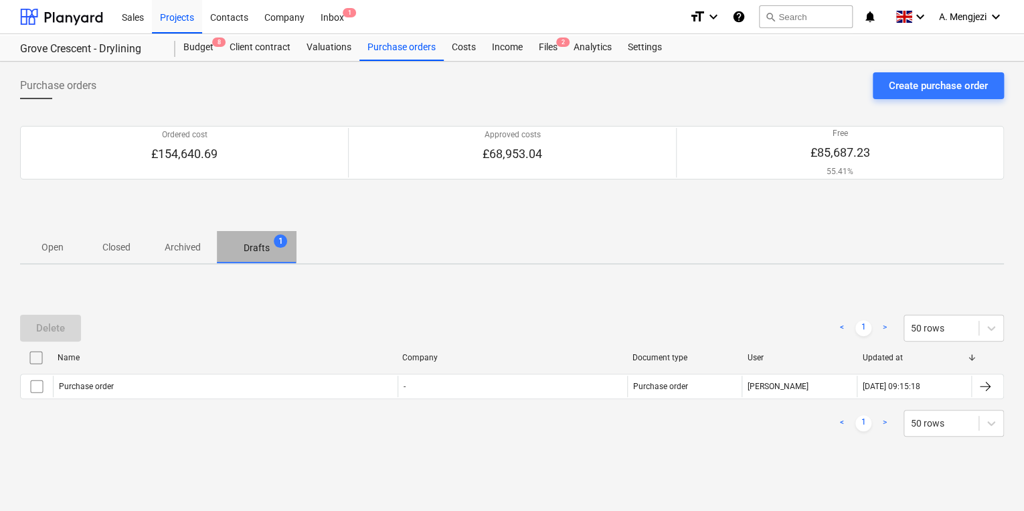
click at [217, 231] on button "Drafts 1" at bounding box center [257, 247] width 80 height 32
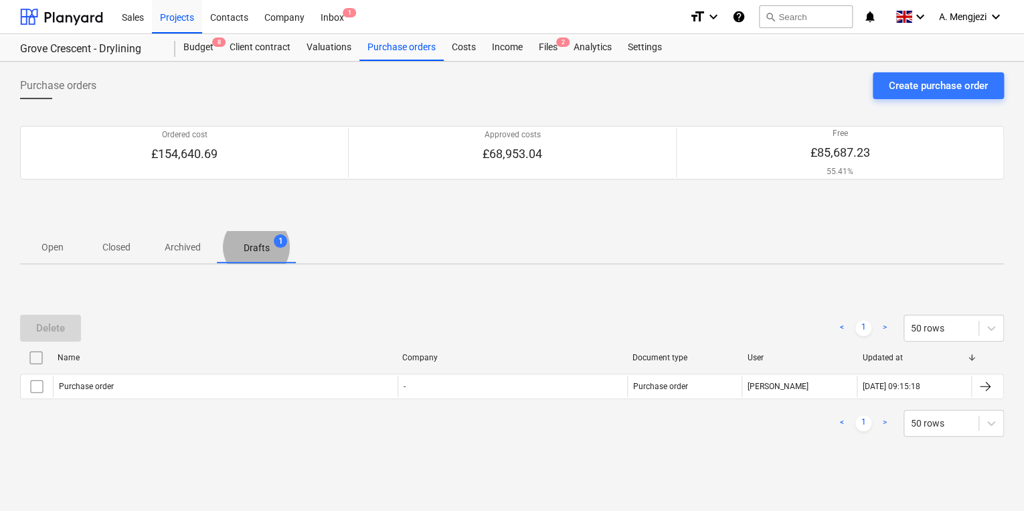
click at [217, 231] on button "Drafts 1" at bounding box center [257, 247] width 80 height 32
click at [556, 43] on span "2" at bounding box center [562, 41] width 13 height 9
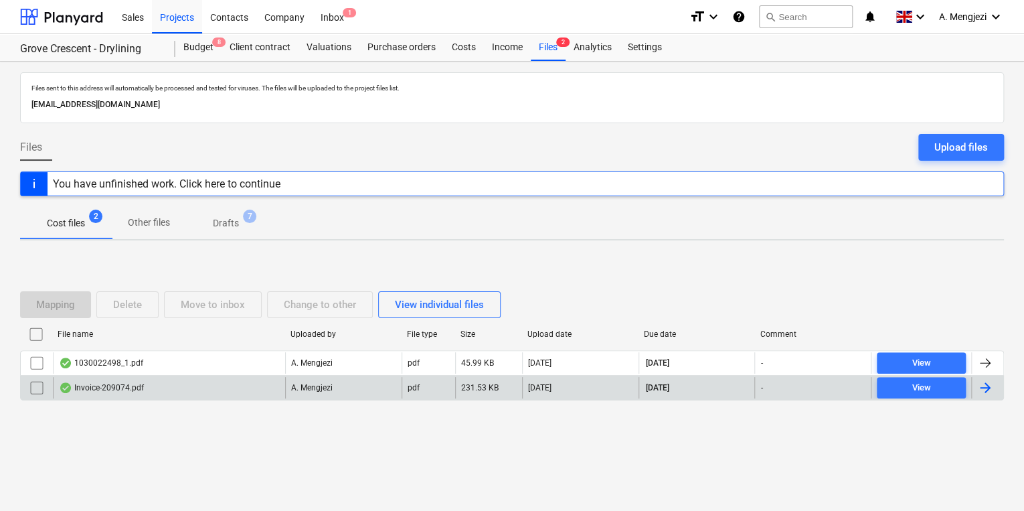
click at [165, 384] on div "Invoice-209074.pdf" at bounding box center [169, 387] width 232 height 21
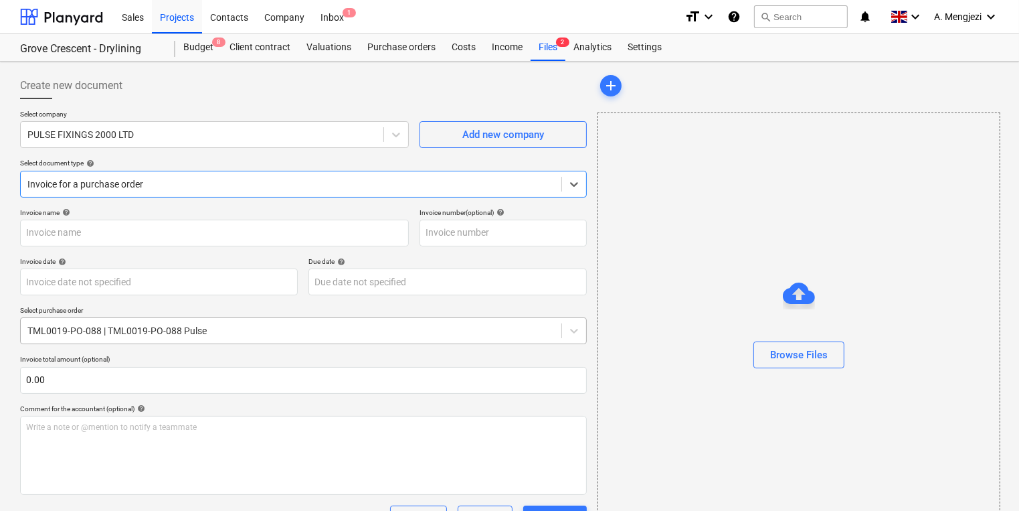
type input "209074"
type input "[DATE]"
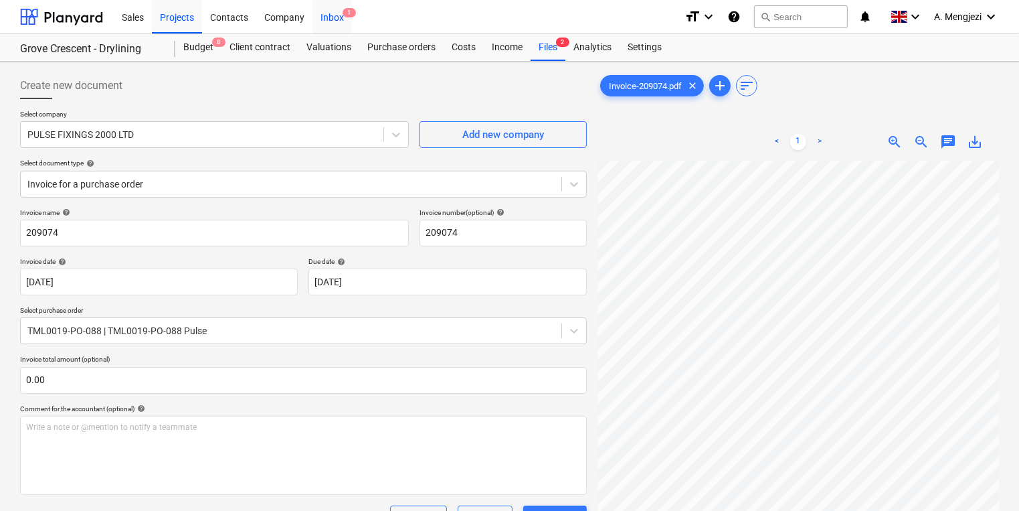
click at [331, 13] on div "Inbox 1" at bounding box center [332, 16] width 39 height 34
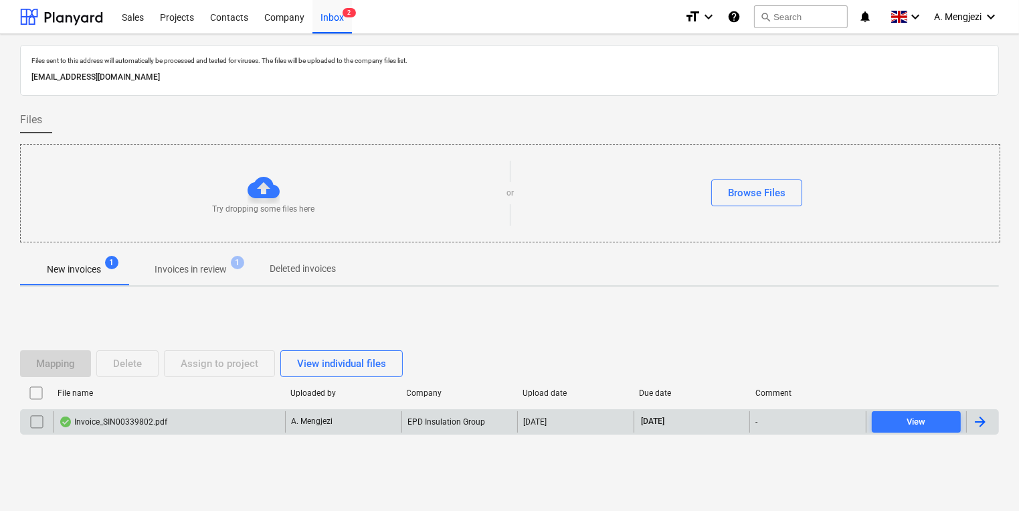
click at [191, 422] on div "Invoice_SIN00339802.pdf" at bounding box center [169, 421] width 232 height 21
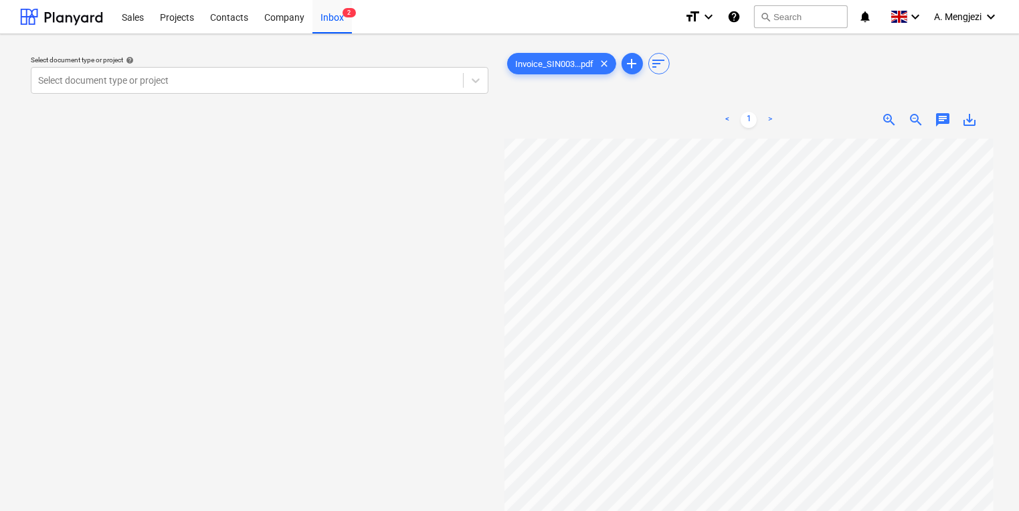
scroll to position [9, 114]
click at [258, 78] on div at bounding box center [247, 80] width 418 height 13
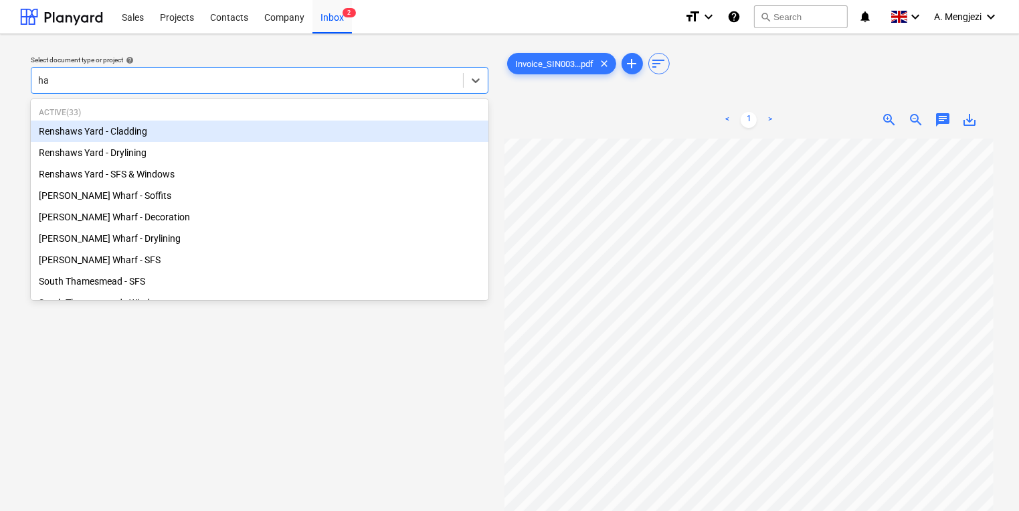
type input "ham"
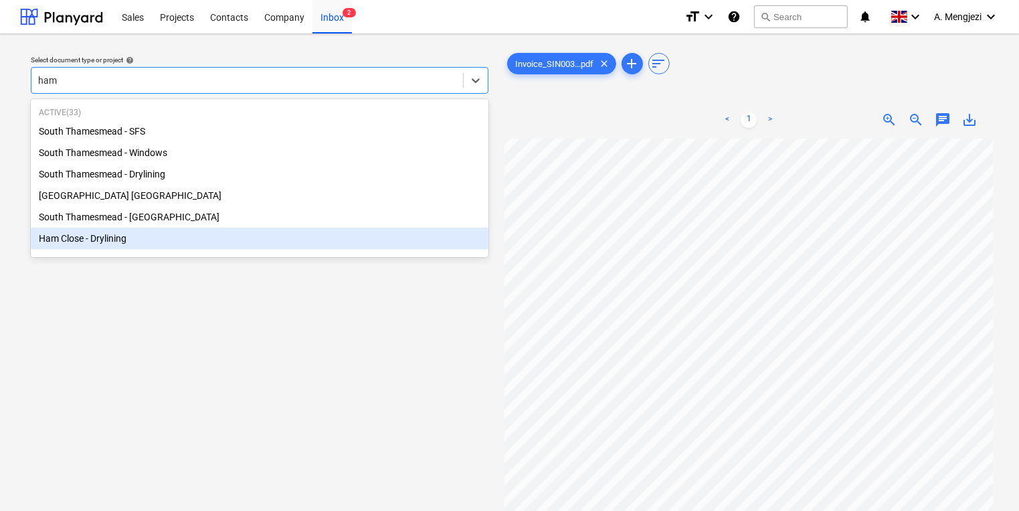
click at [183, 253] on div "Active ( 33 ) [GEOGRAPHIC_DATA] - SFS [GEOGRAPHIC_DATA] - Windows [GEOGRAPHIC_D…" at bounding box center [260, 178] width 458 height 153
click at [171, 237] on div "Ham Close - Drylining" at bounding box center [260, 238] width 458 height 21
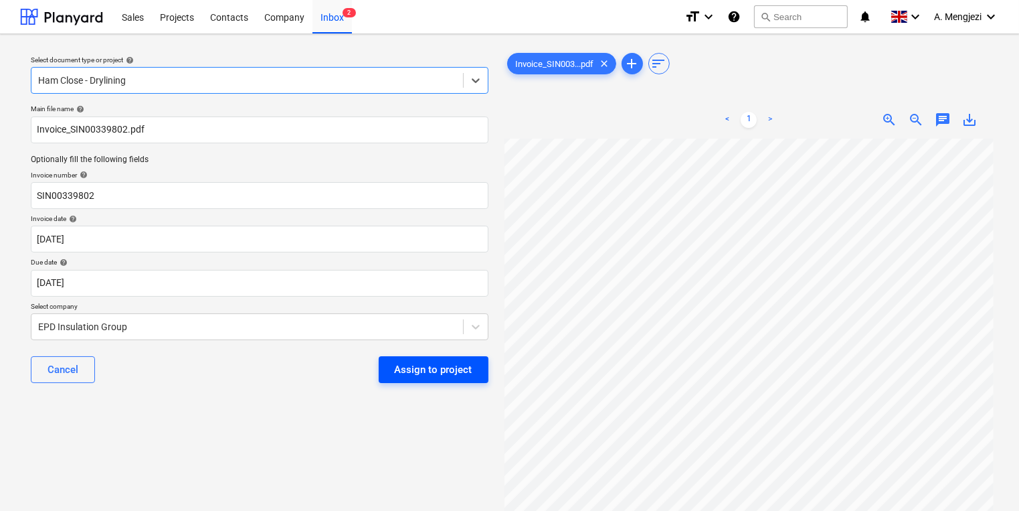
click at [458, 369] on div "Assign to project" at bounding box center [434, 369] width 78 height 17
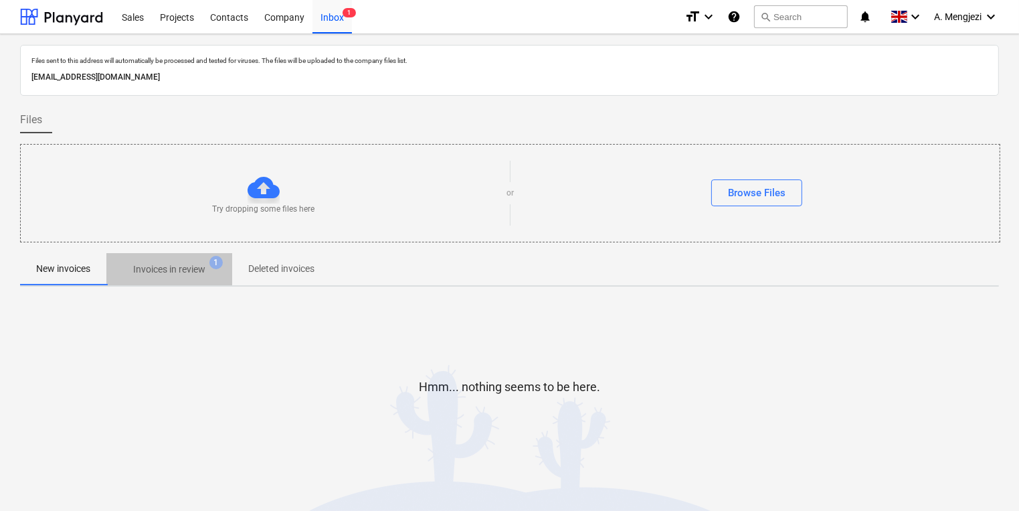
click at [161, 272] on p "Invoices in review" at bounding box center [169, 269] width 72 height 14
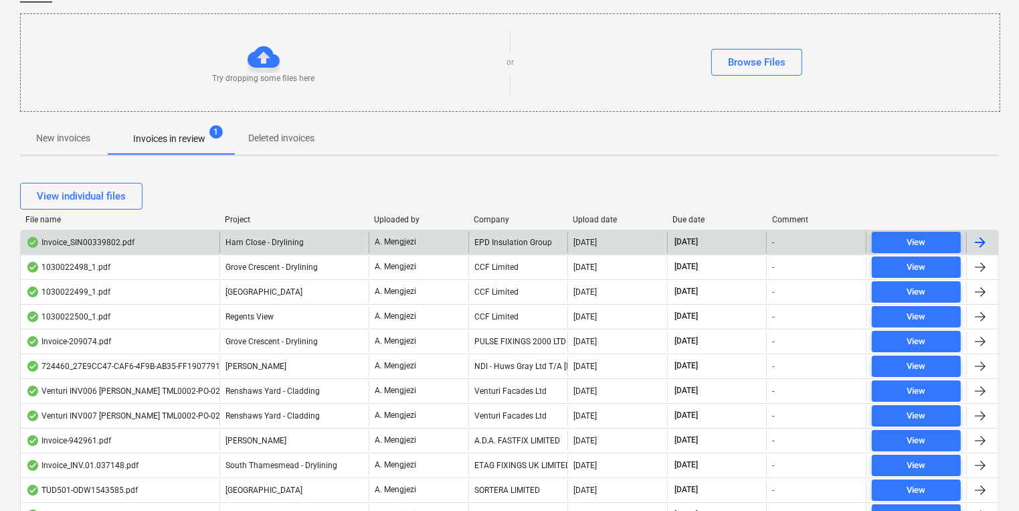
scroll to position [268, 0]
